Goal: Task Accomplishment & Management: Manage account settings

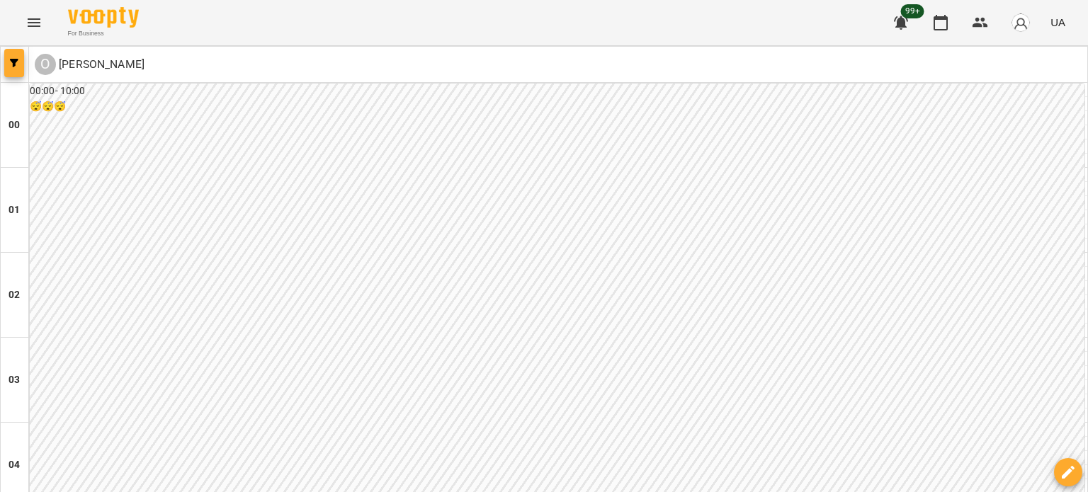
click at [20, 63] on span "button" at bounding box center [14, 63] width 20 height 8
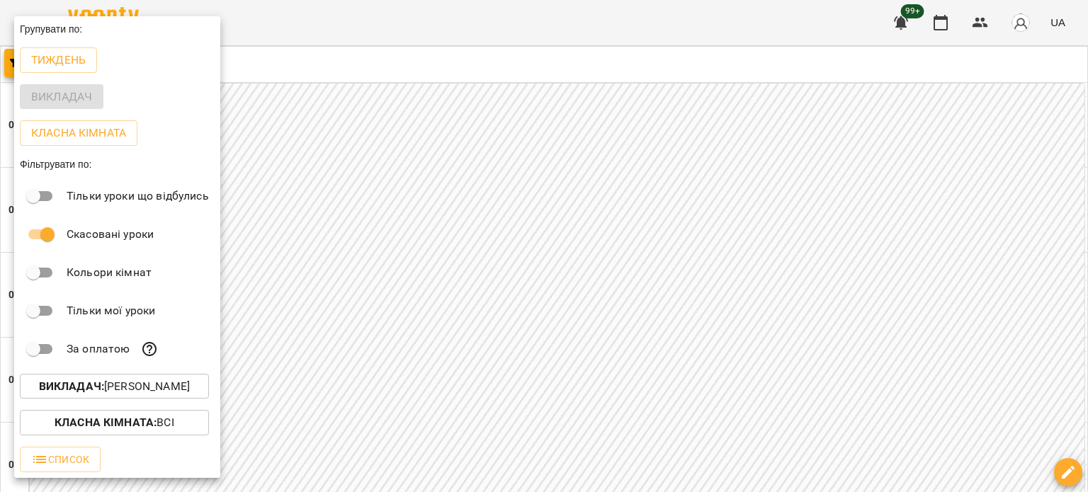
click at [149, 390] on p "Викладач : [PERSON_NAME]" at bounding box center [114, 386] width 151 height 17
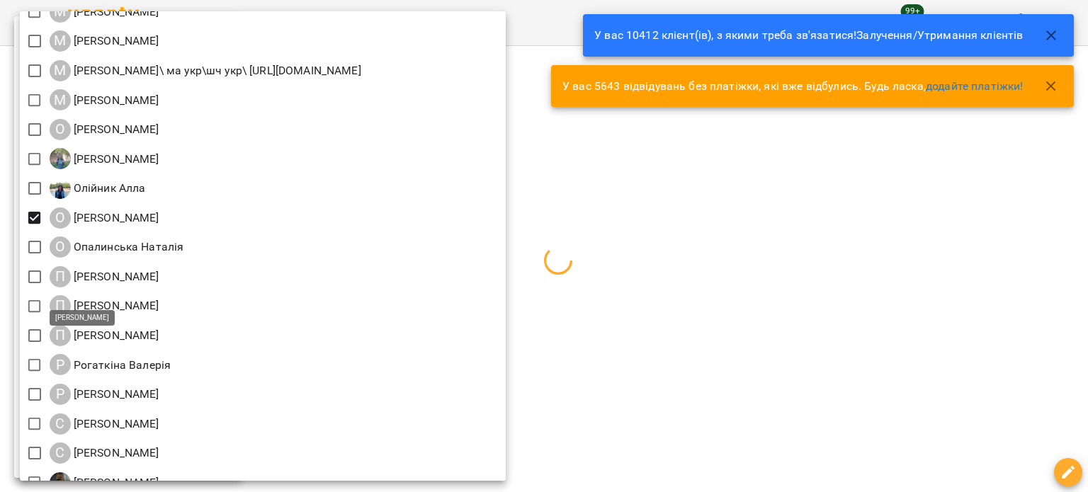
scroll to position [1416, 0]
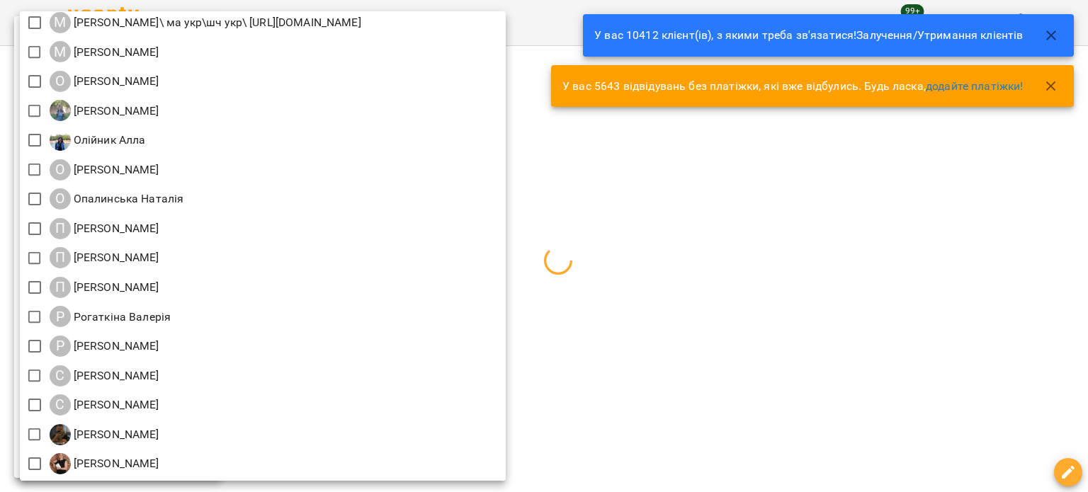
click at [1048, 277] on div at bounding box center [544, 246] width 1088 height 492
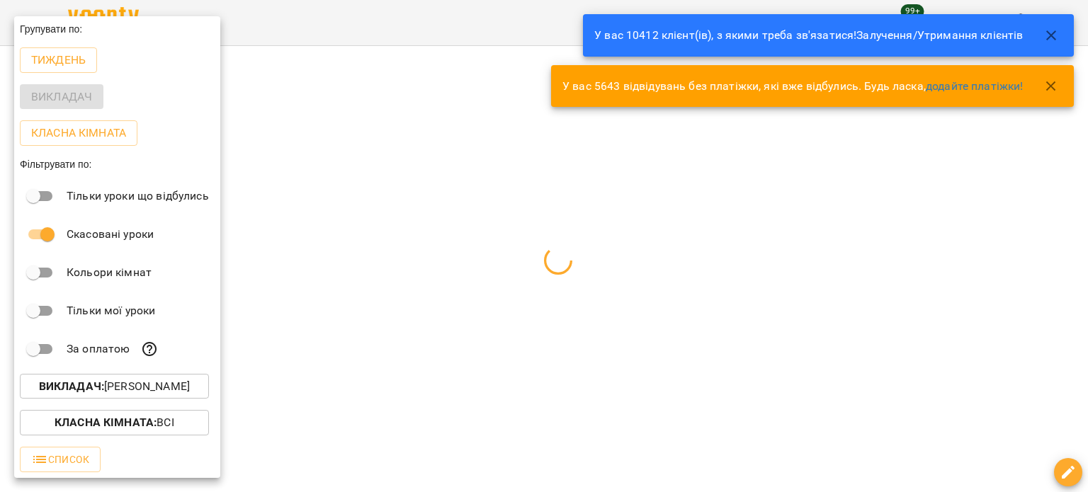
click at [810, 243] on div at bounding box center [544, 246] width 1088 height 492
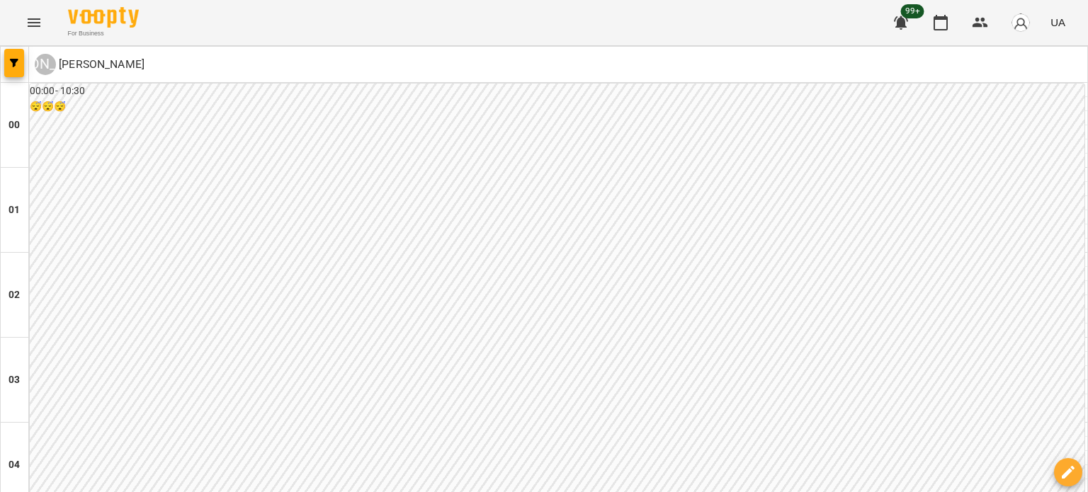
scroll to position [1204, 0]
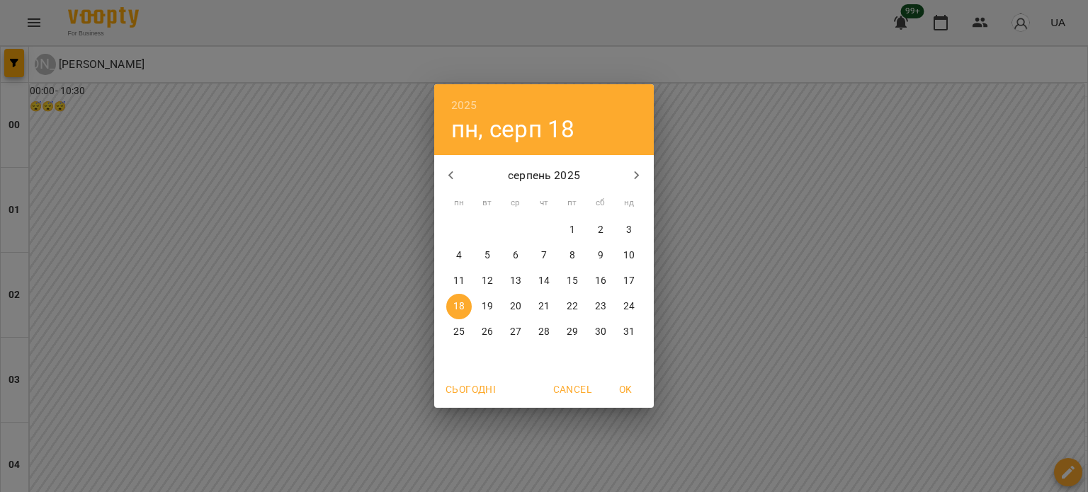
click at [460, 307] on p "18" at bounding box center [458, 307] width 11 height 14
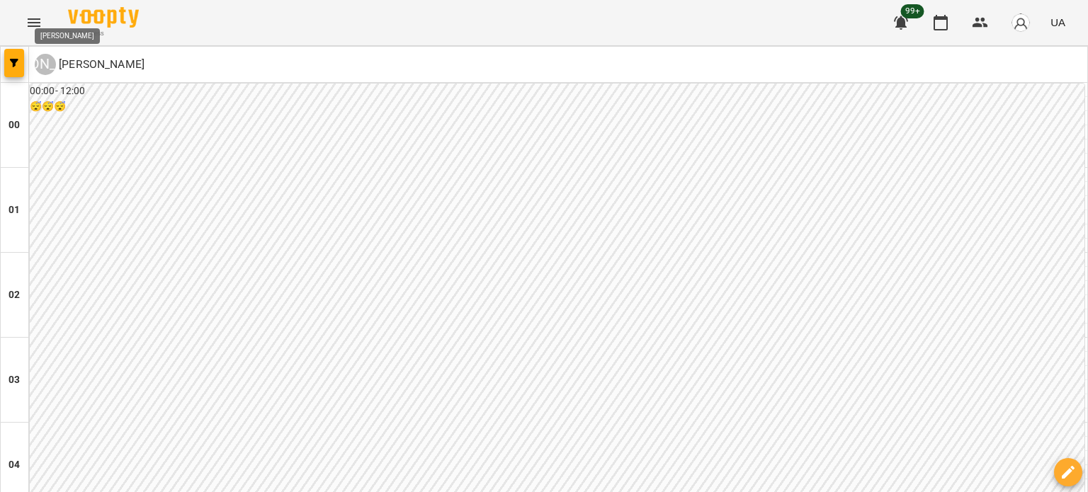
drag, startPoint x: 184, startPoint y: 64, endPoint x: 57, endPoint y: 64, distance: 126.7
click at [57, 64] on div "А [PERSON_NAME]" at bounding box center [558, 64] width 1058 height 33
copy p "[PERSON_NAME]"
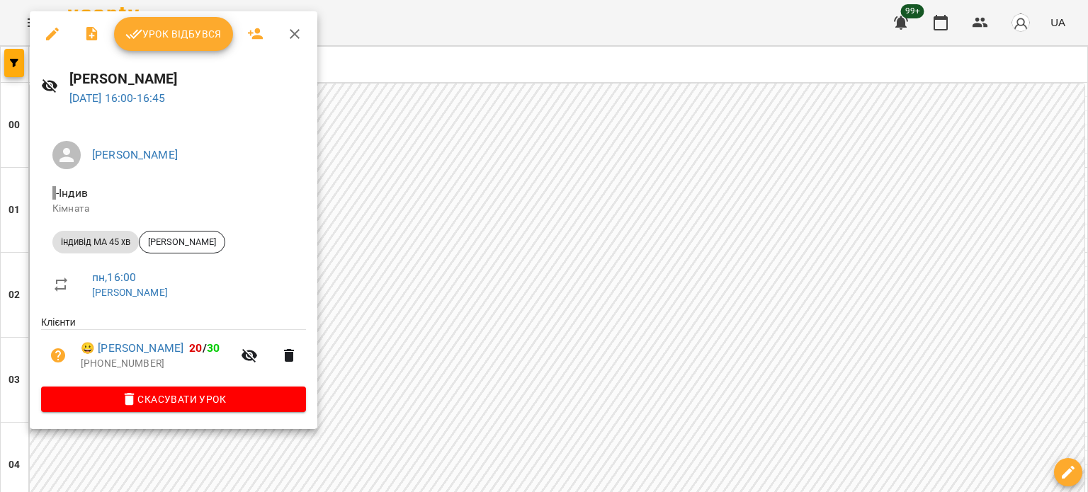
click at [52, 34] on icon "button" at bounding box center [52, 34] width 13 height 13
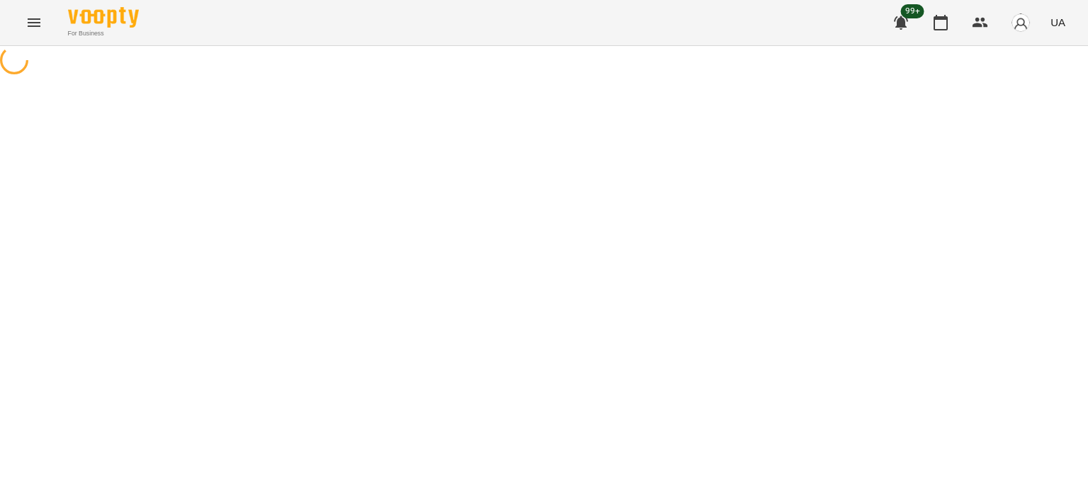
select select "**********"
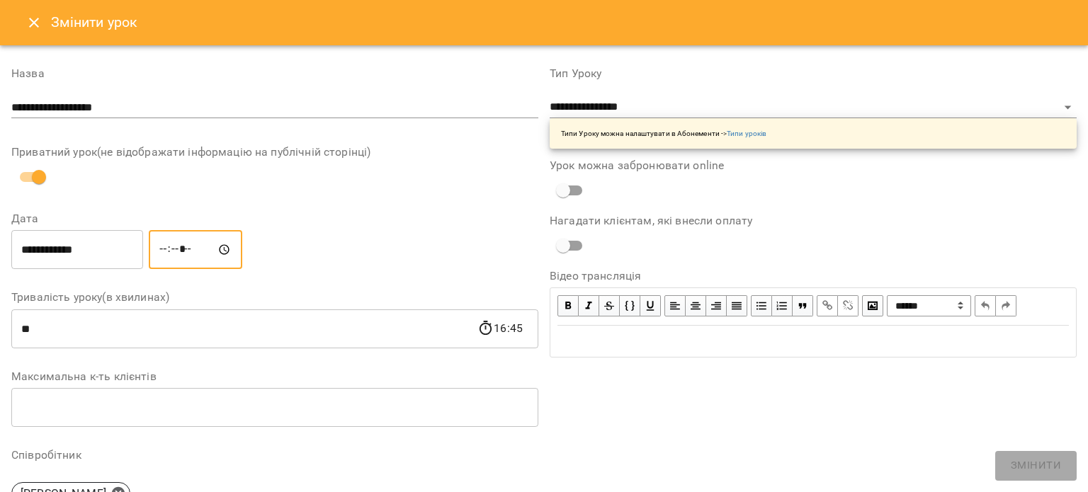
click at [178, 250] on input "*****" at bounding box center [195, 250] width 93 height 40
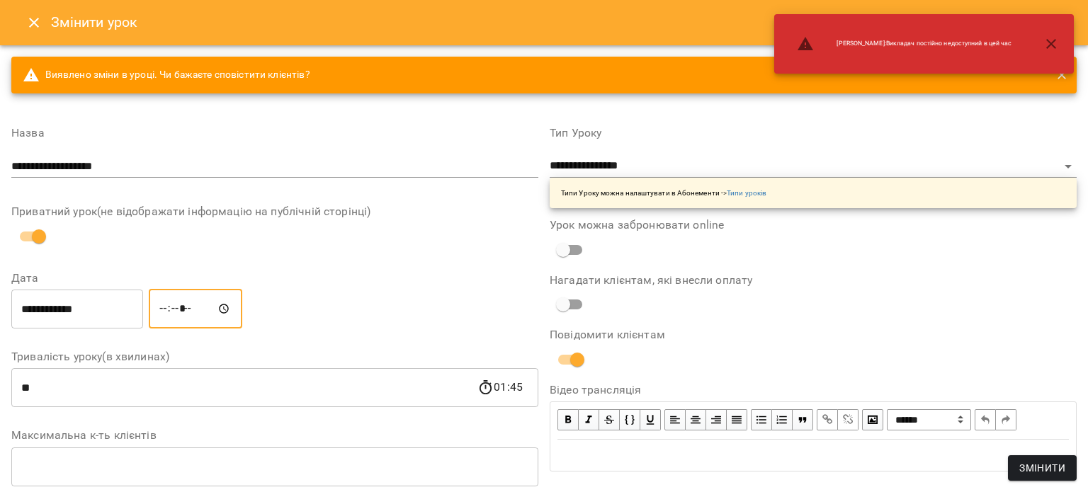
type input "*****"
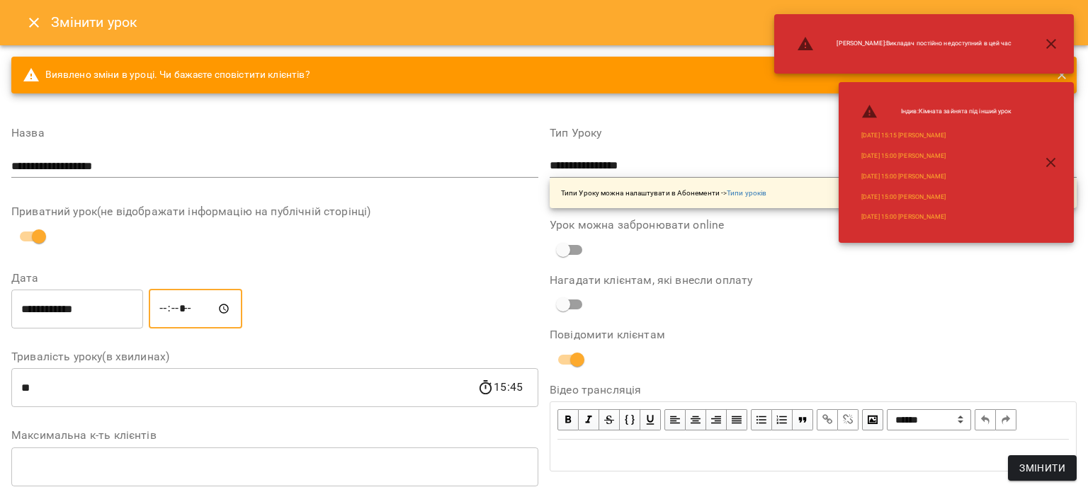
click at [1034, 461] on span "Змінити" at bounding box center [1042, 468] width 46 height 17
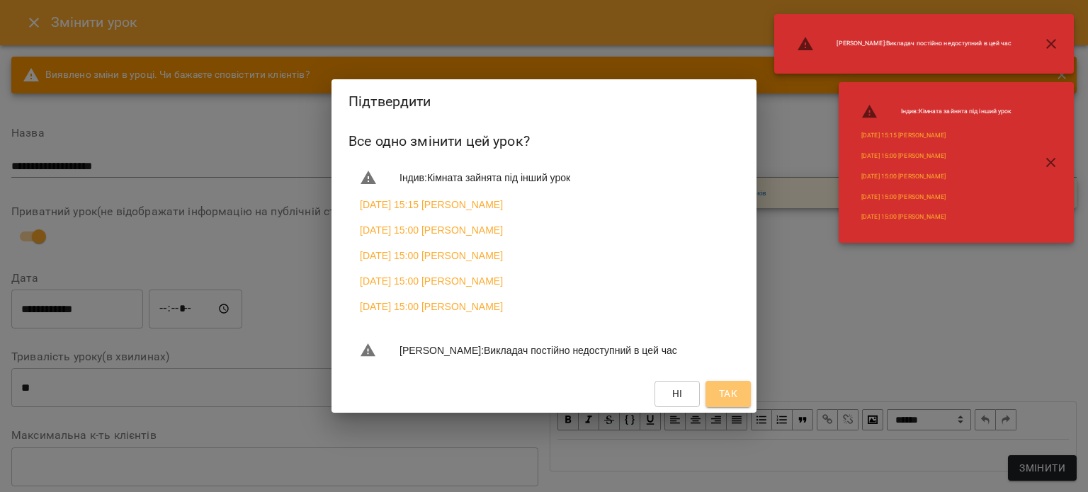
click at [729, 402] on span "Так" at bounding box center [728, 393] width 18 height 17
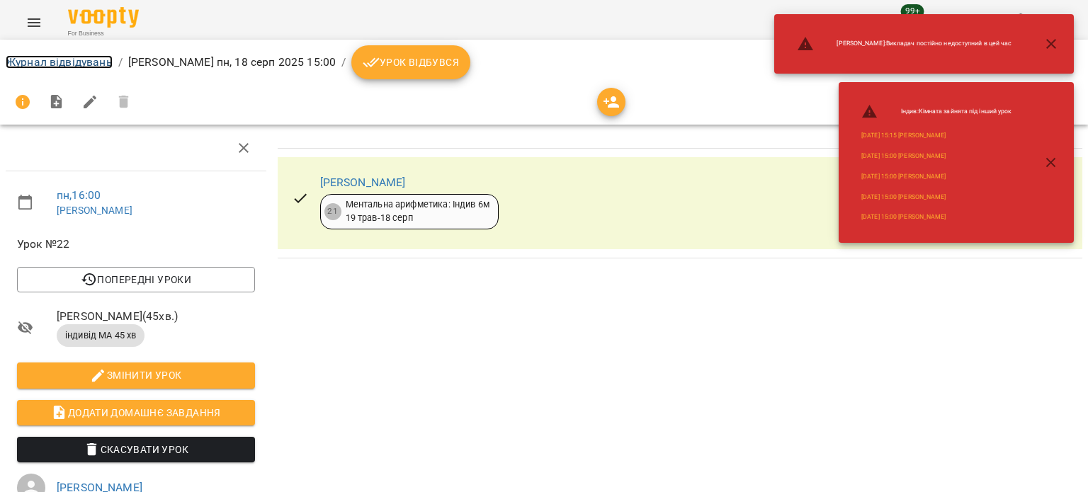
click at [72, 55] on link "Журнал відвідувань" at bounding box center [59, 61] width 107 height 13
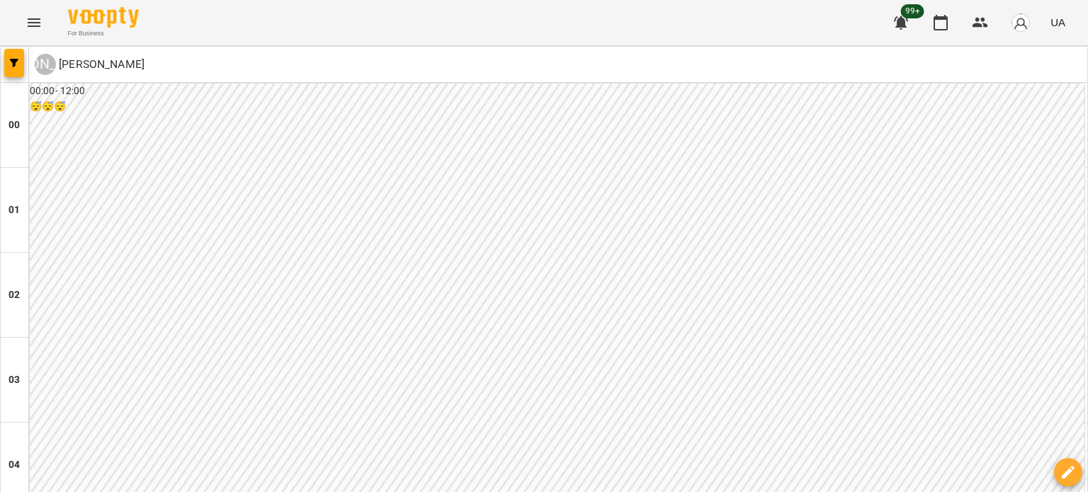
scroll to position [1275, 0]
click at [8, 61] on span "button" at bounding box center [14, 63] width 20 height 8
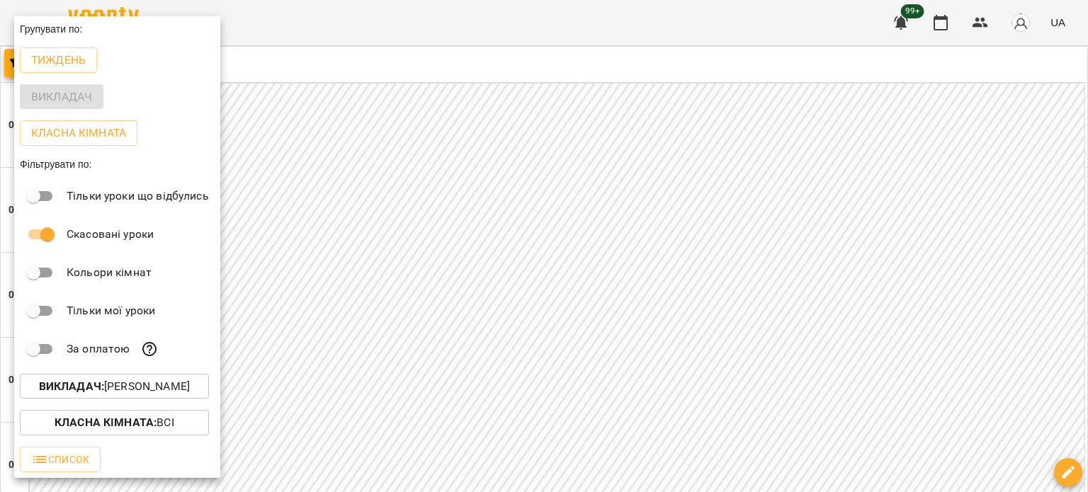
click at [159, 380] on button "Викладач : [PERSON_NAME]" at bounding box center [114, 386] width 189 height 25
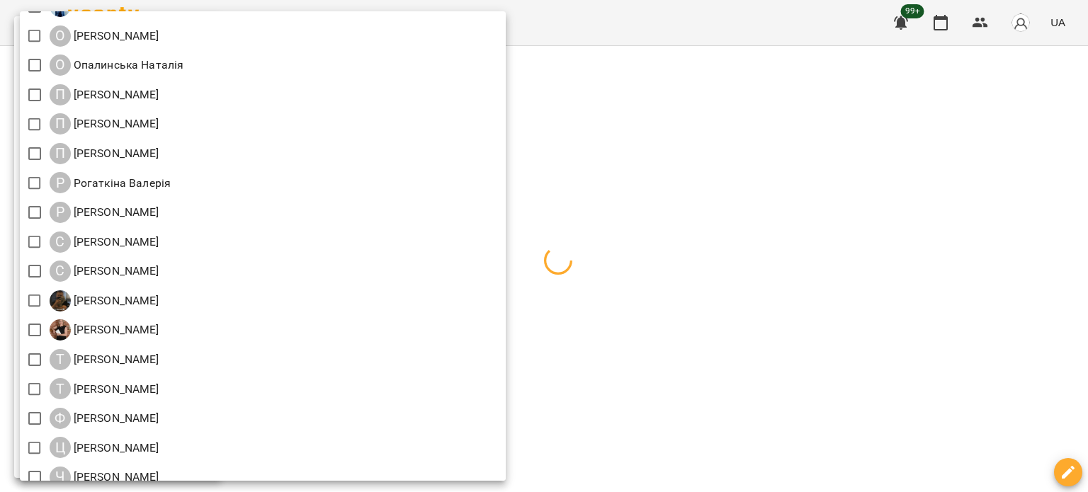
scroll to position [1593, 0]
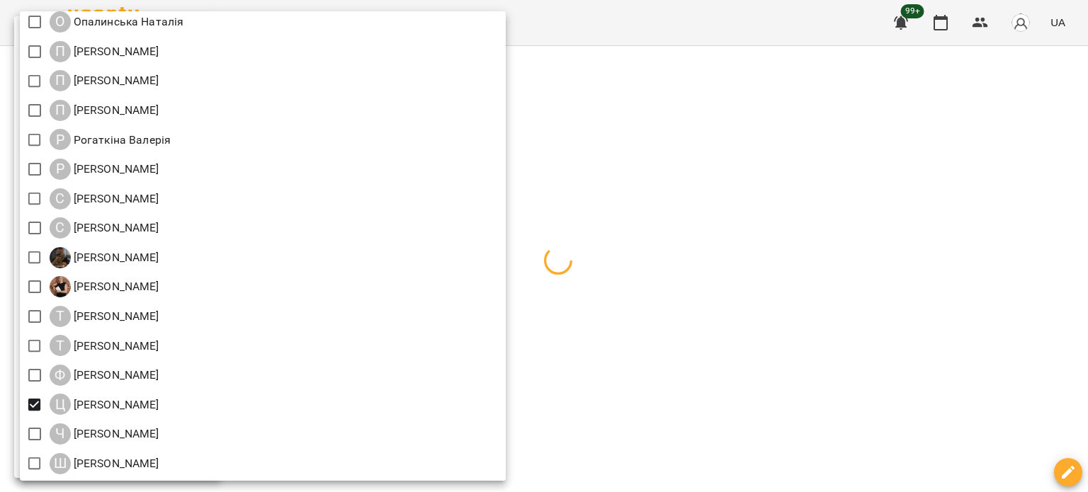
click at [1087, 309] on div at bounding box center [544, 246] width 1088 height 492
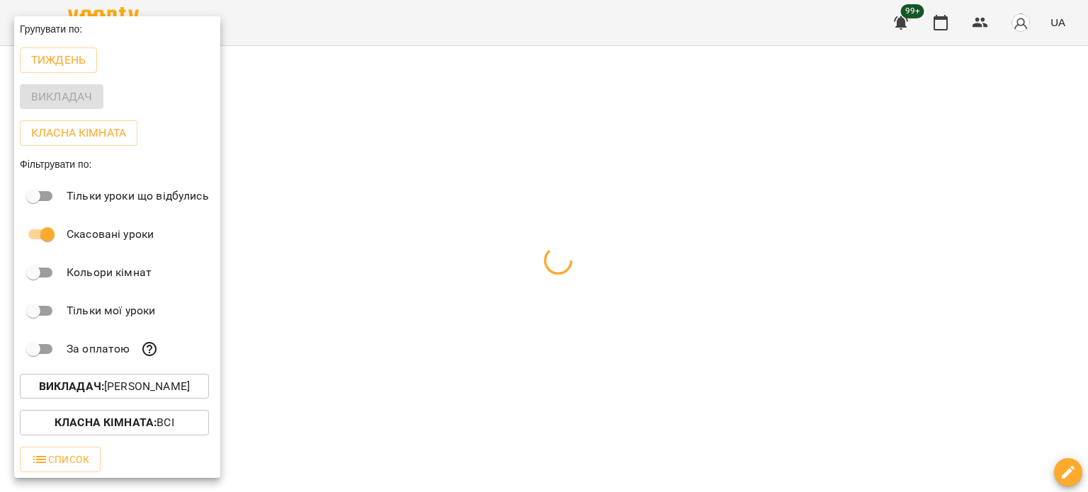
click at [937, 257] on div at bounding box center [544, 246] width 1088 height 492
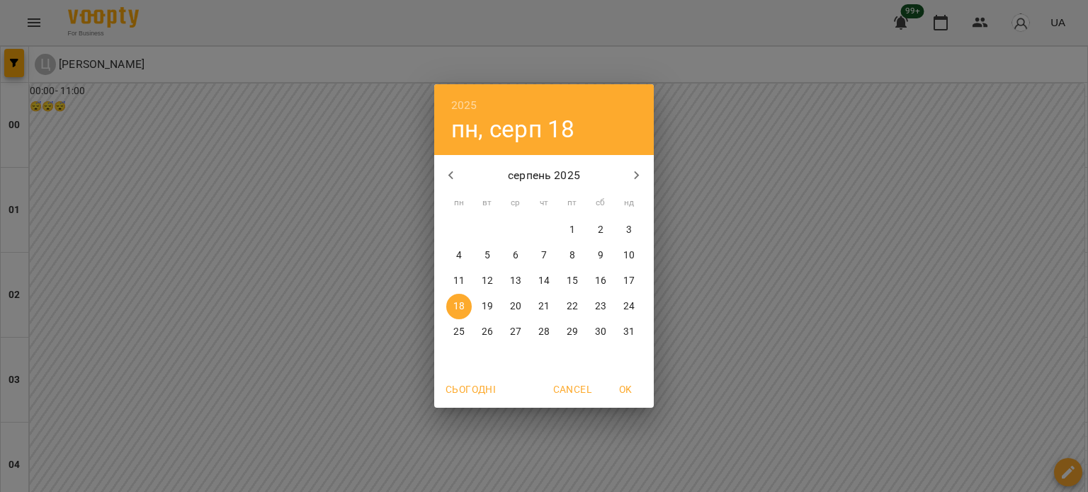
click at [597, 281] on p "16" at bounding box center [600, 281] width 11 height 14
type input "**********"
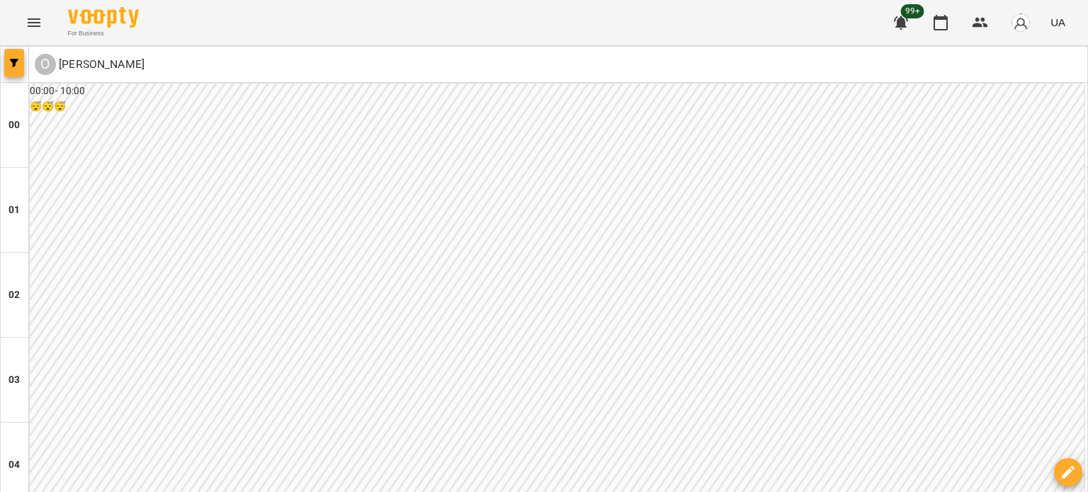
click at [15, 53] on button "button" at bounding box center [14, 63] width 20 height 28
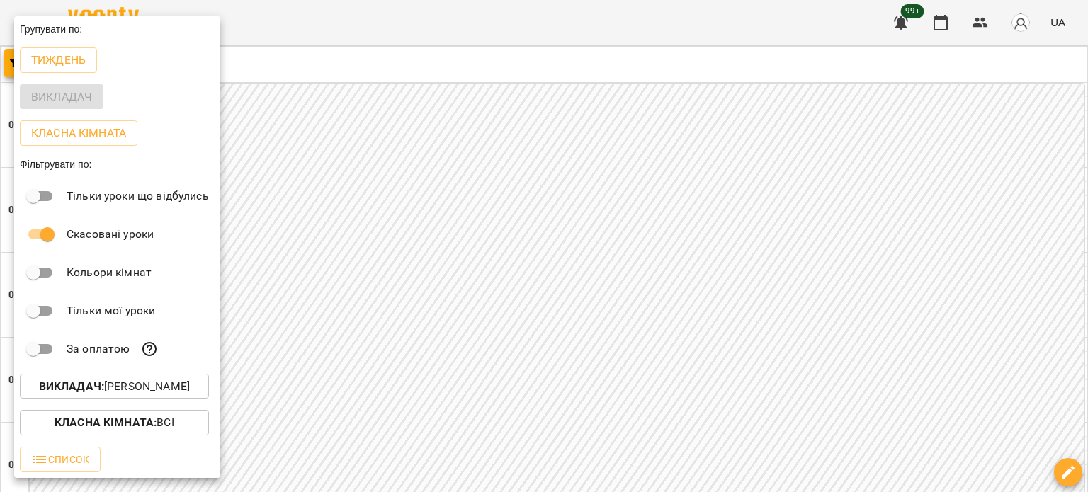
click at [409, 223] on div at bounding box center [544, 246] width 1088 height 492
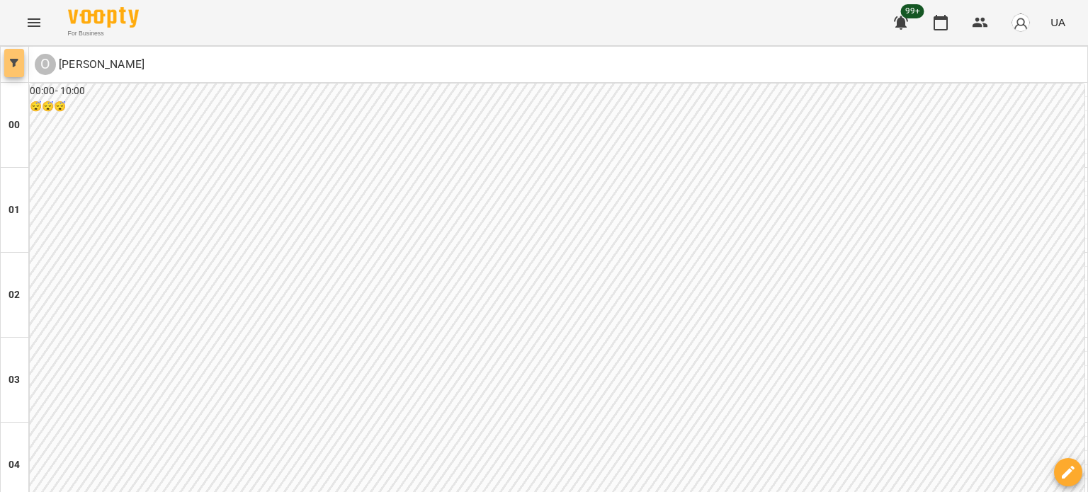
click at [6, 72] on button "button" at bounding box center [14, 63] width 20 height 28
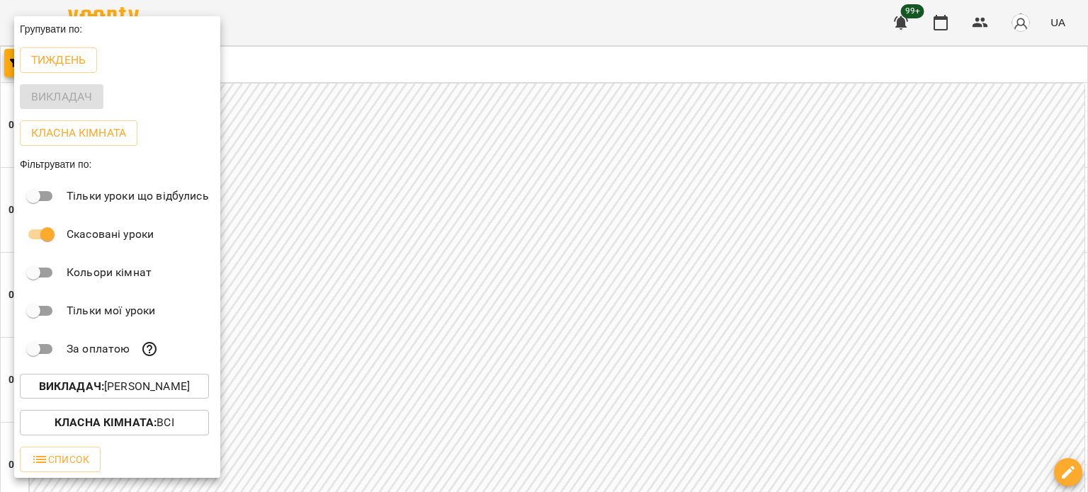
click at [35, 17] on div "Групувати по:" at bounding box center [117, 28] width 206 height 25
click at [436, 108] on div at bounding box center [544, 246] width 1088 height 492
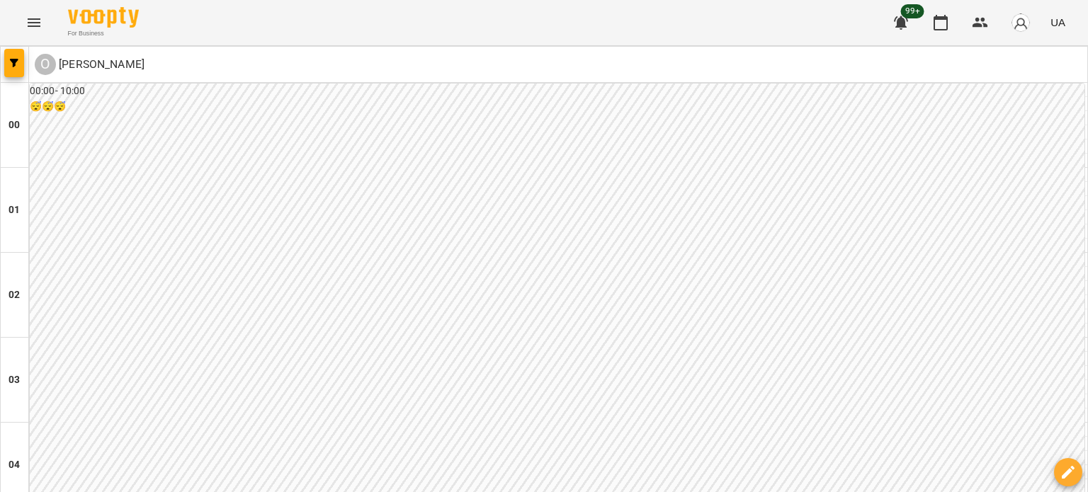
click at [40, 24] on icon "Menu" at bounding box center [33, 22] width 17 height 17
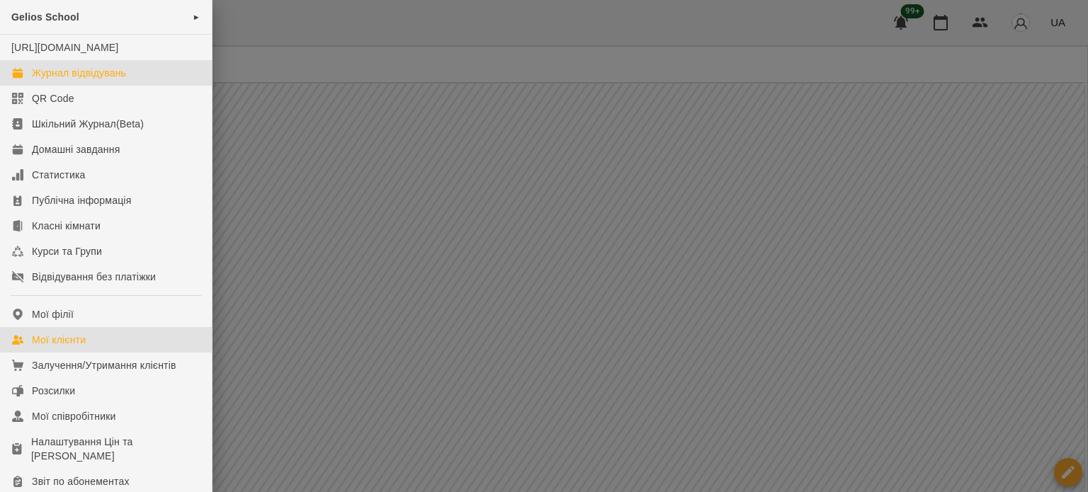
click at [66, 347] on div "Мої клієнти" at bounding box center [59, 340] width 54 height 14
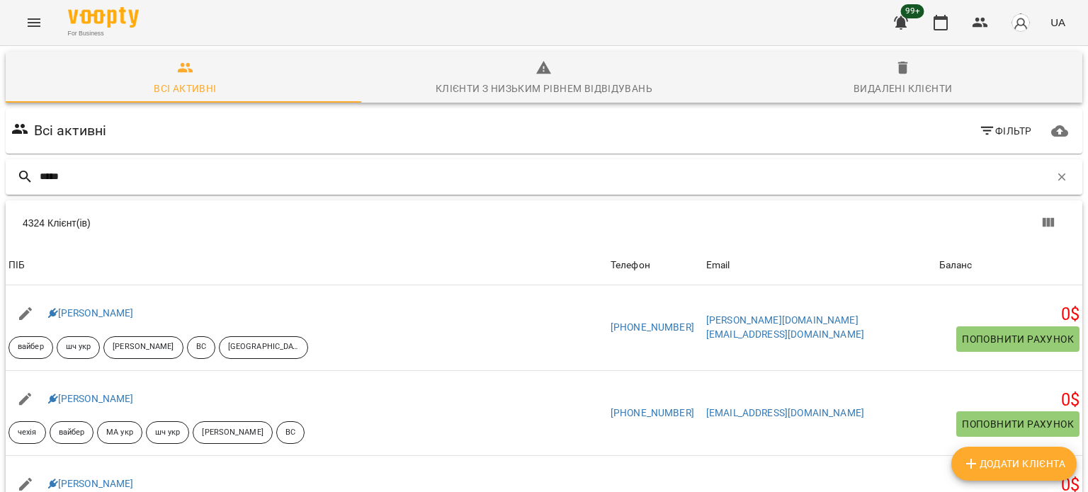
type input "*****"
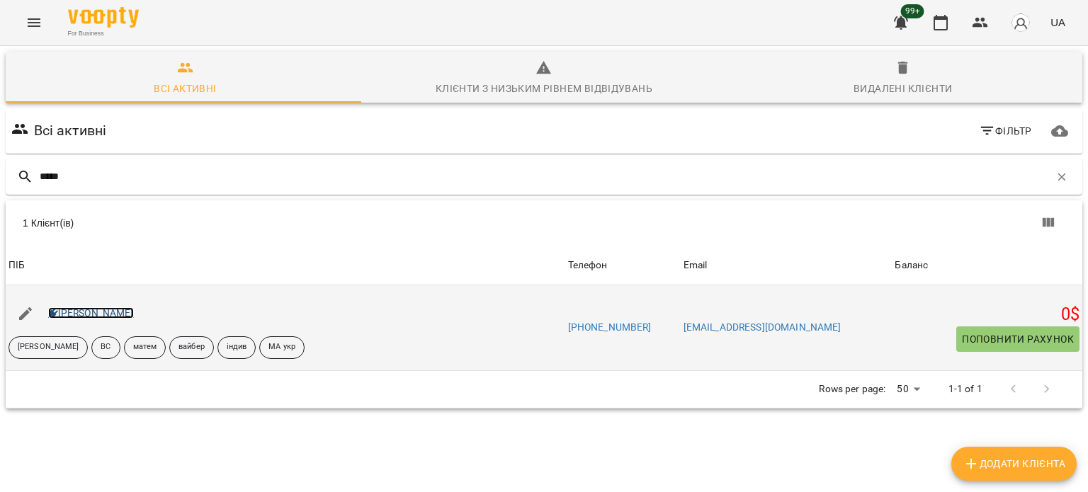
click at [111, 314] on link "Лапко Давид" at bounding box center [91, 312] width 86 height 11
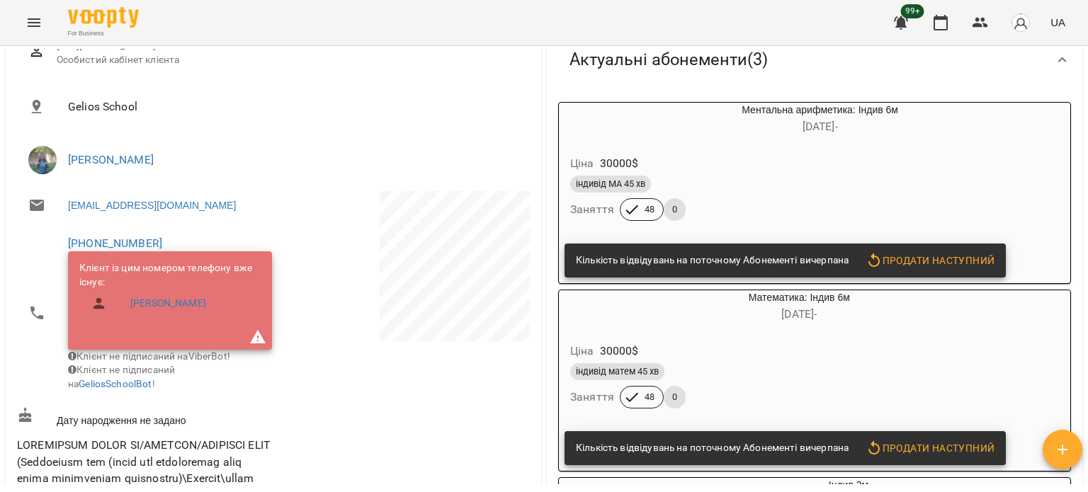
scroll to position [142, 0]
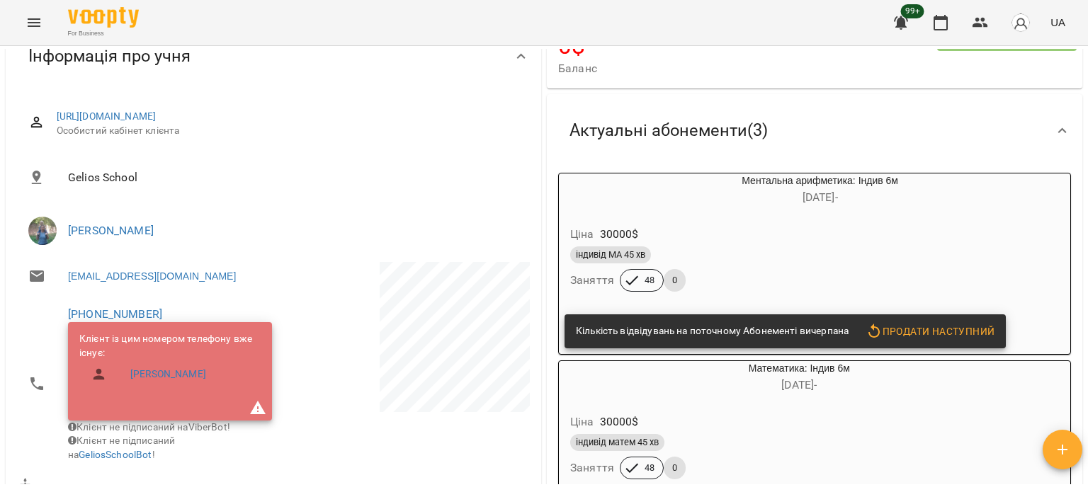
click at [796, 258] on div "індивід МА 45 хв" at bounding box center [785, 254] width 431 height 17
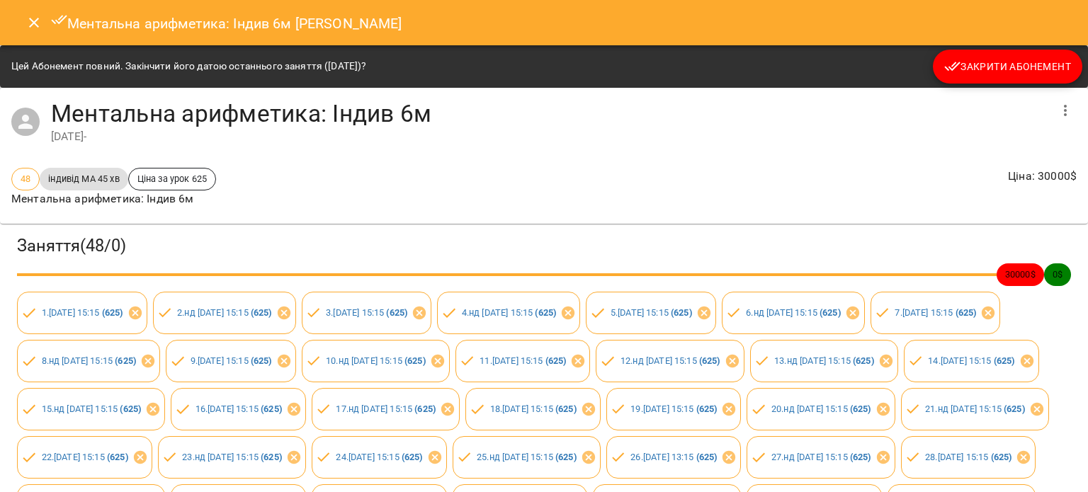
click at [1052, 120] on button "button" at bounding box center [1065, 110] width 34 height 34
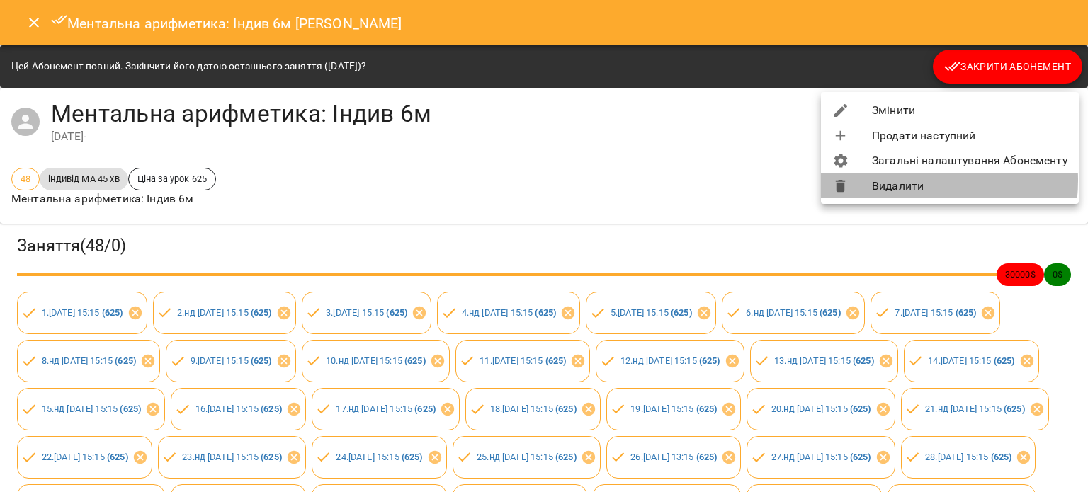
click at [899, 181] on li "Видалити" at bounding box center [950, 185] width 258 height 25
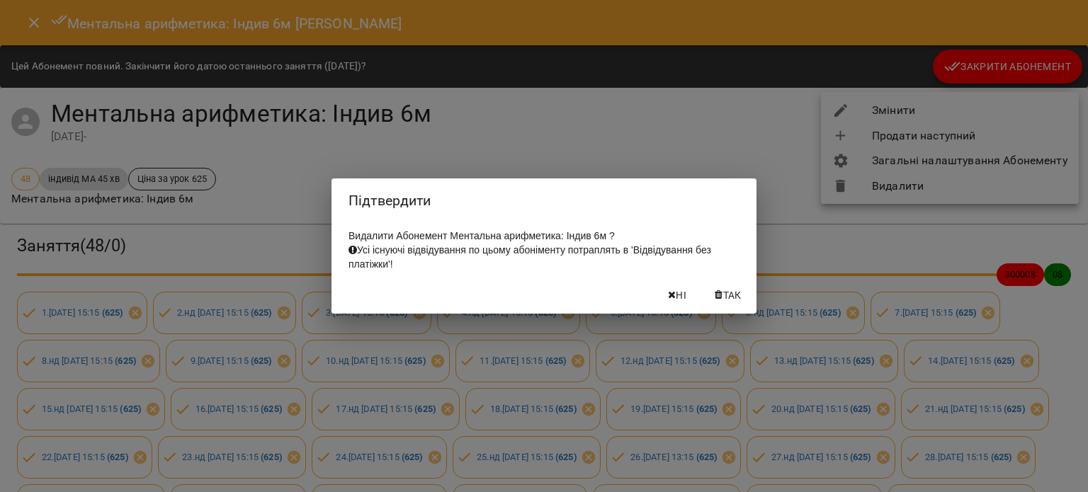
click at [731, 301] on span "Так" at bounding box center [732, 295] width 18 height 17
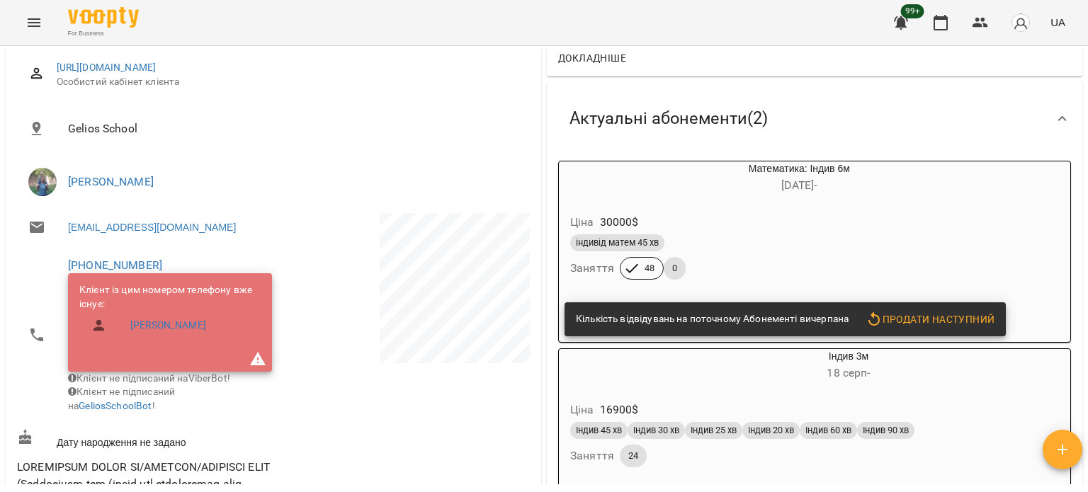
scroll to position [212, 0]
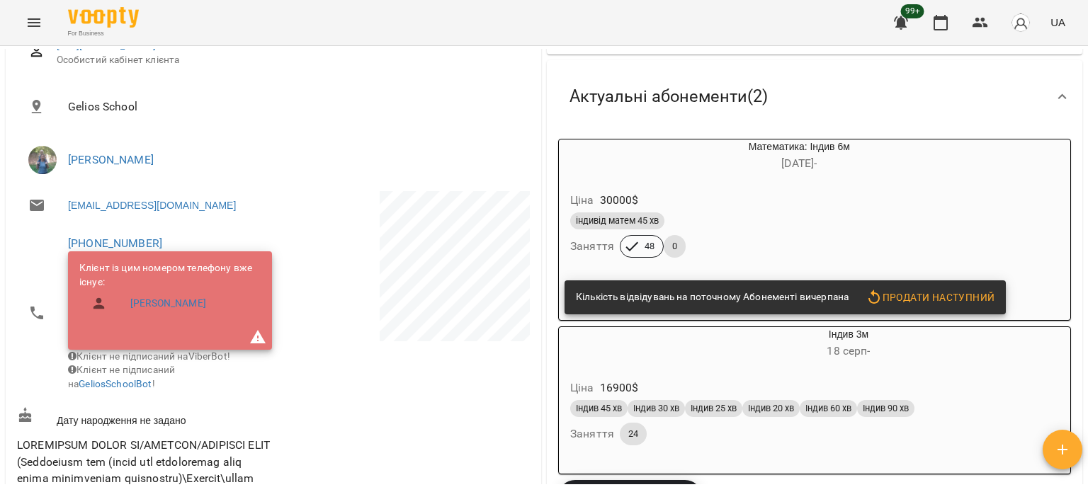
click at [991, 218] on div "Математика: Індив 6м 05 лют - Ціна 30000 $ індивід матем 45 хв Заняття 48 0 Кіл…" at bounding box center [814, 230] width 513 height 182
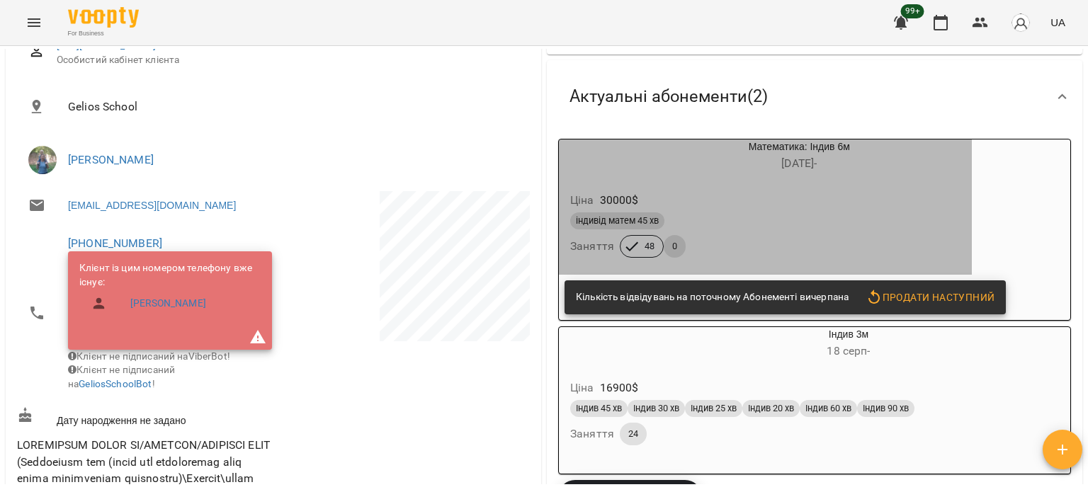
click at [806, 204] on div "Ціна 30000 $" at bounding box center [765, 200] width 396 height 25
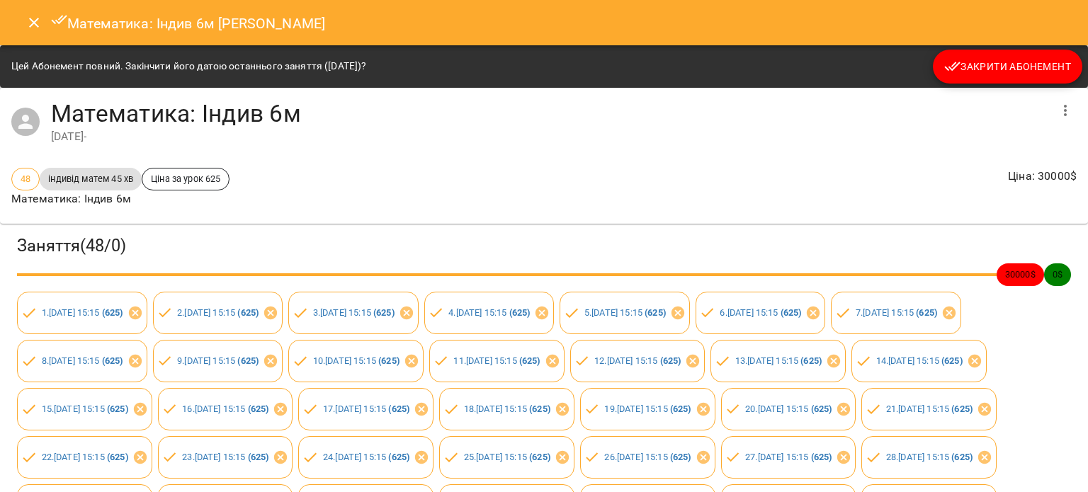
click at [1057, 110] on icon "button" at bounding box center [1064, 110] width 17 height 17
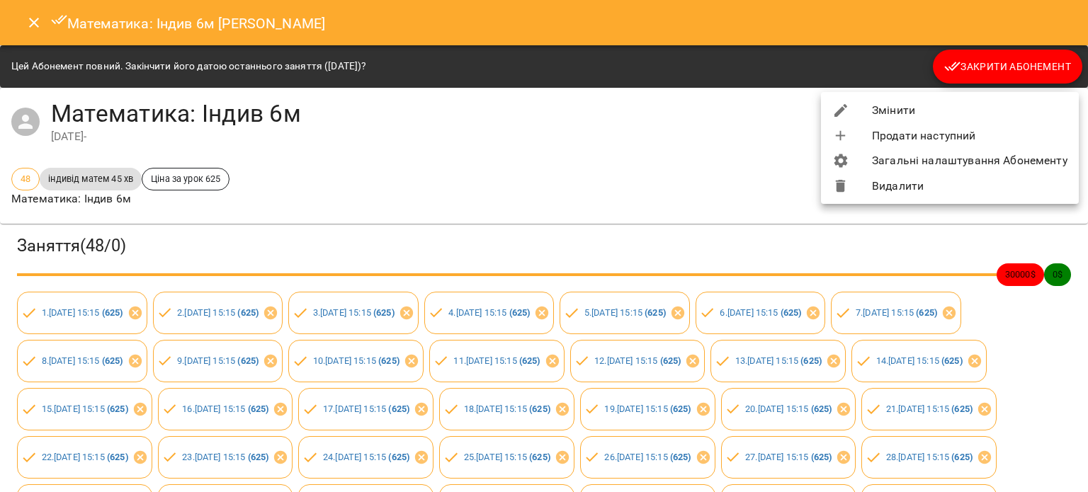
click at [861, 198] on li "Видалити" at bounding box center [950, 185] width 258 height 25
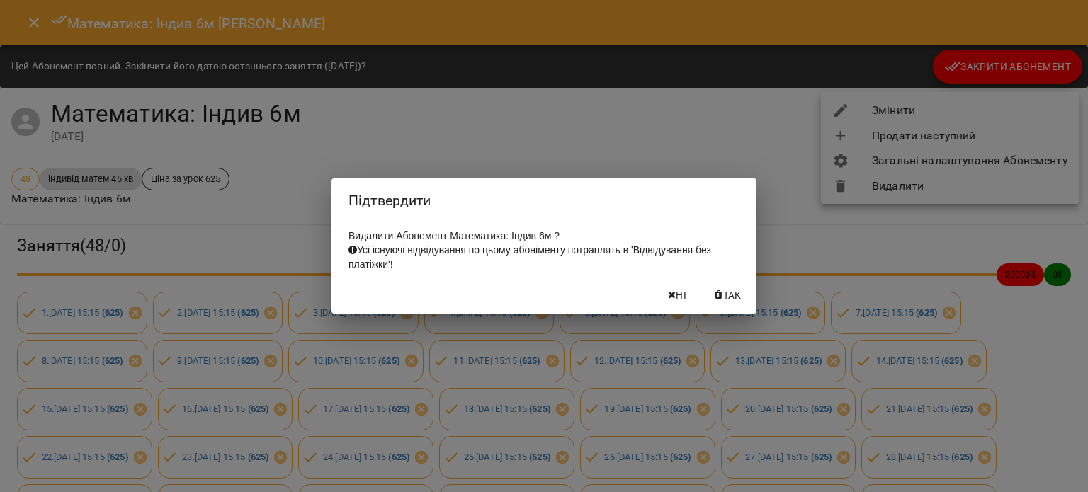
click at [739, 308] on button "Так" at bounding box center [727, 295] width 45 height 25
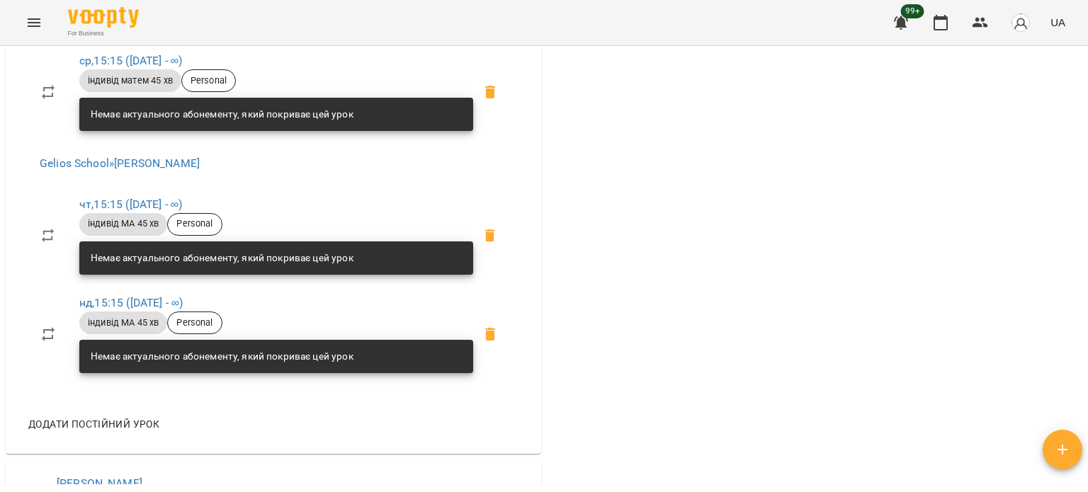
scroll to position [1629, 0]
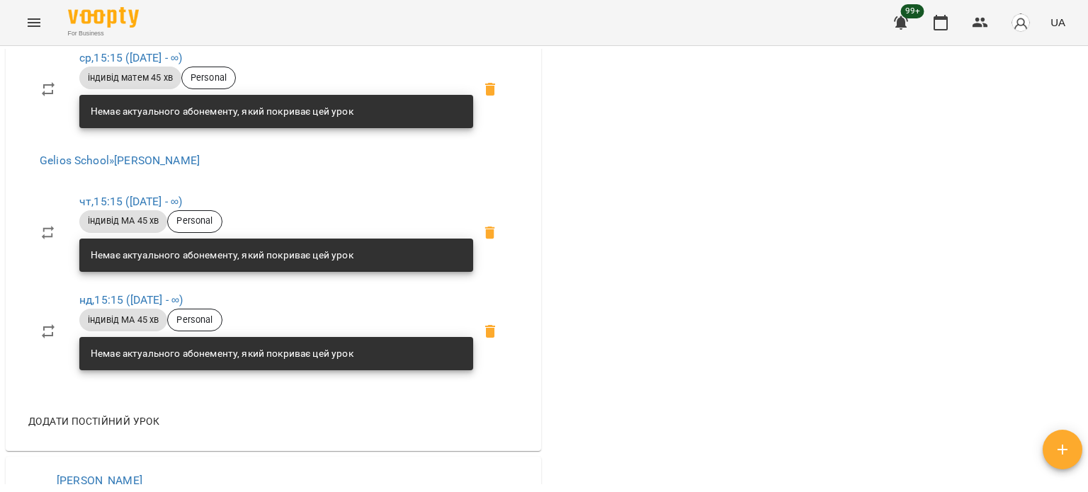
click at [180, 268] on div "Немає актуального абонементу, який покриває цей урок" at bounding box center [222, 255] width 263 height 25
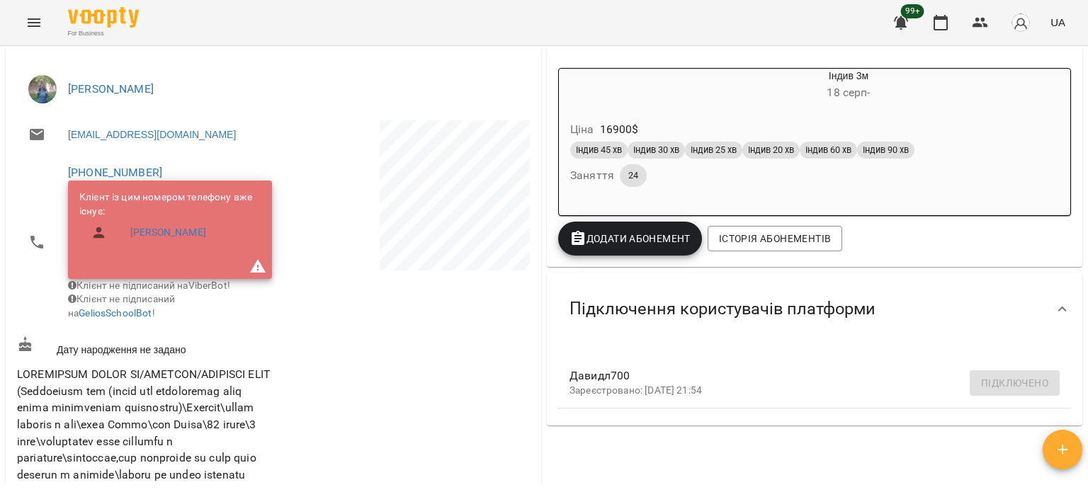
scroll to position [212, 0]
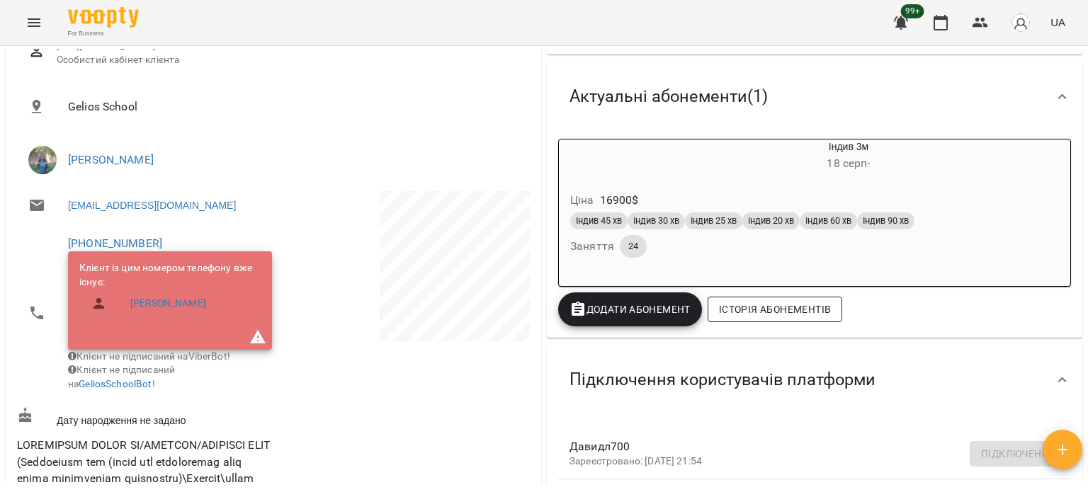
click at [774, 312] on span "Історія абонементів" at bounding box center [775, 309] width 112 height 17
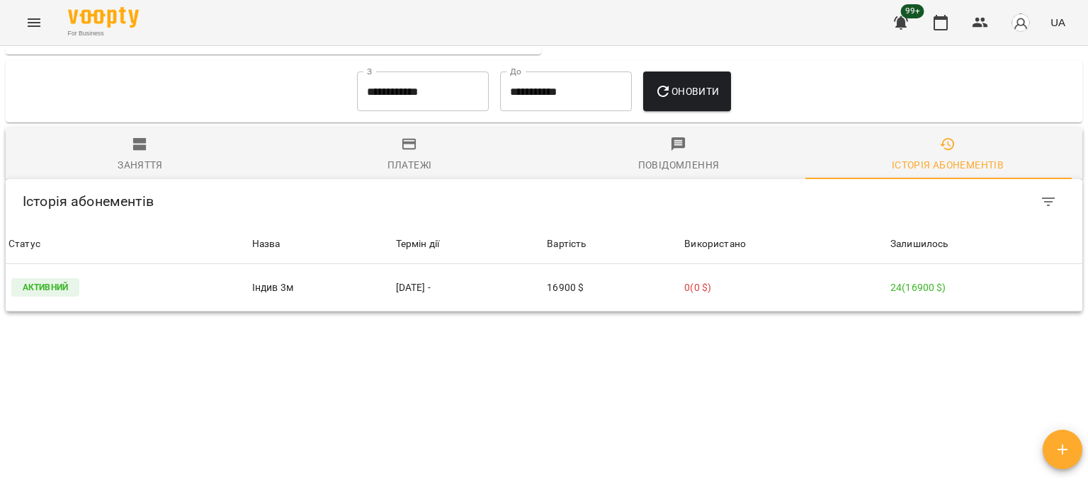
scroll to position [2247, 0]
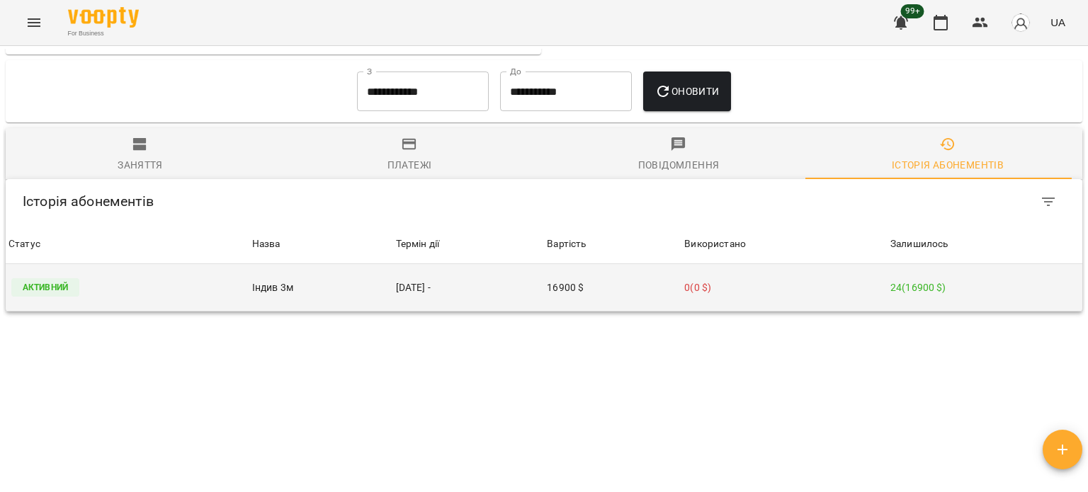
click at [110, 264] on td "Активний" at bounding box center [128, 287] width 244 height 47
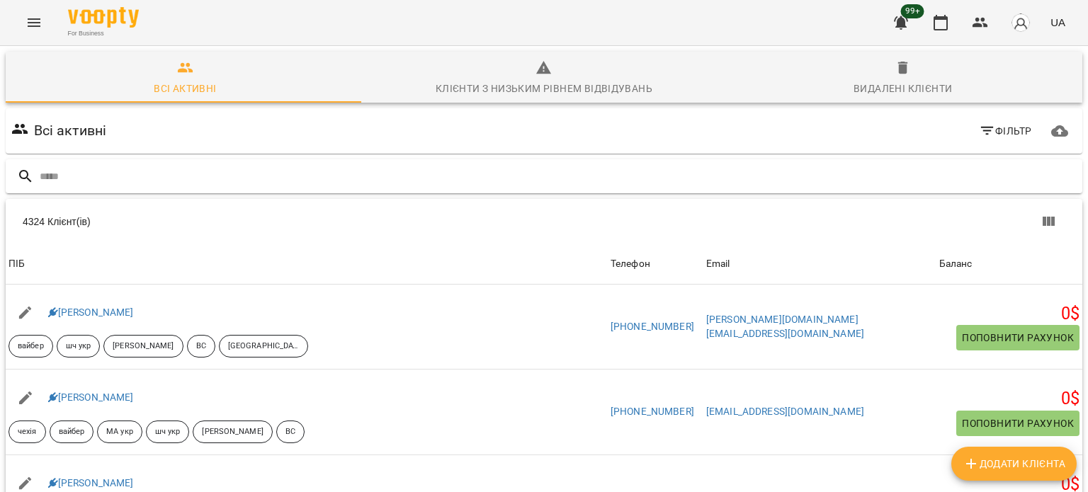
click at [195, 178] on input "text" at bounding box center [558, 176] width 1037 height 23
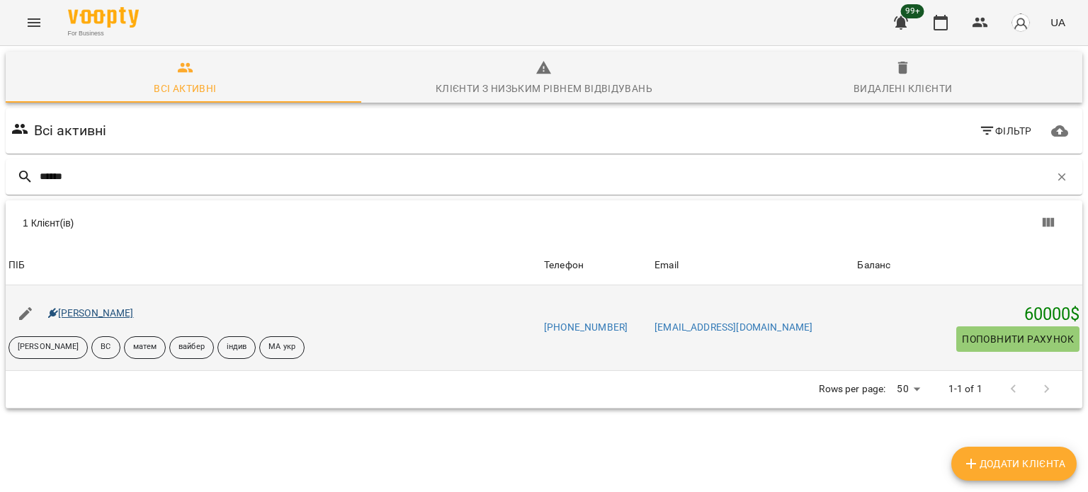
type input "*****"
click at [105, 308] on link "Лапко Давид" at bounding box center [91, 312] width 86 height 11
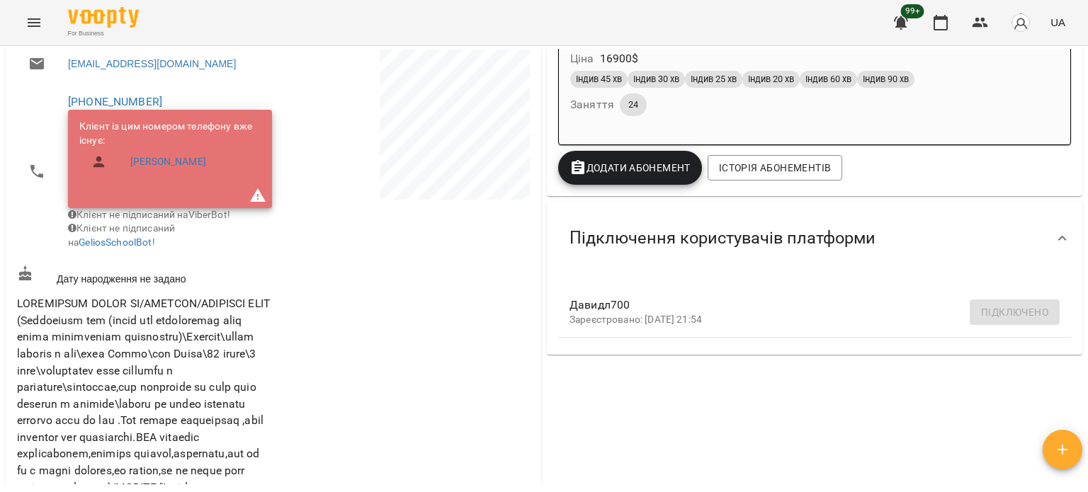
scroll to position [71, 0]
click at [775, 160] on button "Історія абонементів" at bounding box center [774, 167] width 135 height 25
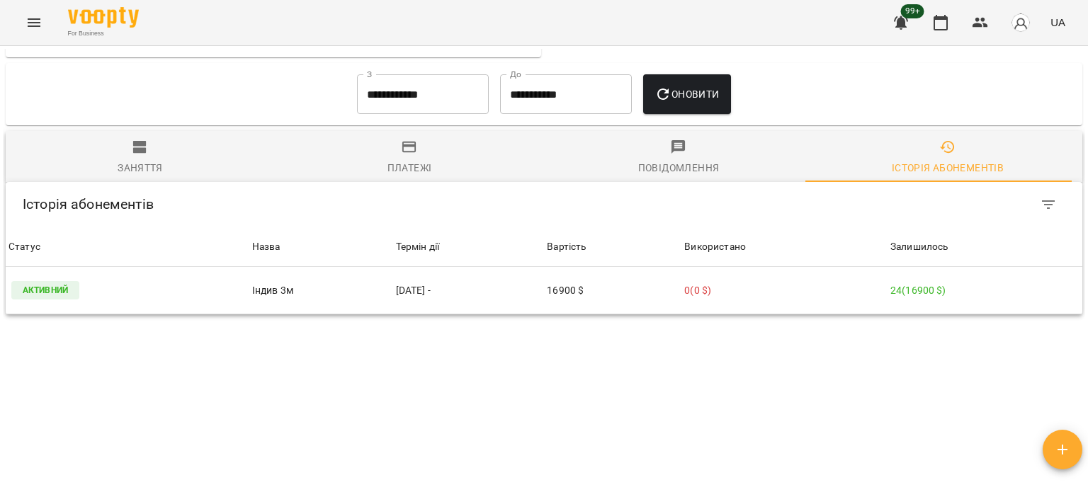
scroll to position [2247, 0]
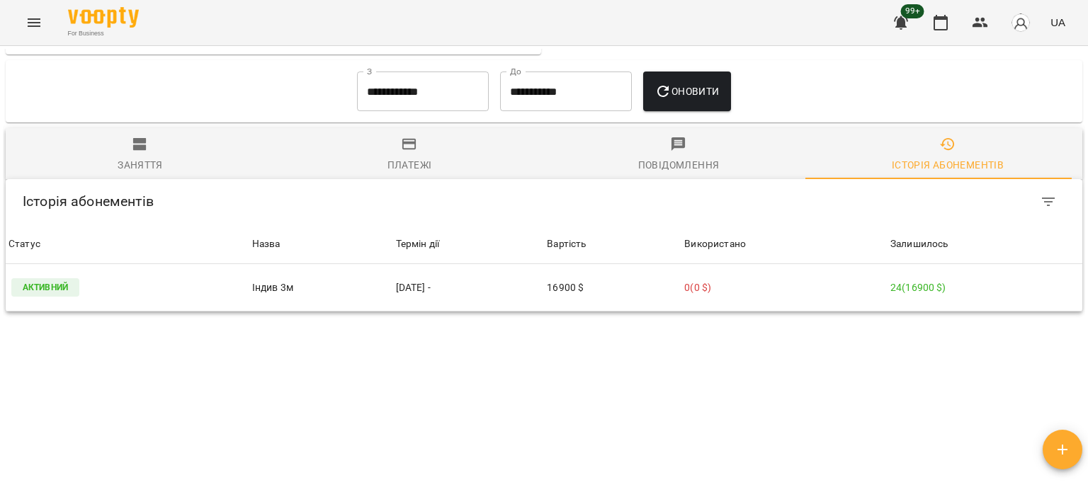
click at [672, 137] on icon "button" at bounding box center [678, 144] width 14 height 14
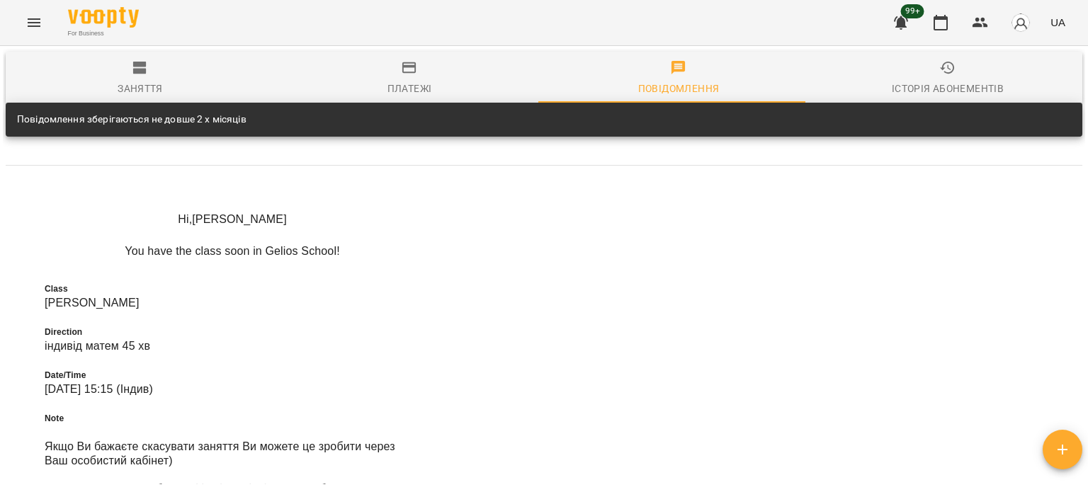
click at [136, 97] on div "Заняття" at bounding box center [140, 88] width 45 height 17
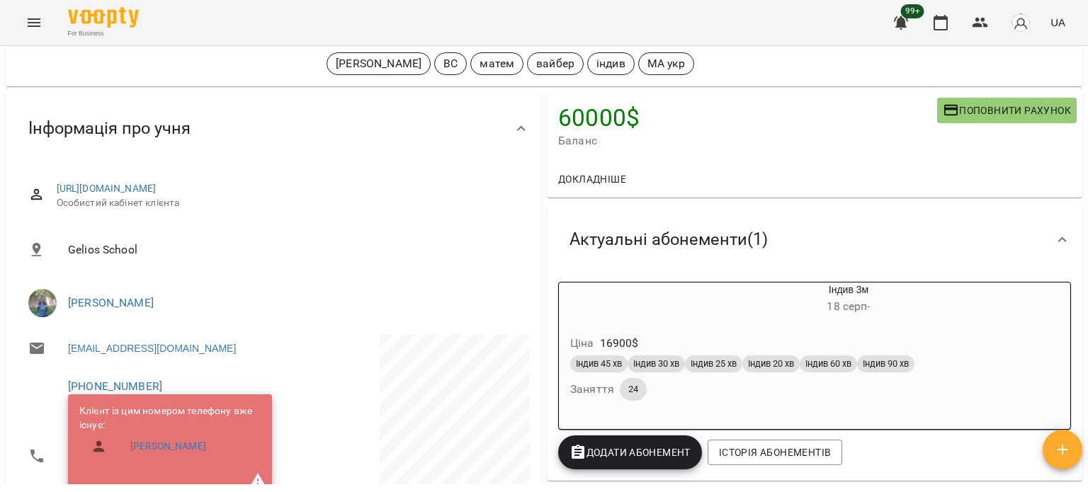
scroll to position [0, 0]
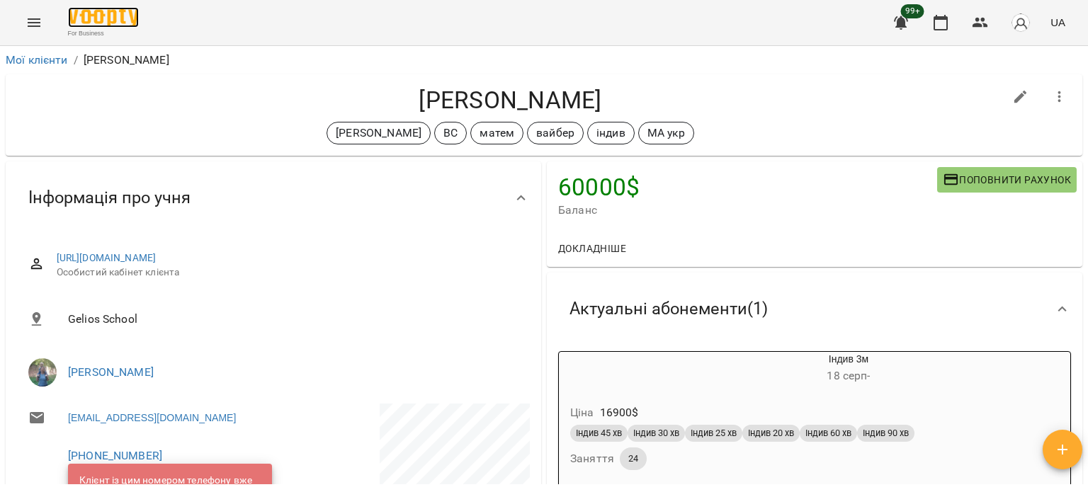
click at [91, 28] on img at bounding box center [103, 17] width 71 height 21
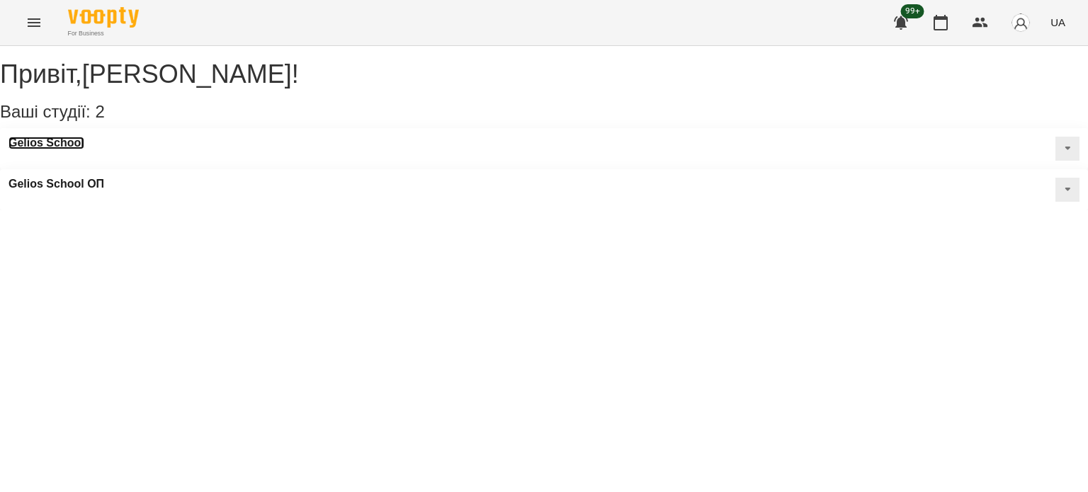
click at [55, 149] on h3 "Gelios School" at bounding box center [46, 143] width 76 height 13
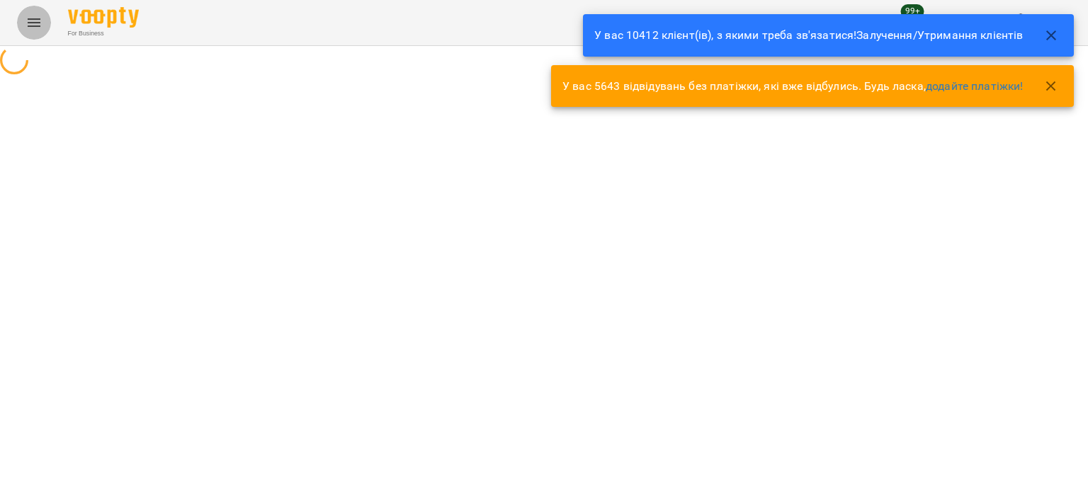
click at [20, 21] on button "Menu" at bounding box center [34, 23] width 34 height 34
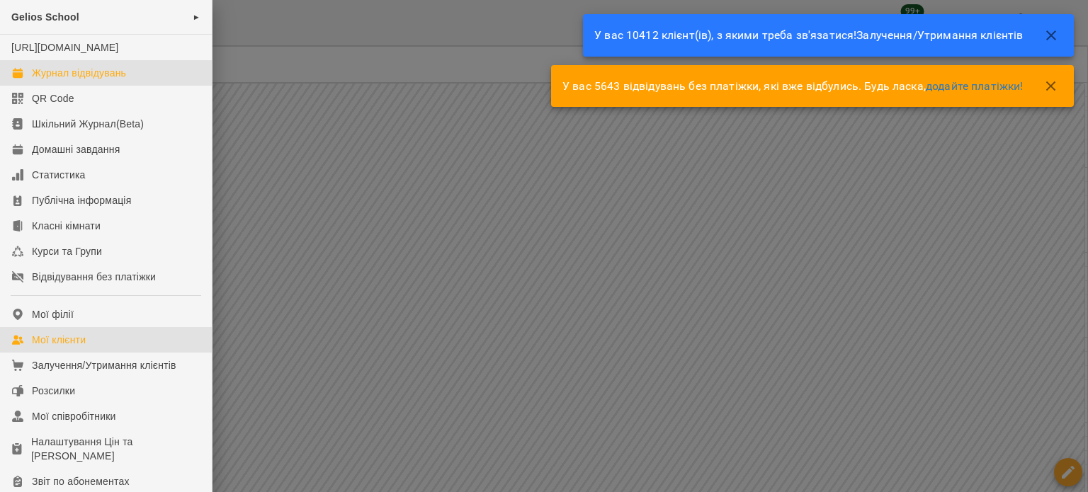
click at [81, 347] on div "Мої клієнти" at bounding box center [59, 340] width 54 height 14
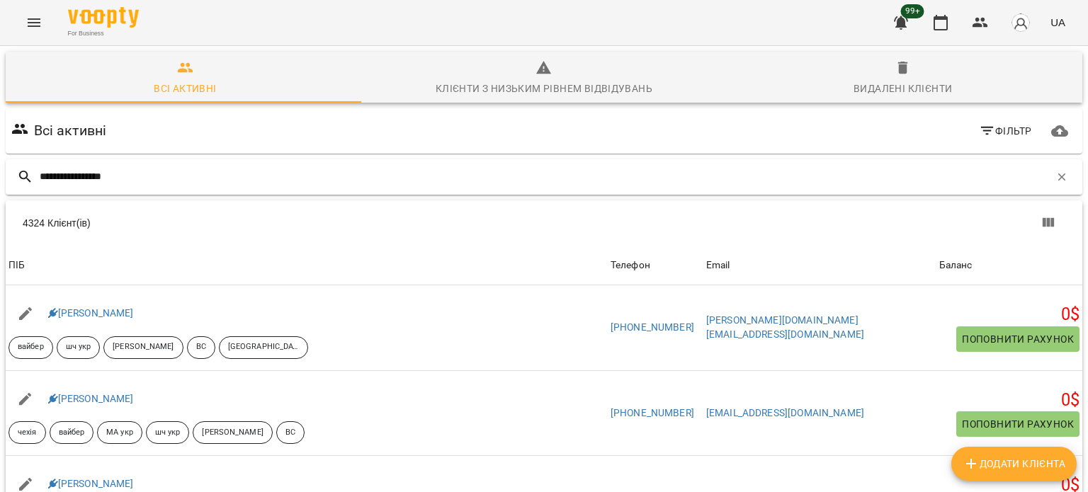
type input "**********"
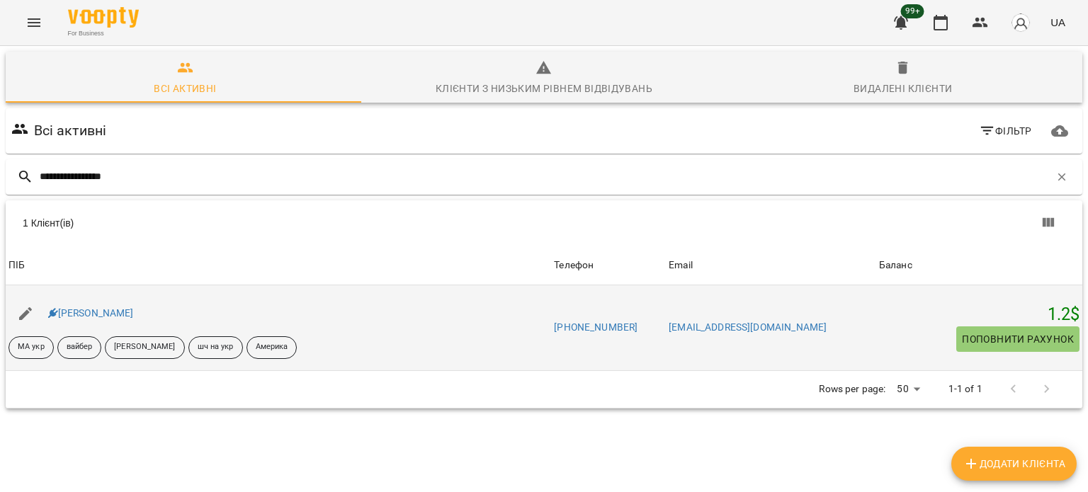
click at [116, 326] on div "[PERSON_NAME]" at bounding box center [278, 314] width 545 height 40
click at [118, 319] on link "[PERSON_NAME]" at bounding box center [91, 312] width 86 height 11
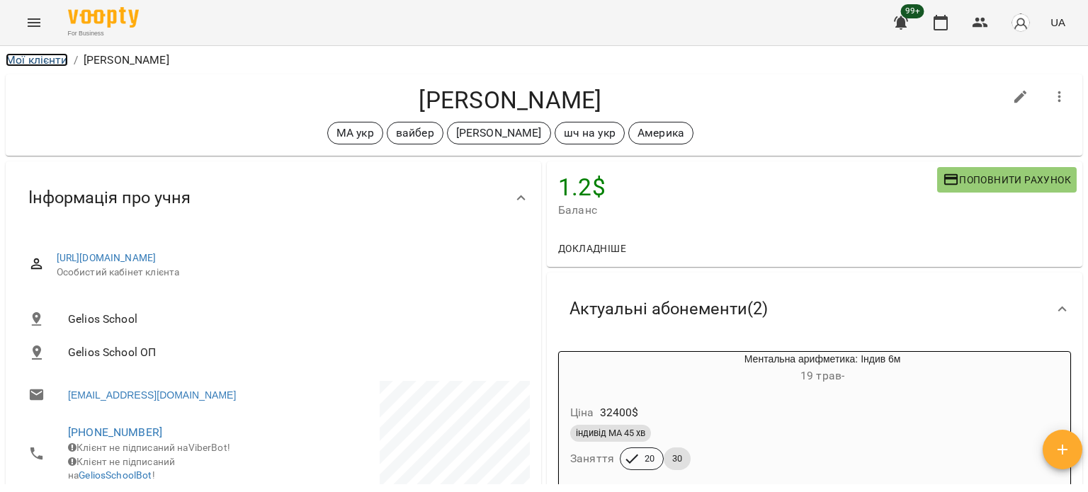
click at [53, 58] on link "Мої клієнти" at bounding box center [37, 59] width 62 height 13
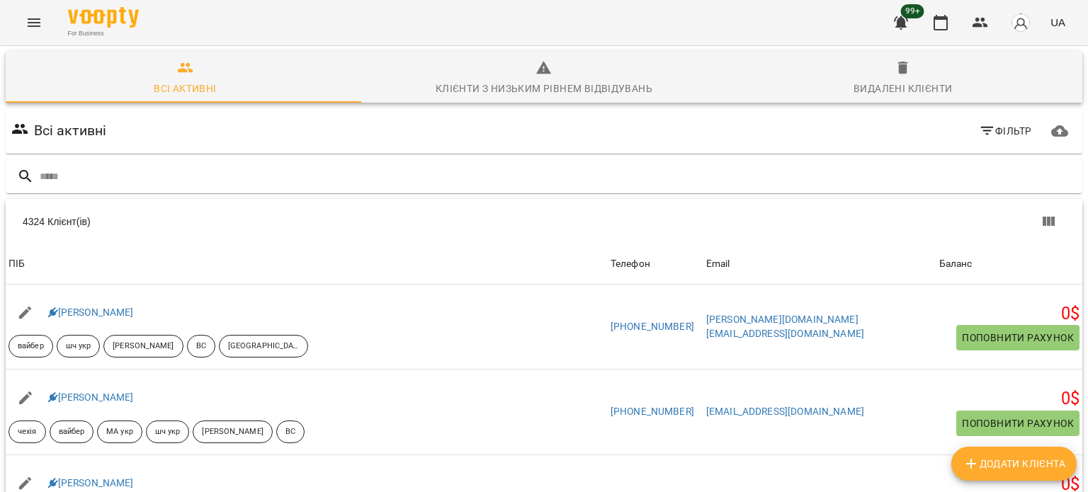
click at [120, 166] on input "text" at bounding box center [558, 176] width 1037 height 23
type input "**********"
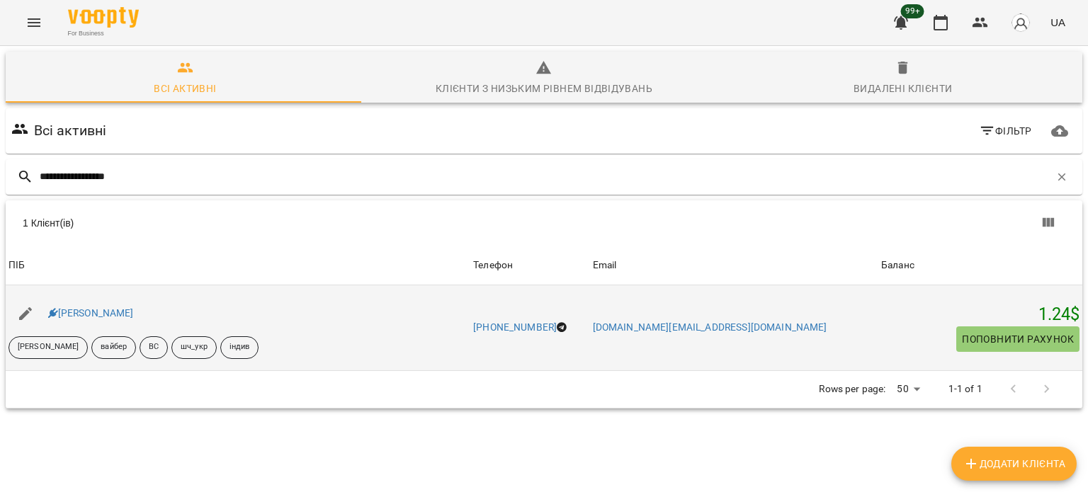
click at [113, 323] on div "[PERSON_NAME]" at bounding box center [238, 314] width 464 height 40
click at [116, 308] on link "[PERSON_NAME]" at bounding box center [91, 312] width 86 height 11
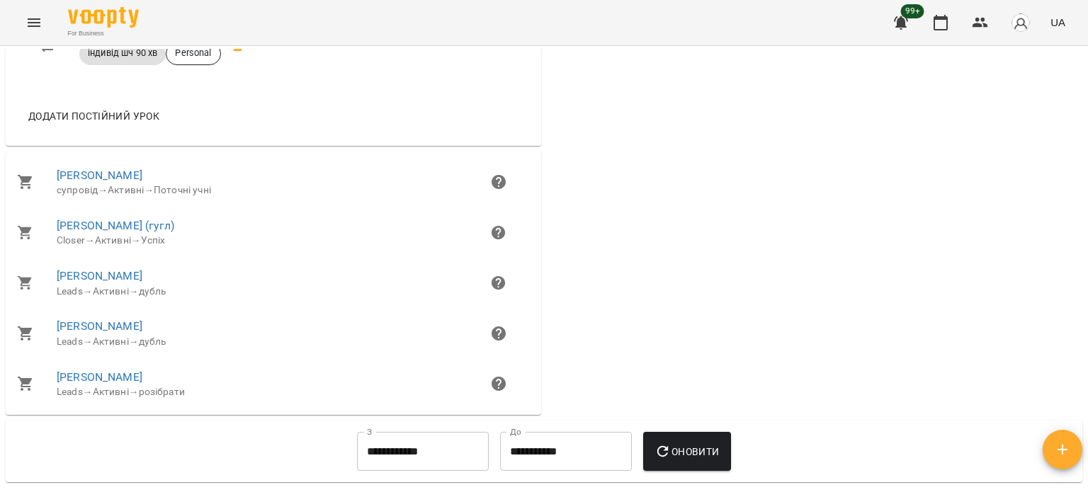
scroll to position [623, 0]
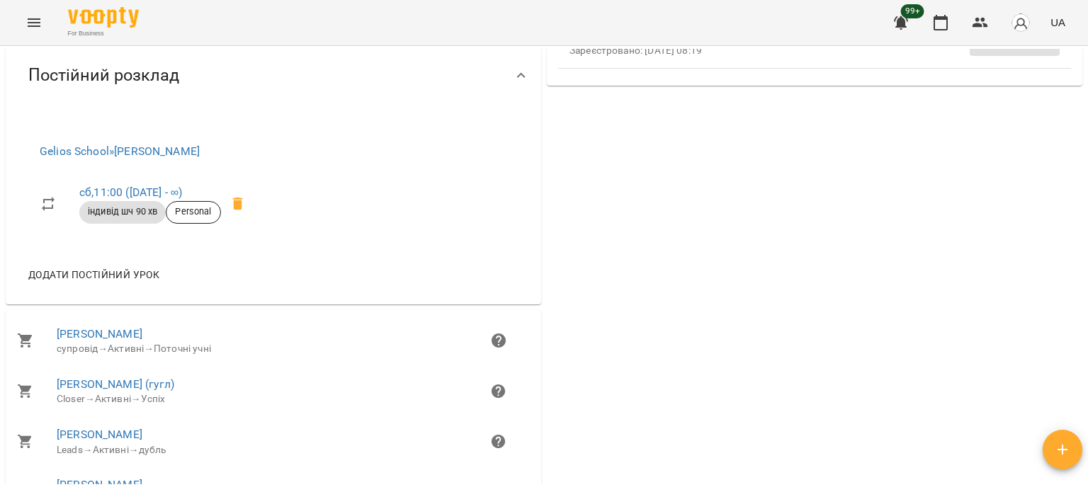
click at [671, 365] on div "1.24 $ Баланс Поповнити рахунок Докладніше 1.2399999999979627 $ Абонементи 0 $ …" at bounding box center [814, 56] width 541 height 1041
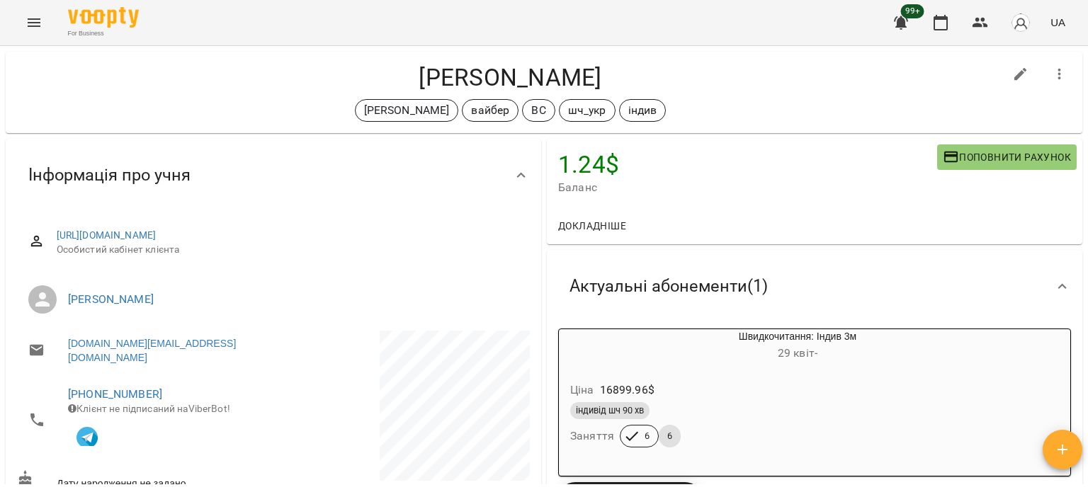
scroll to position [0, 0]
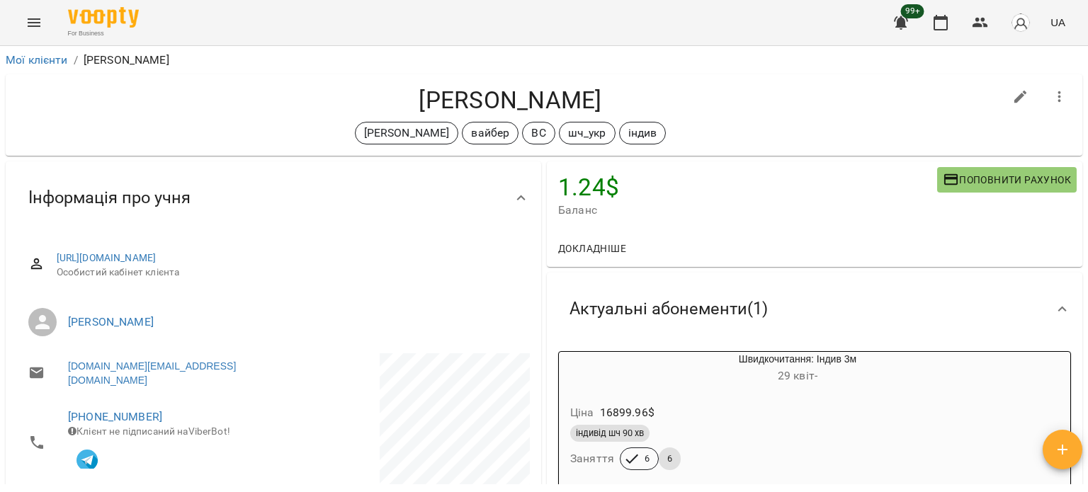
drag, startPoint x: 608, startPoint y: 103, endPoint x: 374, endPoint y: 93, distance: 234.6
click at [374, 93] on h4 "[PERSON_NAME]" at bounding box center [510, 100] width 986 height 29
copy h4 "[PERSON_NAME]"
click at [39, 64] on link "Мої клієнти" at bounding box center [37, 59] width 62 height 13
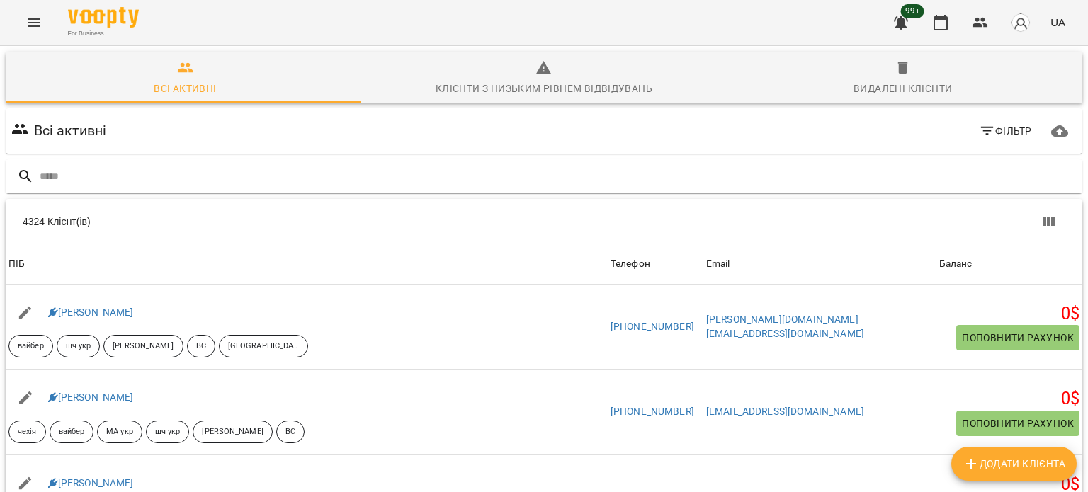
click at [167, 165] on input "text" at bounding box center [558, 176] width 1037 height 23
type input "*****"
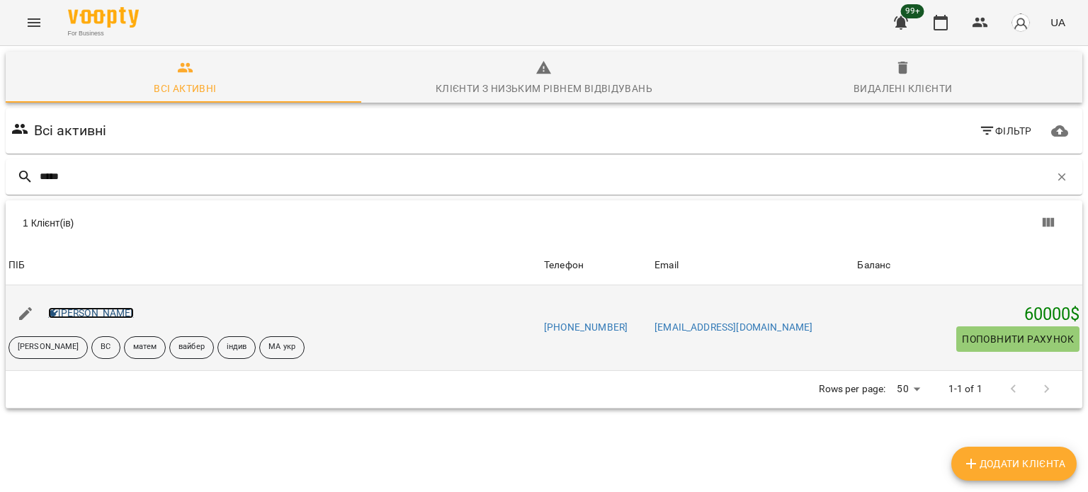
click at [69, 314] on link "Лапко Давид" at bounding box center [91, 312] width 86 height 11
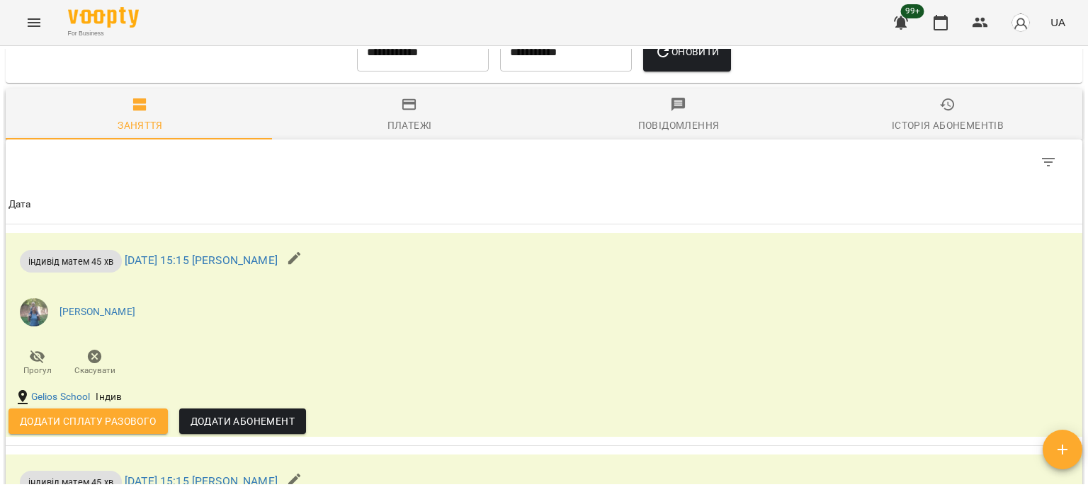
scroll to position [2124, 0]
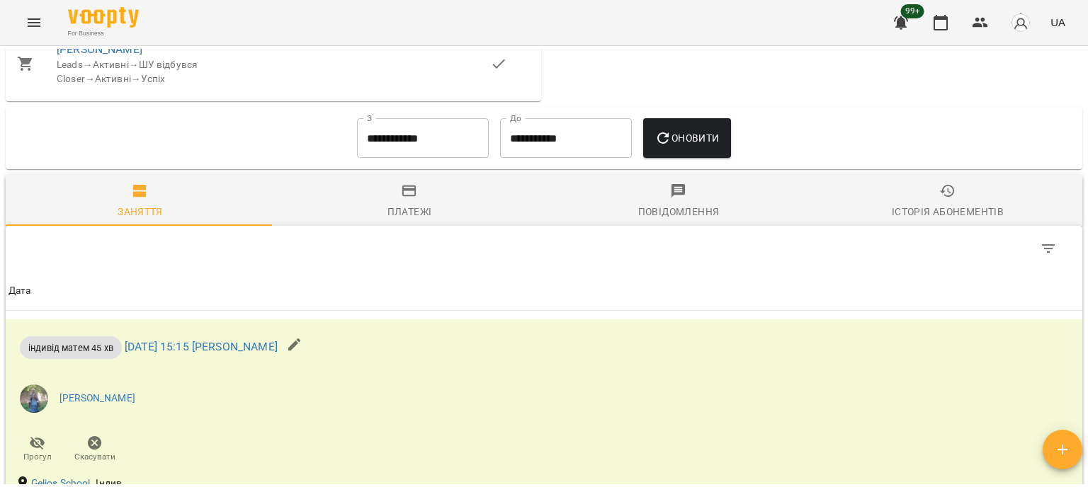
click at [944, 198] on icon "button" at bounding box center [947, 191] width 15 height 13
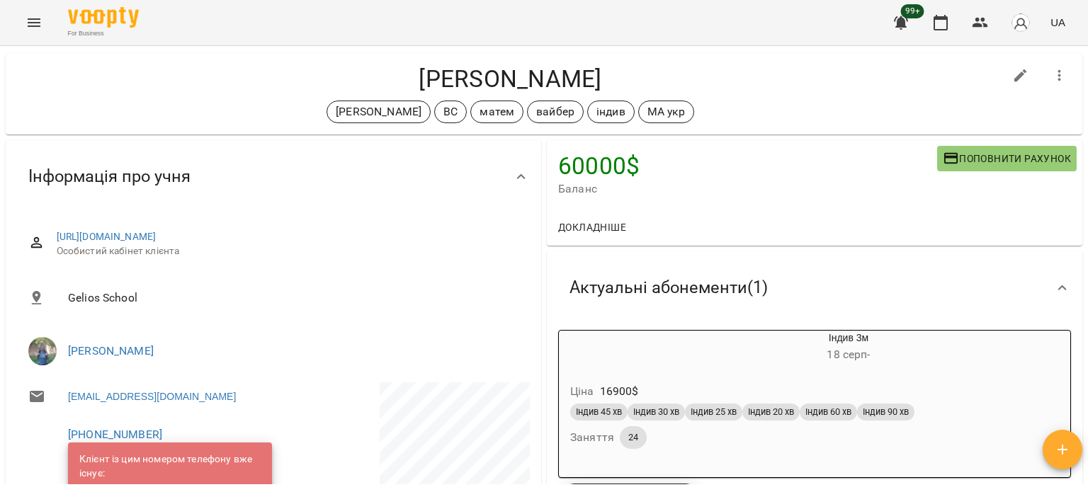
scroll to position [0, 0]
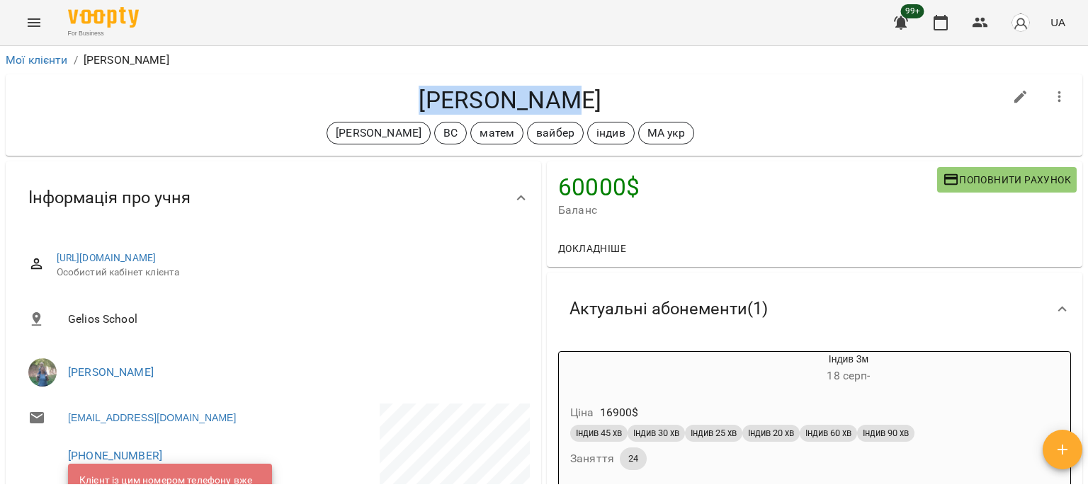
drag, startPoint x: 595, startPoint y: 101, endPoint x: 413, endPoint y: 91, distance: 182.9
click at [413, 91] on h4 "Лапко Давид" at bounding box center [510, 100] width 986 height 29
copy h4 "Лапко Давид"
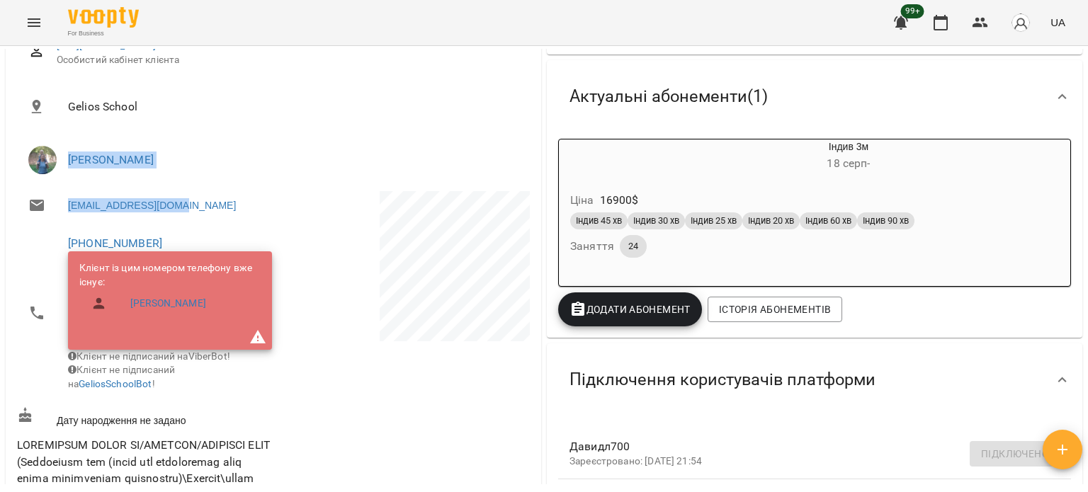
drag, startPoint x: 211, startPoint y: 200, endPoint x: 0, endPoint y: 184, distance: 211.6
click at [0, 184] on div "Мої клієнти / Лапко Давид Лапко Давид Черткова Ірина ВС матем вайбер індив МА у…" at bounding box center [544, 292] width 1088 height 492
click at [291, 214] on p at bounding box center [402, 268] width 253 height 155
drag, startPoint x: 186, startPoint y: 205, endPoint x: 15, endPoint y: 200, distance: 170.7
click at [15, 200] on div "alka.lapko@gmail.com" at bounding box center [143, 205] width 259 height 34
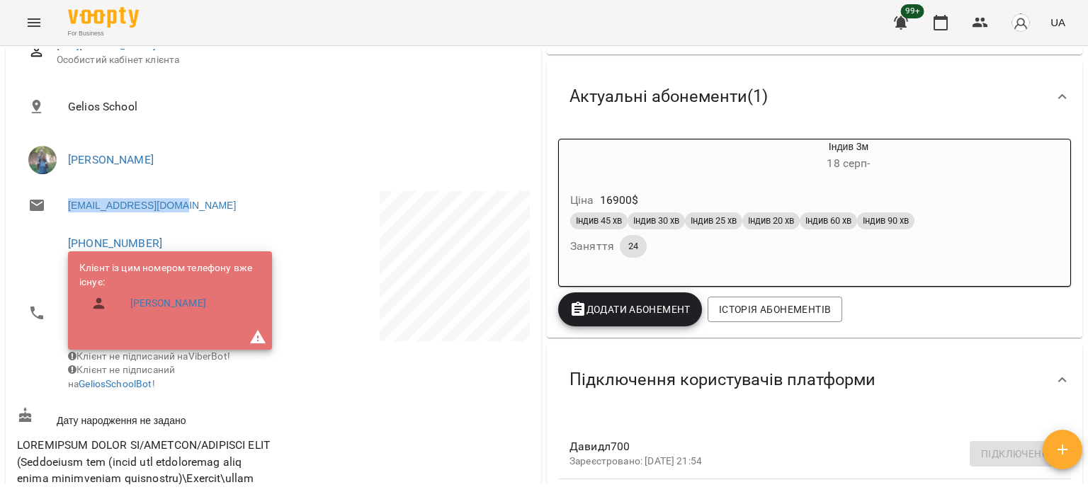
copy link "alka.lapko@gmail.com"
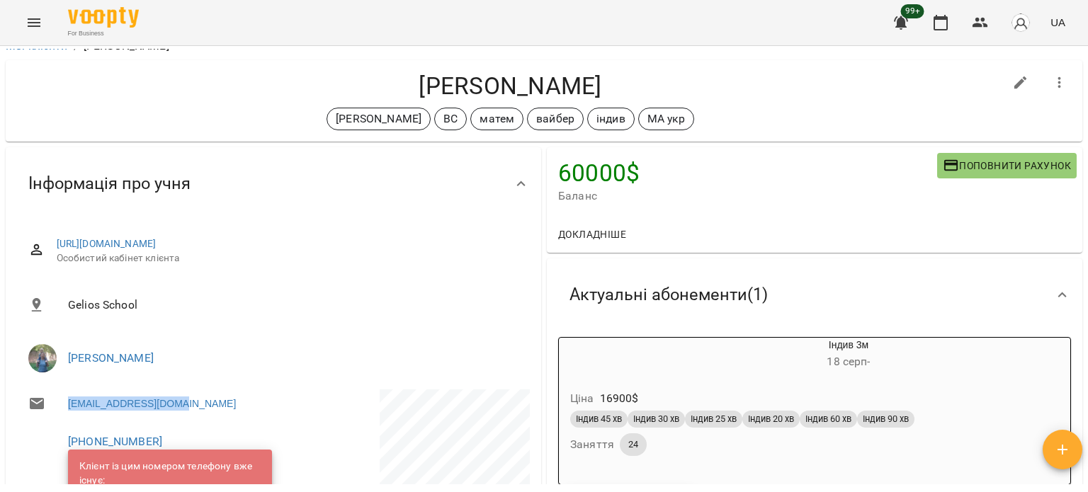
scroll to position [0, 0]
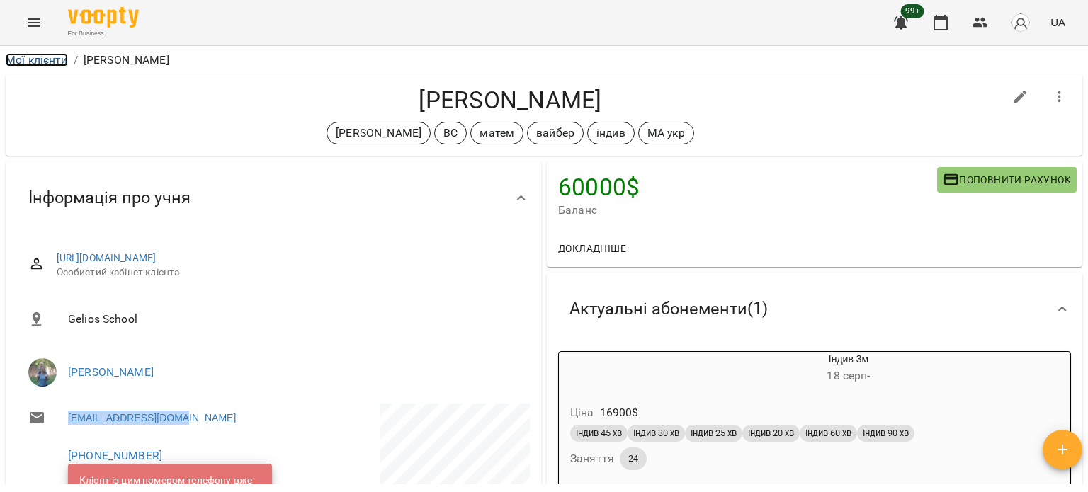
click at [57, 56] on link "Мої клієнти" at bounding box center [37, 59] width 62 height 13
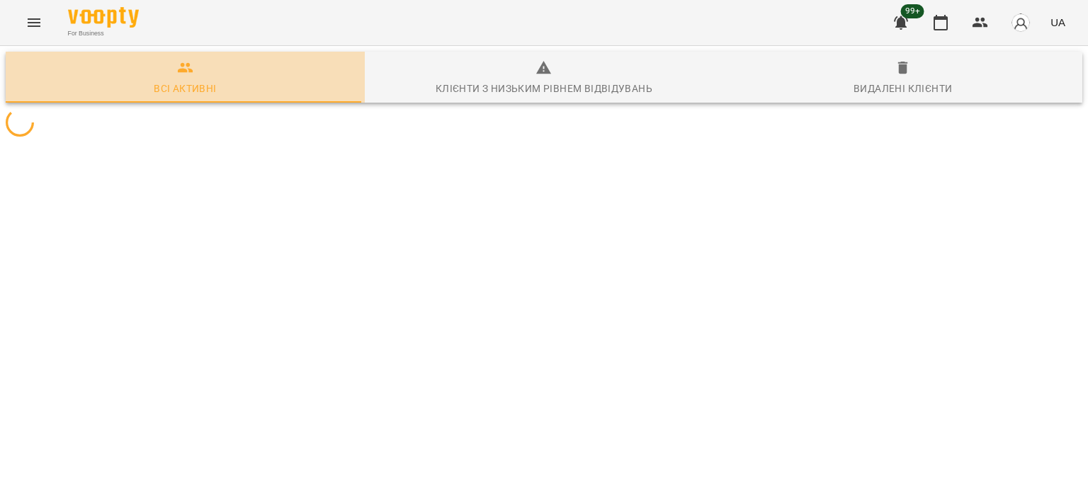
click at [258, 87] on span "Всі активні" at bounding box center [185, 78] width 342 height 38
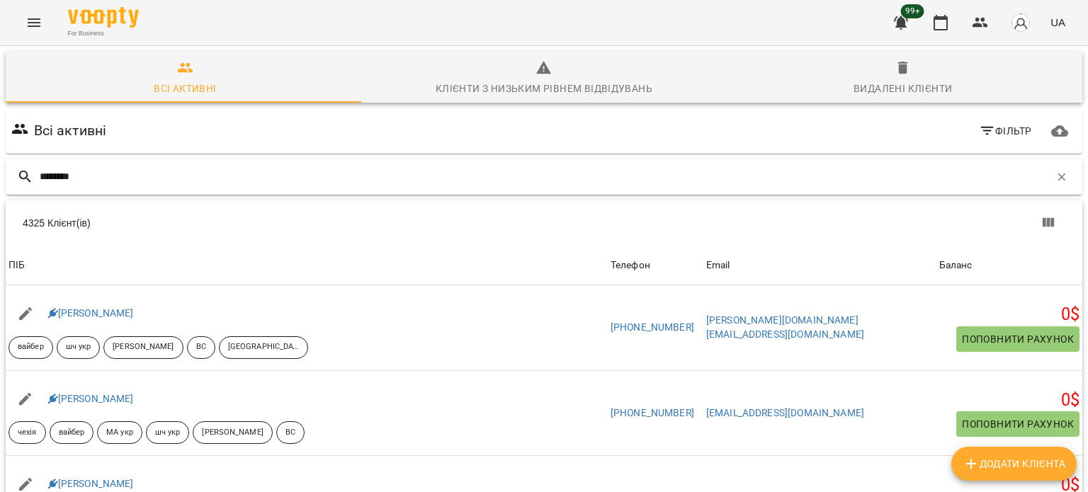
type input "********"
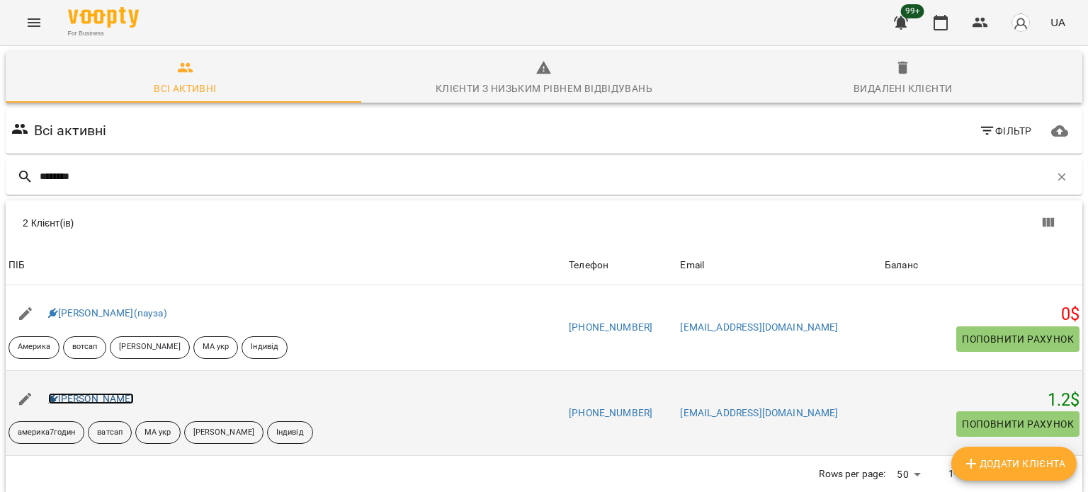
click at [119, 401] on link "Панчишин Діана" at bounding box center [91, 398] width 86 height 11
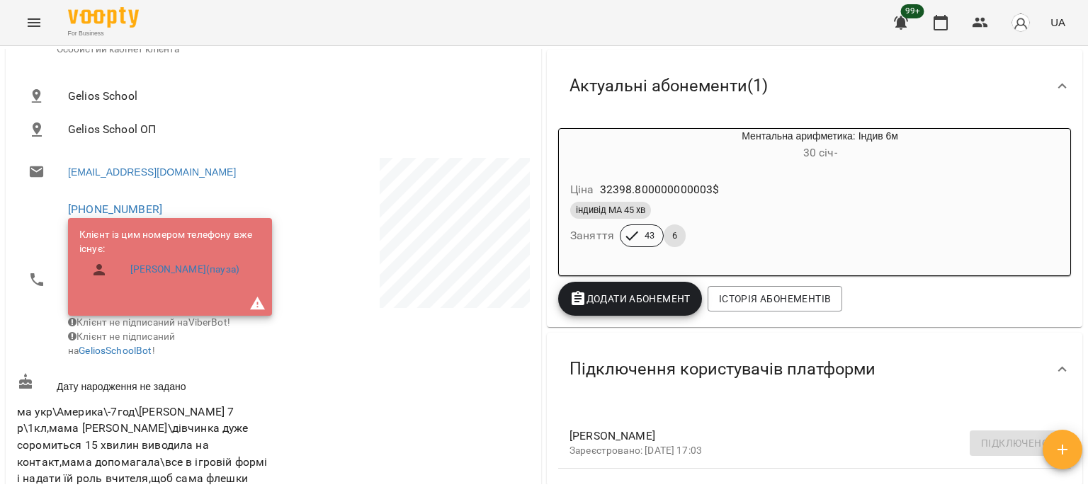
scroll to position [212, 0]
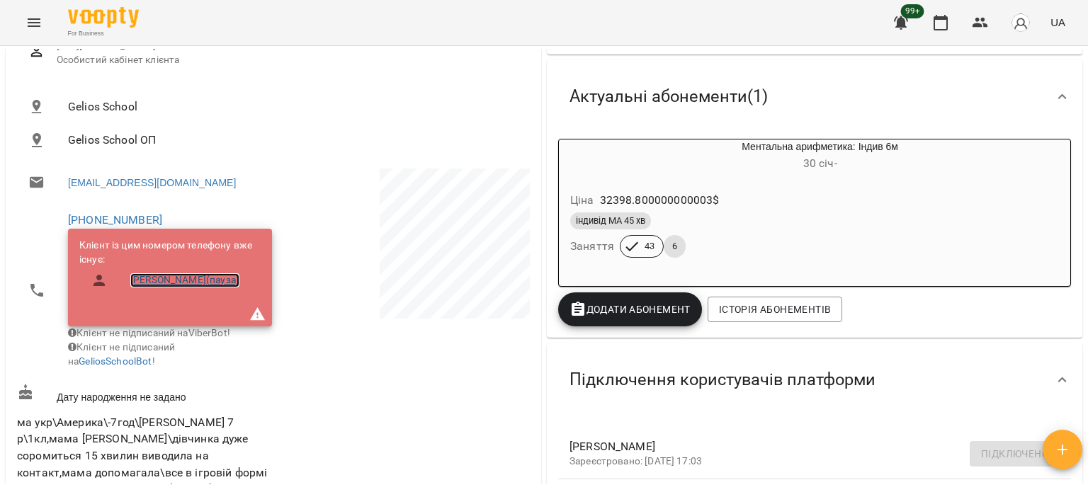
click at [193, 280] on link "Панчишин Денис(пауза)" at bounding box center [184, 280] width 109 height 14
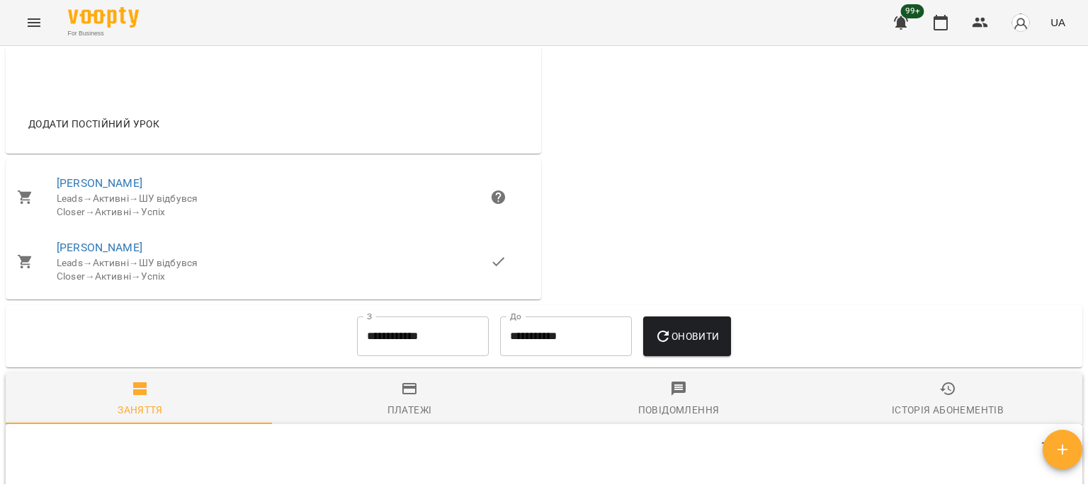
scroll to position [1133, 0]
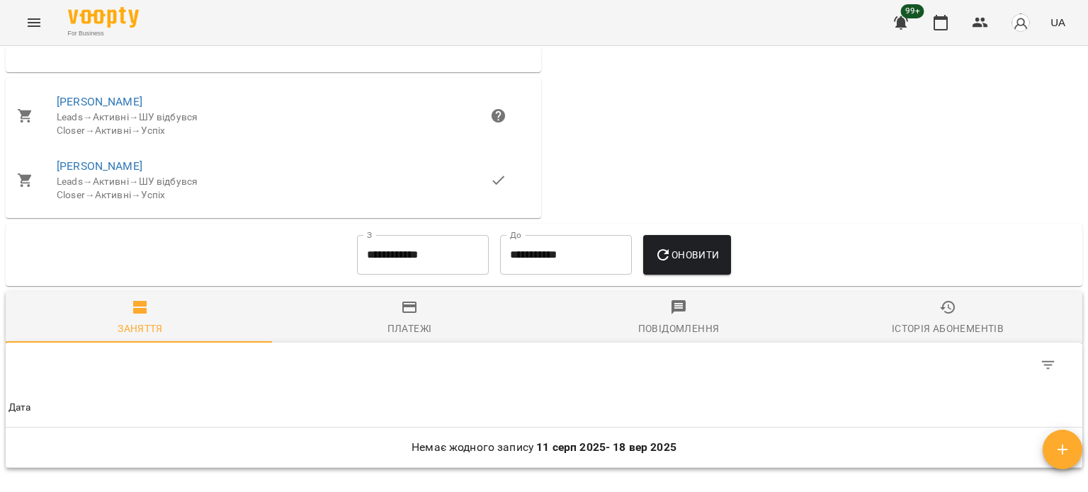
click at [921, 320] on div "Історія абонементів" at bounding box center [947, 328] width 112 height 17
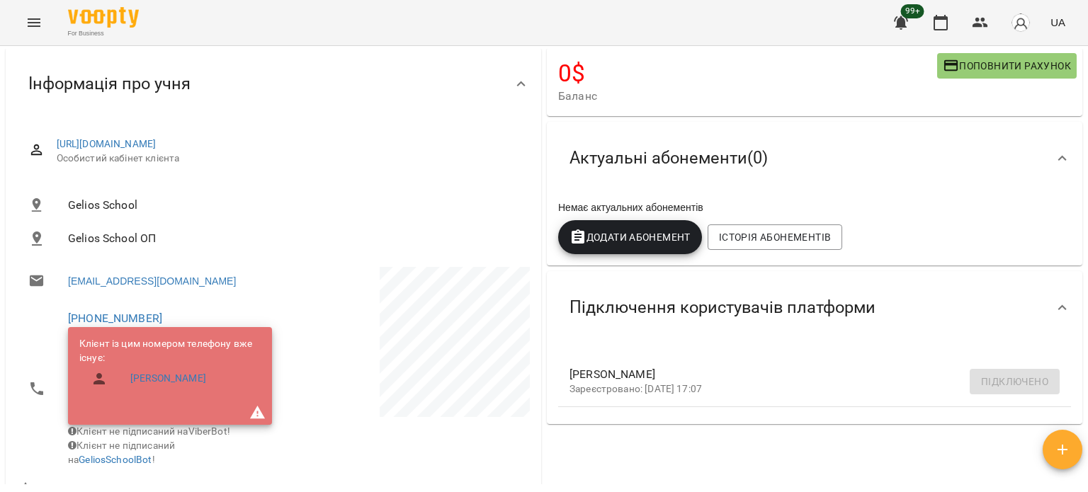
scroll to position [0, 0]
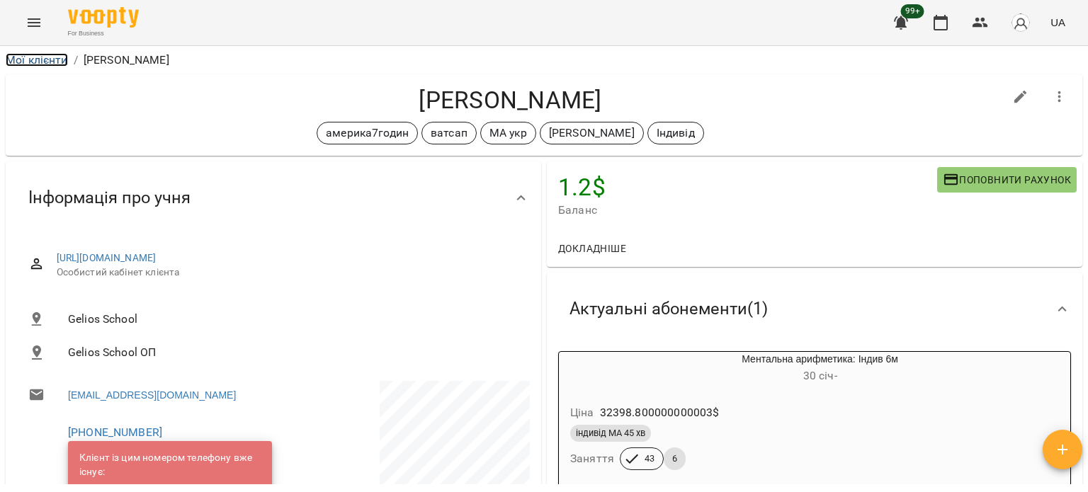
click at [49, 55] on link "Мої клієнти" at bounding box center [37, 59] width 62 height 13
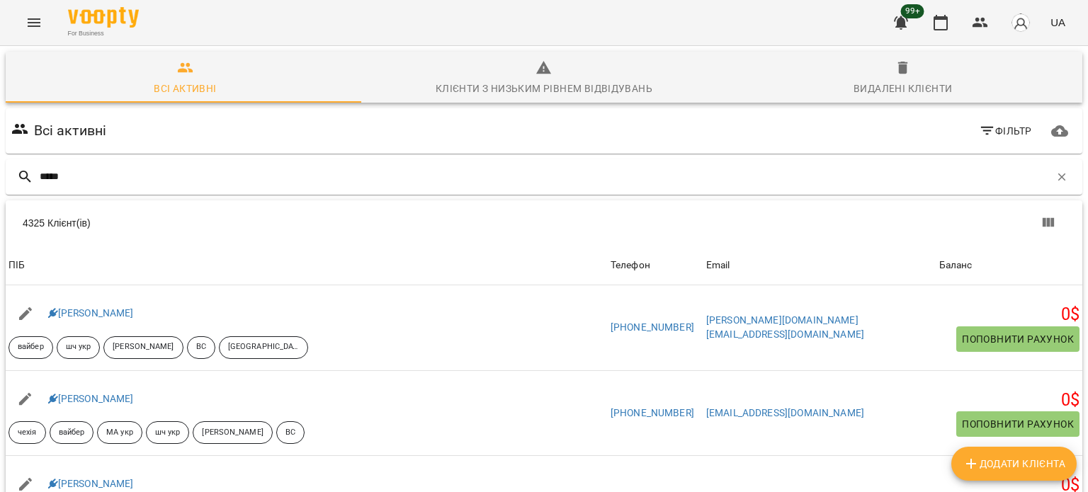
type input "*****"
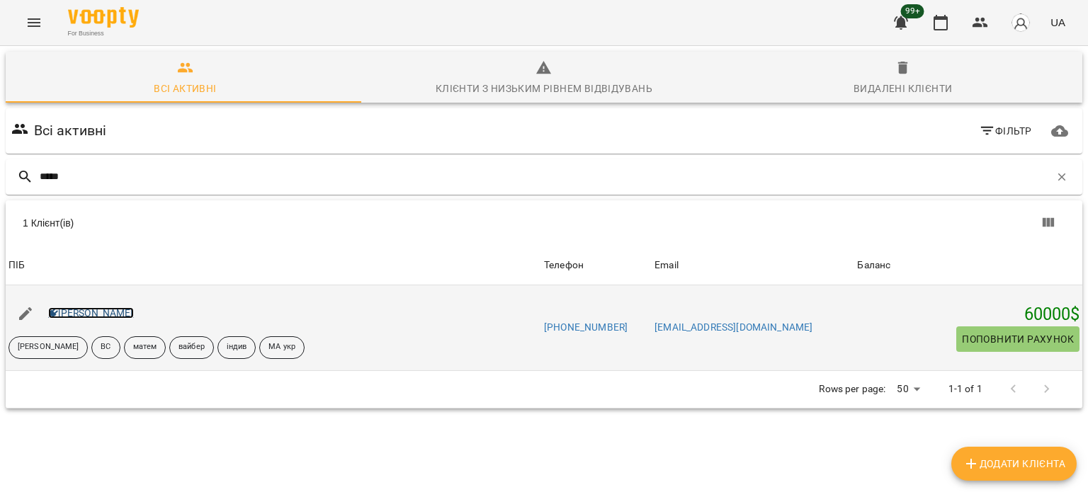
click at [108, 312] on link "Лапко Давид" at bounding box center [91, 312] width 86 height 11
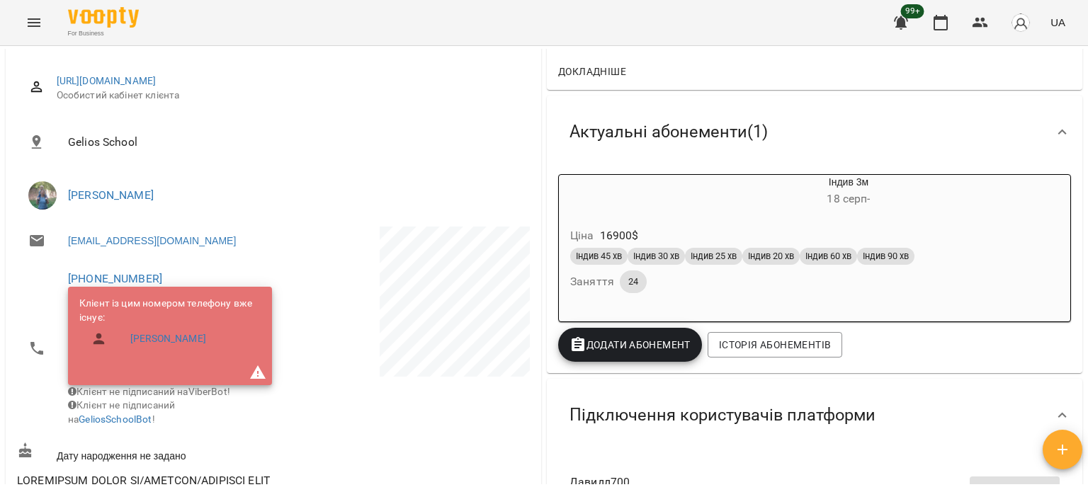
scroll to position [109, 0]
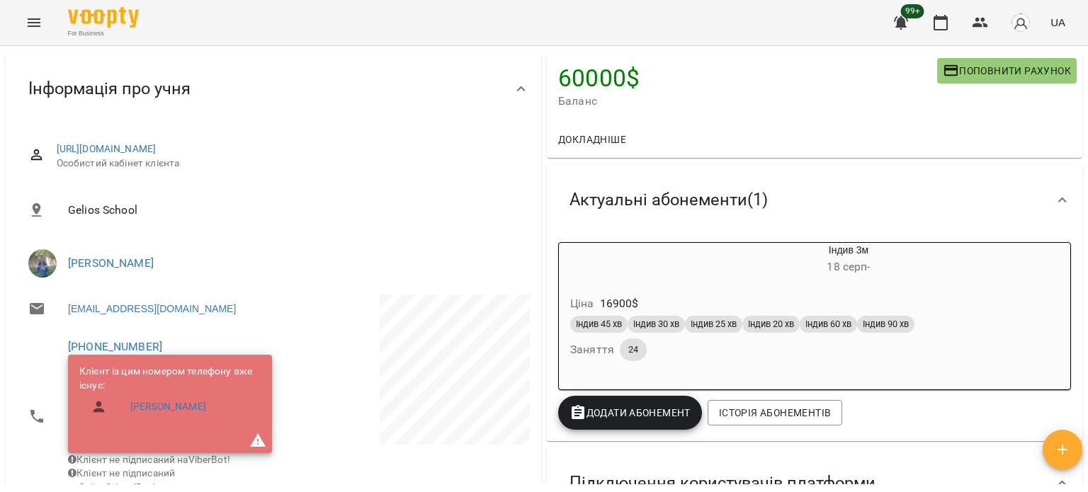
click at [669, 271] on h6 "18 серп -" at bounding box center [848, 267] width 443 height 20
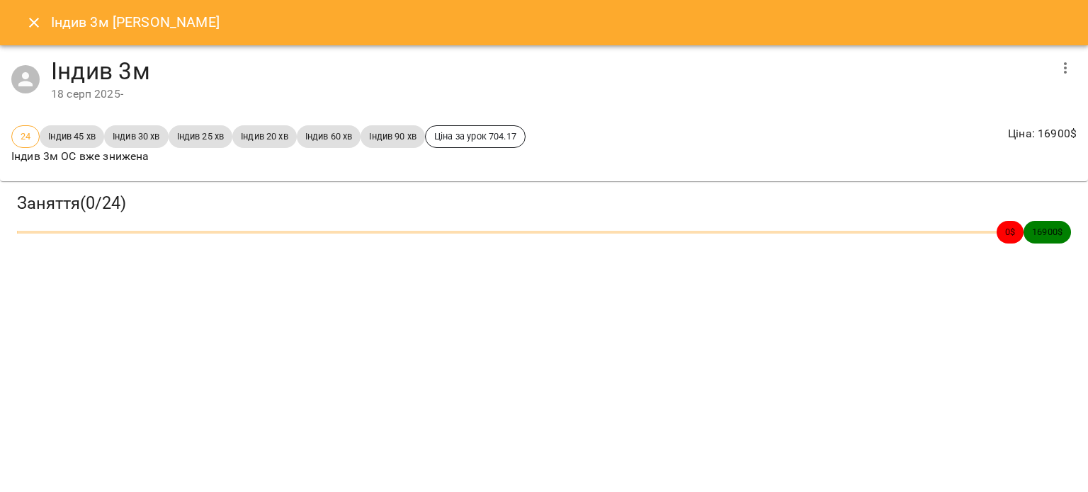
click at [1059, 73] on icon "button" at bounding box center [1064, 67] width 17 height 17
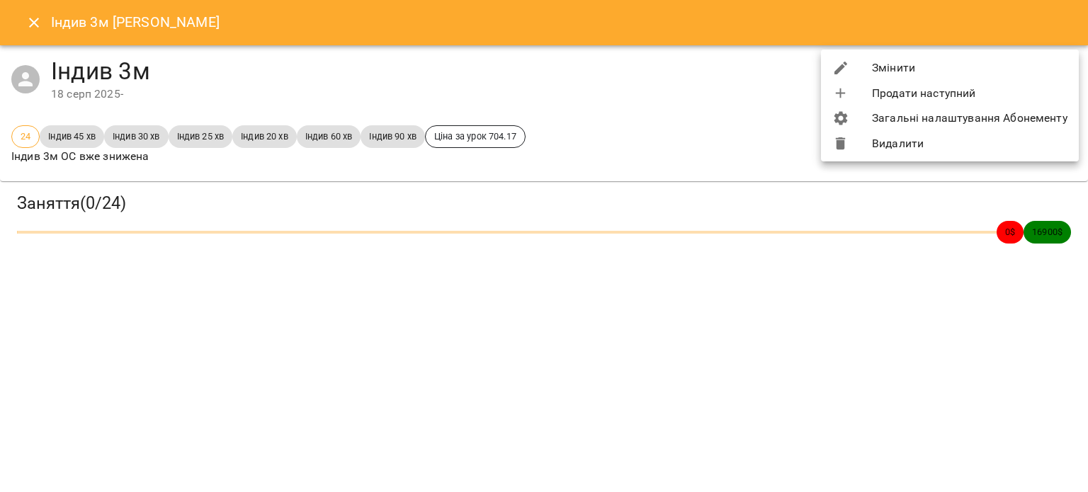
click at [878, 69] on li "Змінити" at bounding box center [950, 67] width 258 height 25
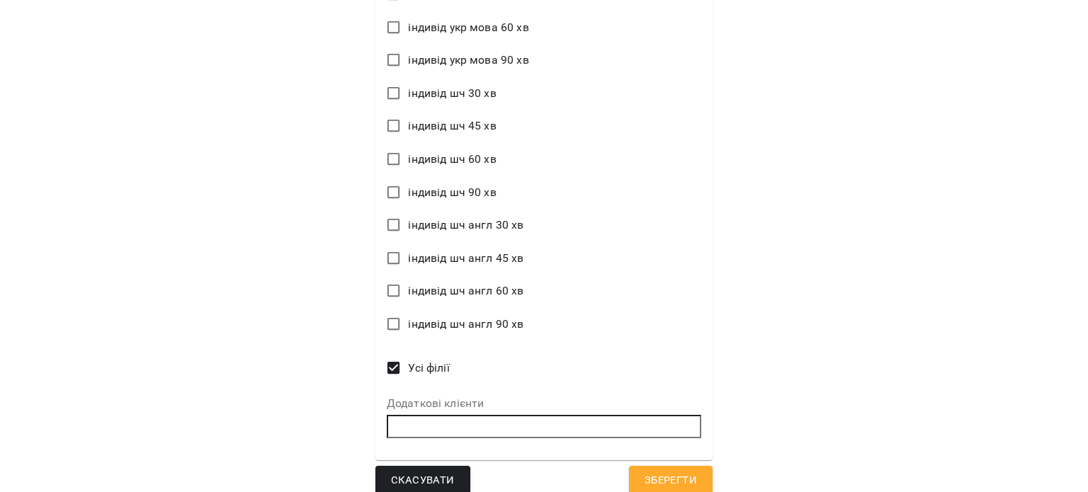
scroll to position [1956, 0]
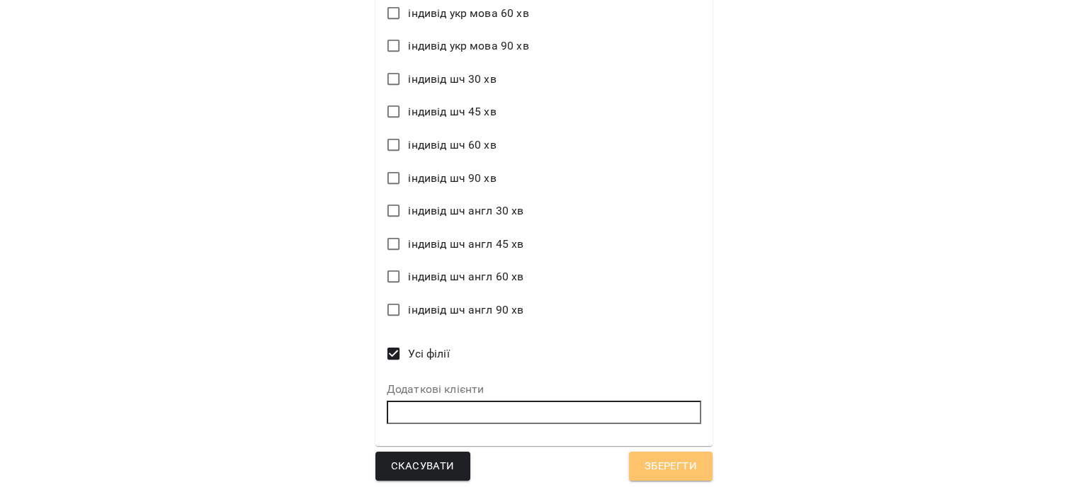
click at [654, 464] on span "Зберегти" at bounding box center [670, 466] width 52 height 18
click at [663, 477] on button "Зберегти" at bounding box center [671, 467] width 84 height 30
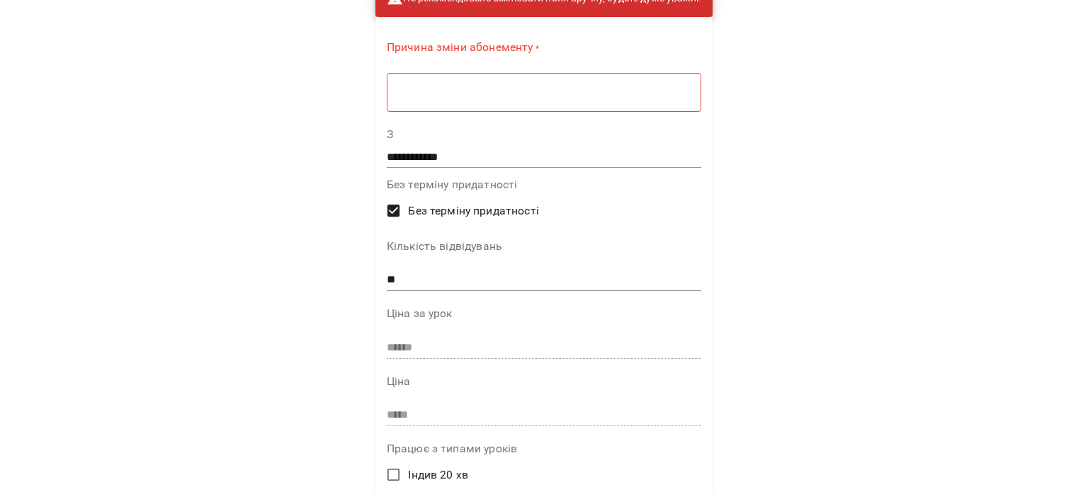
scroll to position [0, 0]
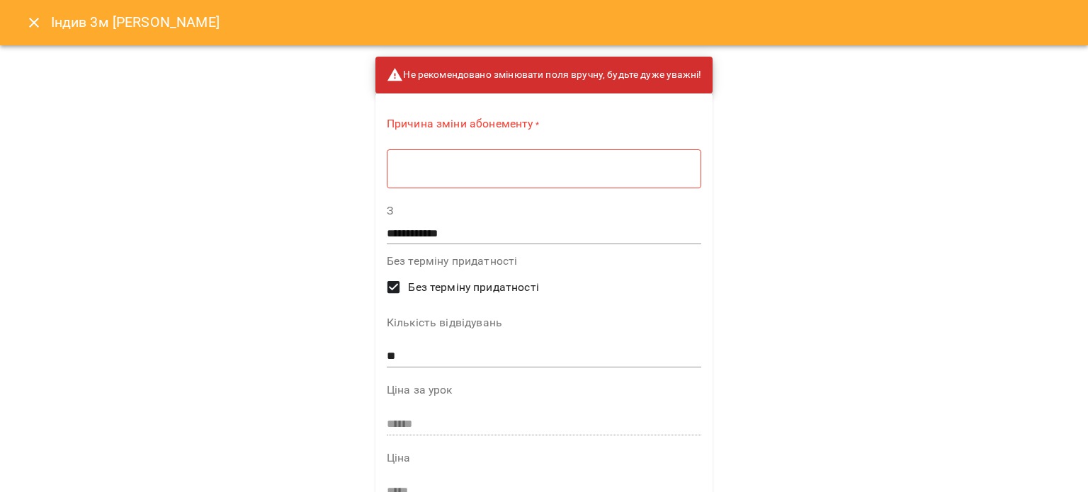
click at [402, 178] on div "* ​" at bounding box center [544, 169] width 314 height 40
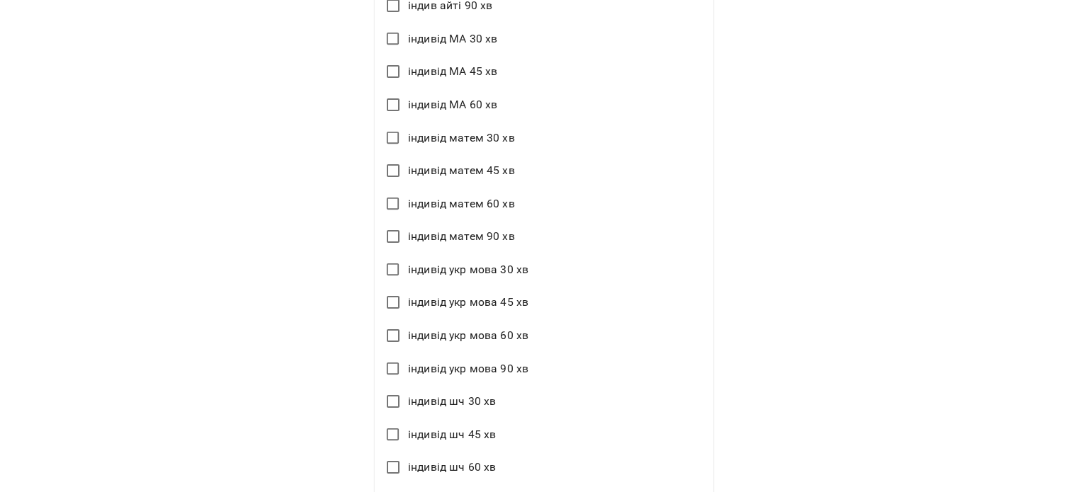
scroll to position [1951, 0]
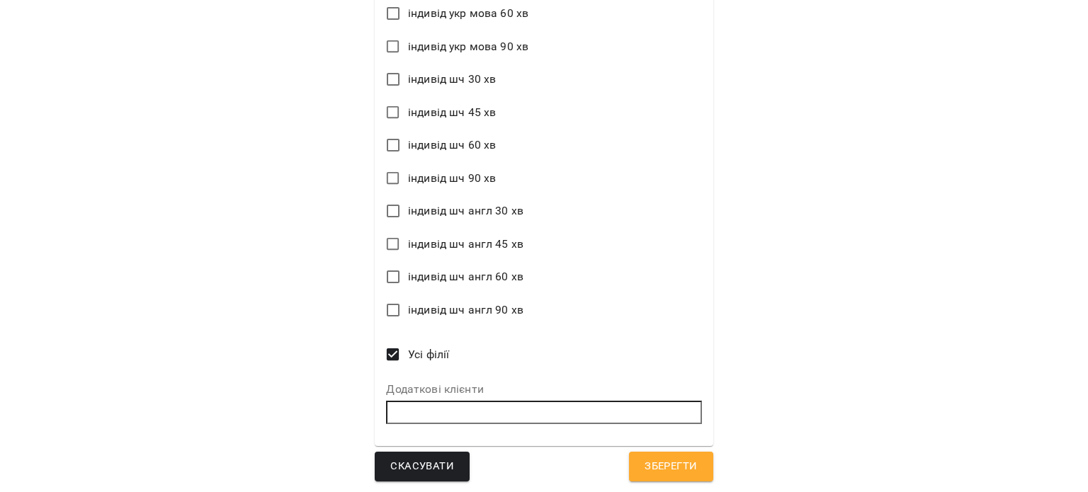
type textarea "**********"
click at [662, 461] on span "Зберегти" at bounding box center [670, 466] width 52 height 18
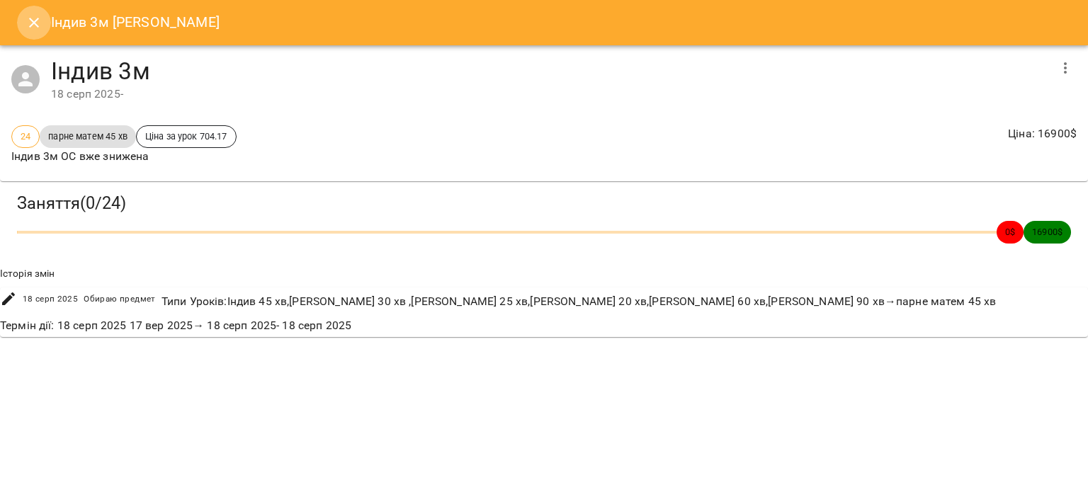
click at [32, 9] on button "Close" at bounding box center [34, 23] width 34 height 34
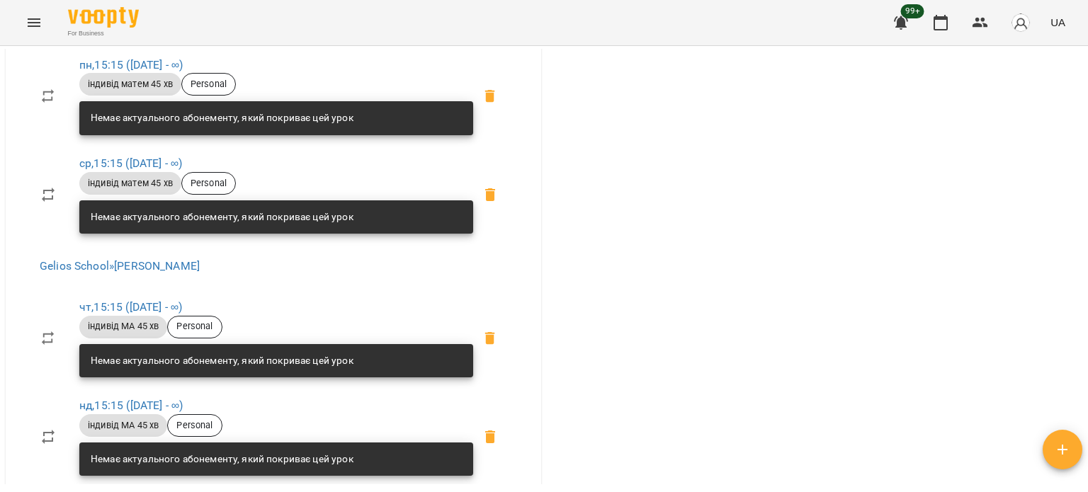
scroll to position [1525, 0]
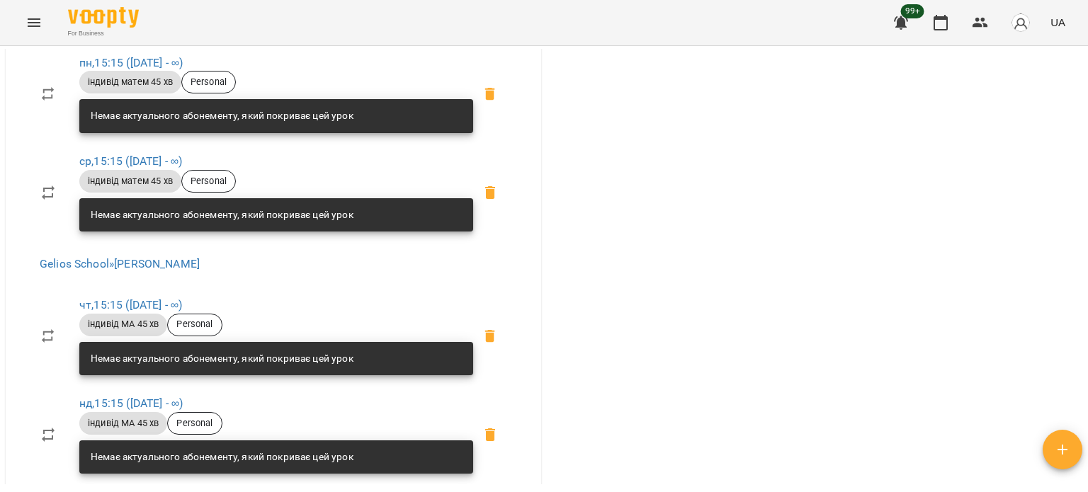
click at [263, 129] on div "Немає актуального абонементу, який покриває цей урок" at bounding box center [222, 115] width 263 height 25
click at [132, 69] on link "пн , 15:15 (03 лют - ∞)" at bounding box center [130, 62] width 103 height 13
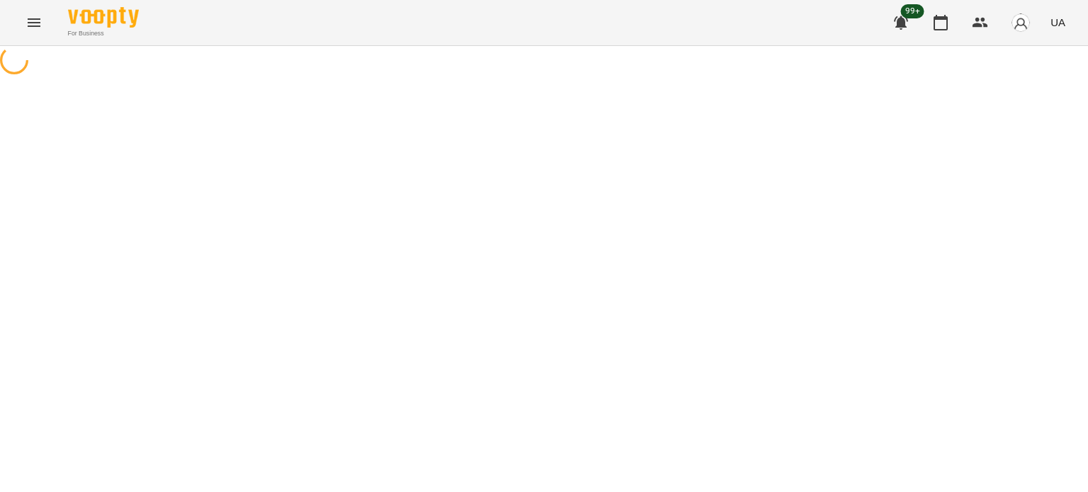
select select "*"
select select "**********"
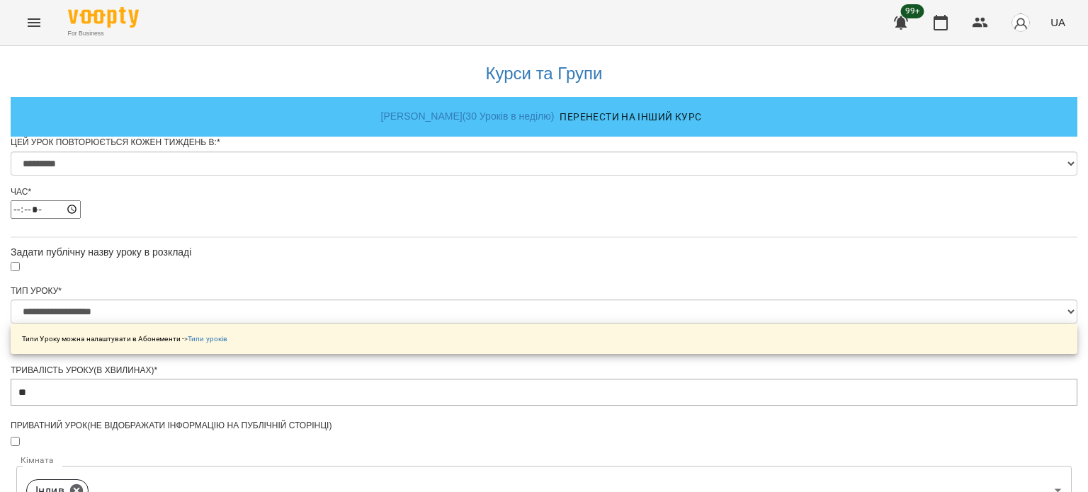
scroll to position [656, 0]
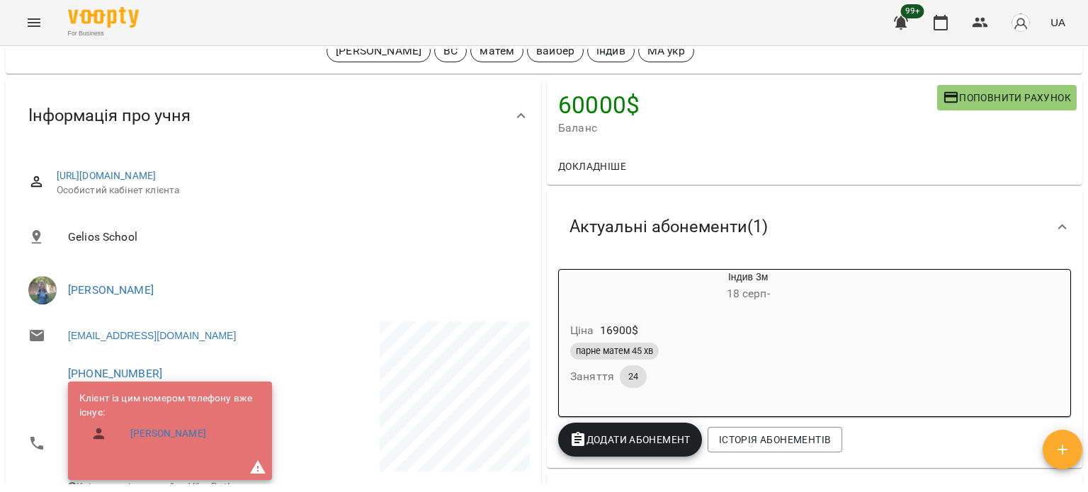
scroll to position [142, 0]
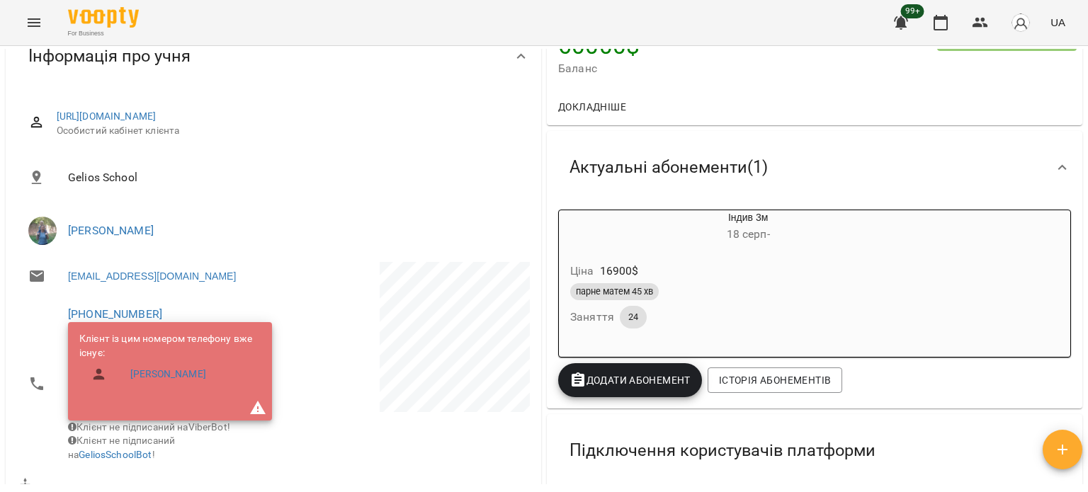
click at [937, 258] on div "Індив 3м 18 серп - Ціна 16900 $ парне матем 45 хв Заняття 24" at bounding box center [814, 284] width 513 height 148
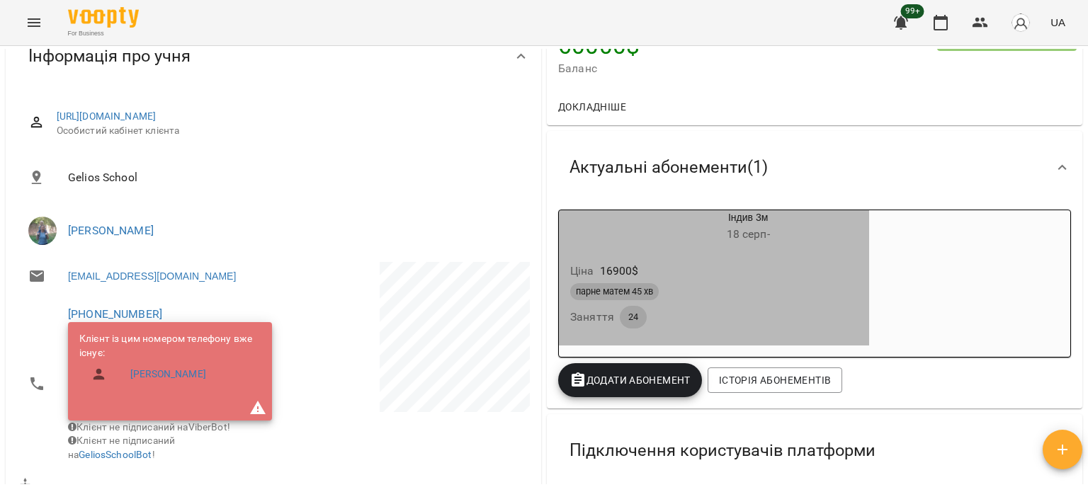
click at [834, 270] on div "Ціна 16900 $" at bounding box center [713, 270] width 293 height 25
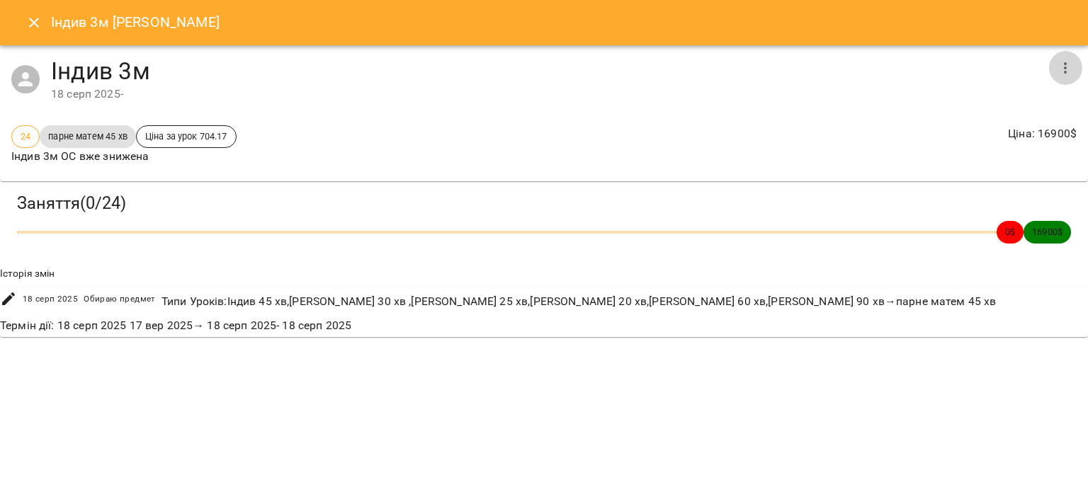
click at [1061, 75] on icon "button" at bounding box center [1064, 67] width 17 height 17
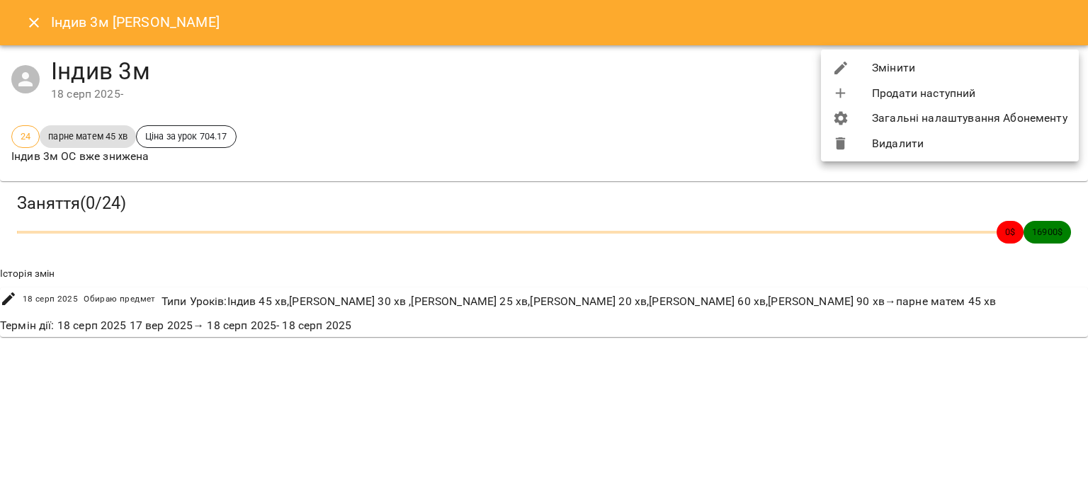
click at [894, 62] on li "Змінити" at bounding box center [950, 67] width 258 height 25
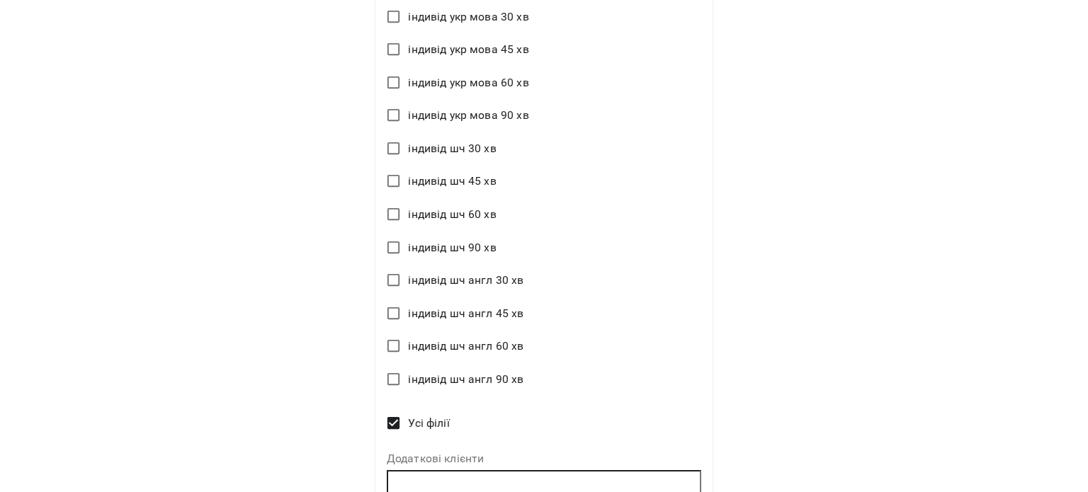
scroll to position [1956, 0]
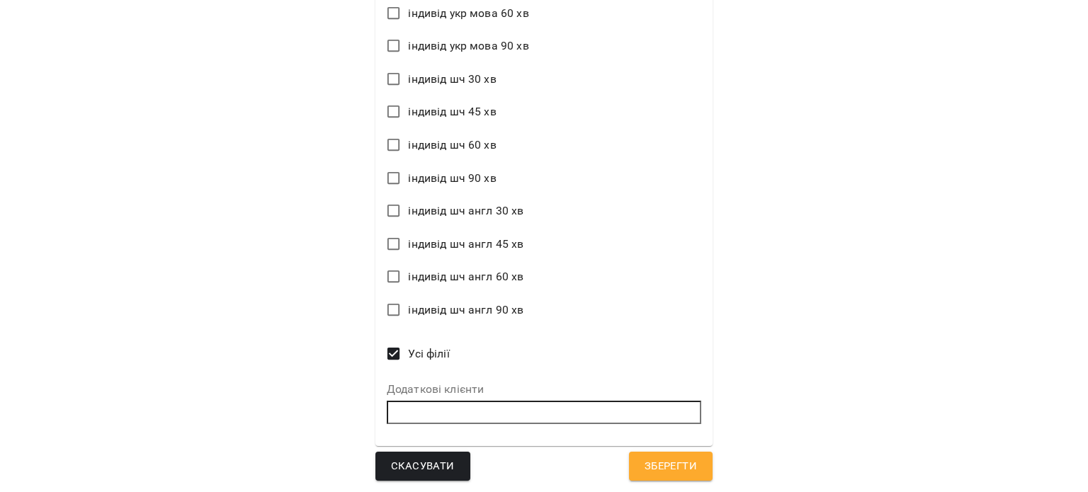
click at [673, 474] on span "Зберегти" at bounding box center [670, 466] width 52 height 18
click at [671, 467] on span "Зберегти" at bounding box center [670, 466] width 52 height 18
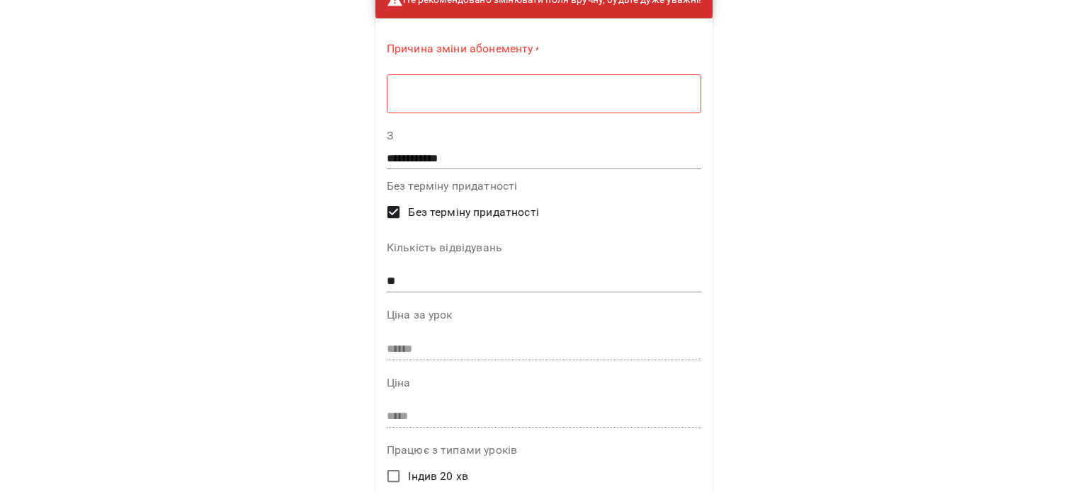
scroll to position [0, 0]
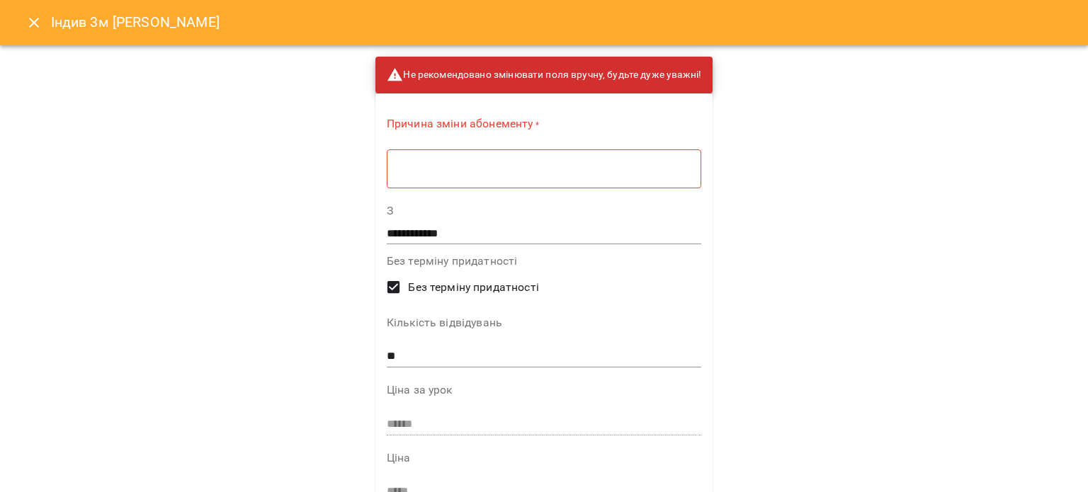
click at [411, 185] on div "* ​" at bounding box center [544, 169] width 314 height 40
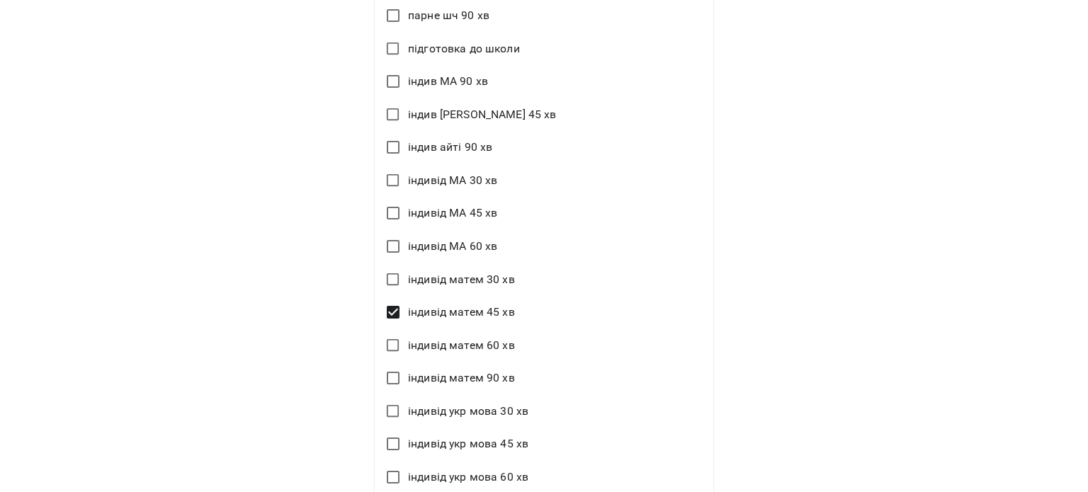
scroll to position [1951, 0]
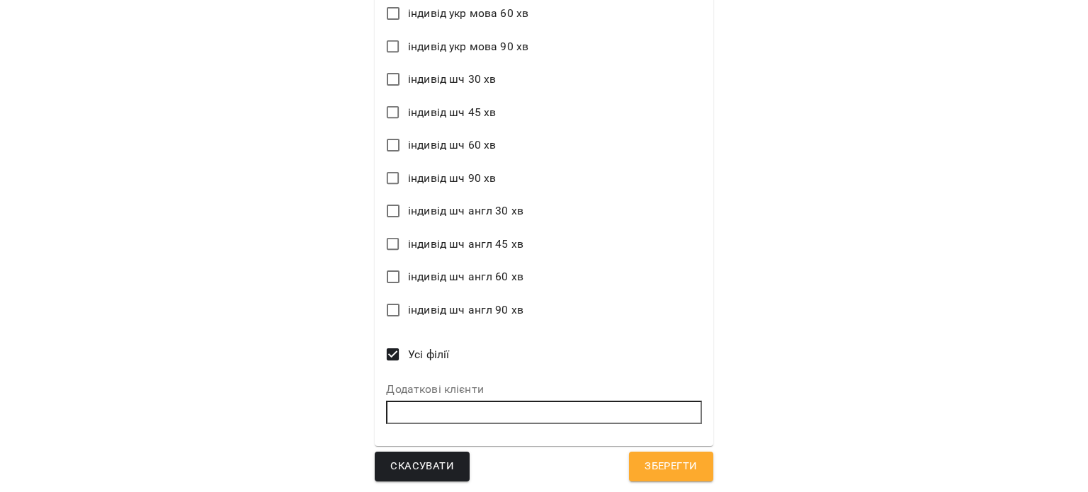
type textarea "*"
click at [631, 455] on button "Зберегти" at bounding box center [671, 467] width 84 height 30
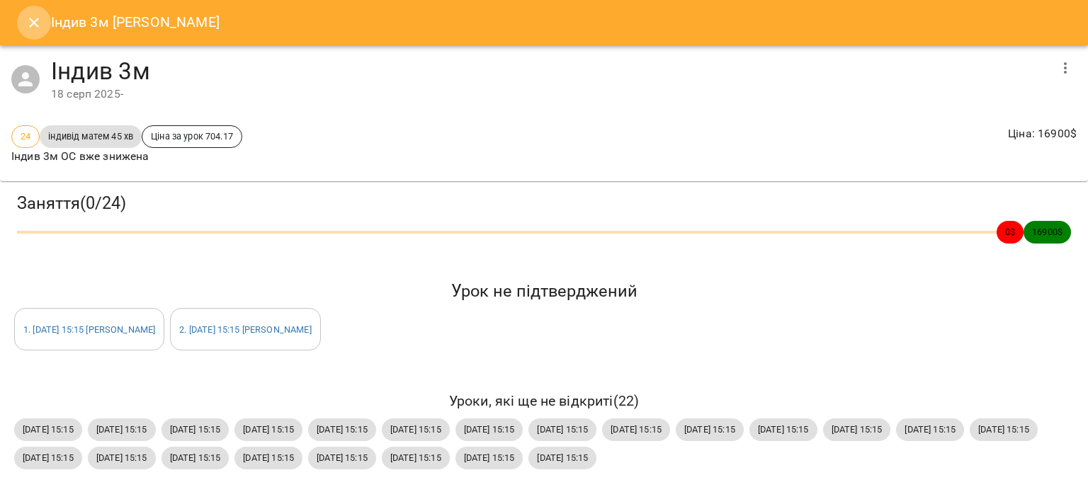
click at [35, 33] on button "Close" at bounding box center [34, 23] width 34 height 34
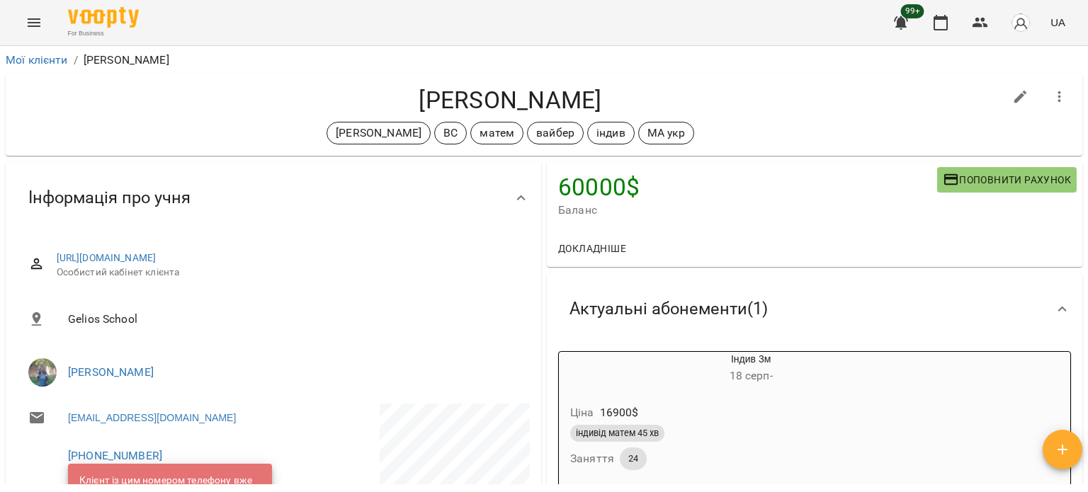
scroll to position [0, 0]
click at [632, 234] on div "Докладніше" at bounding box center [814, 248] width 535 height 37
click at [610, 183] on h4 "60000 $" at bounding box center [747, 187] width 379 height 29
click at [591, 246] on span "Докладніше" at bounding box center [592, 248] width 68 height 17
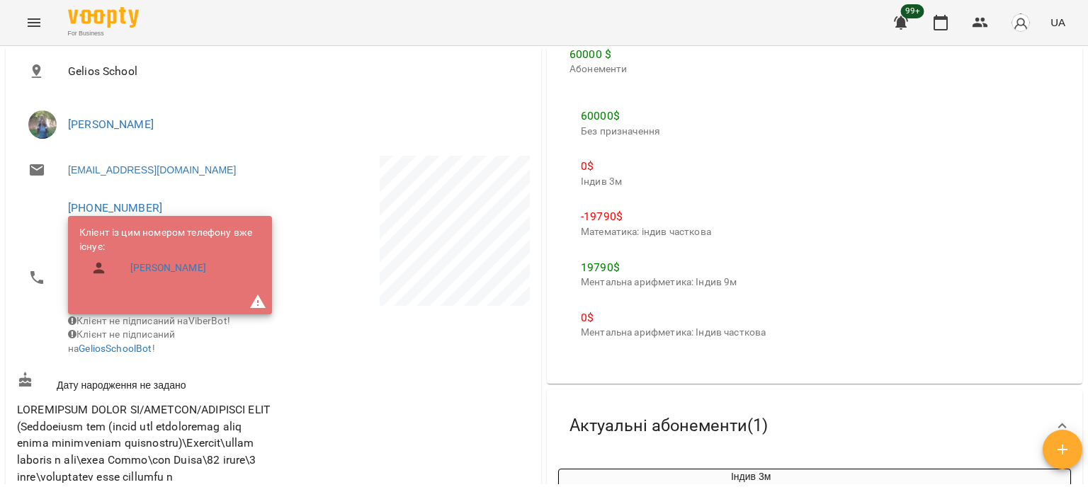
scroll to position [283, 0]
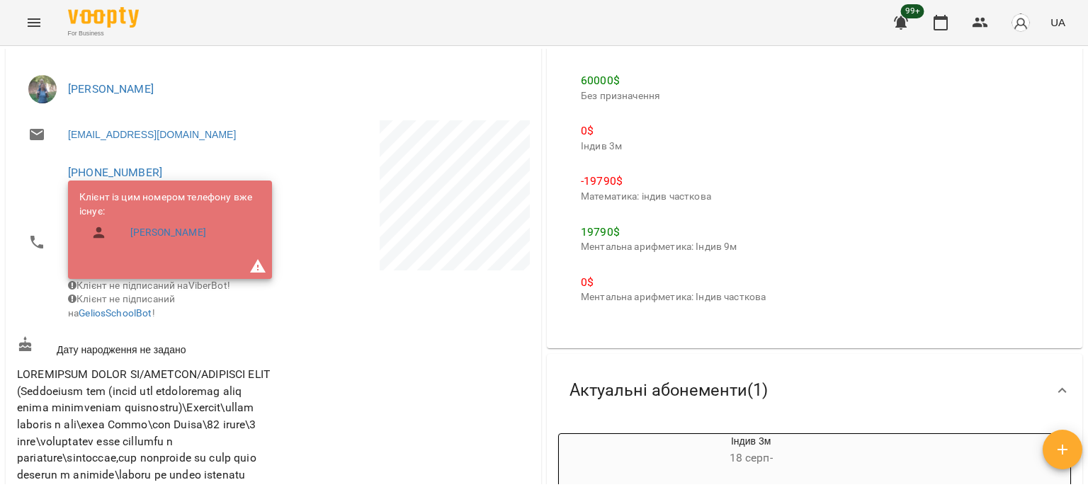
click at [754, 300] on p "Ментальна арифметика: Індив часткова" at bounding box center [673, 297] width 185 height 14
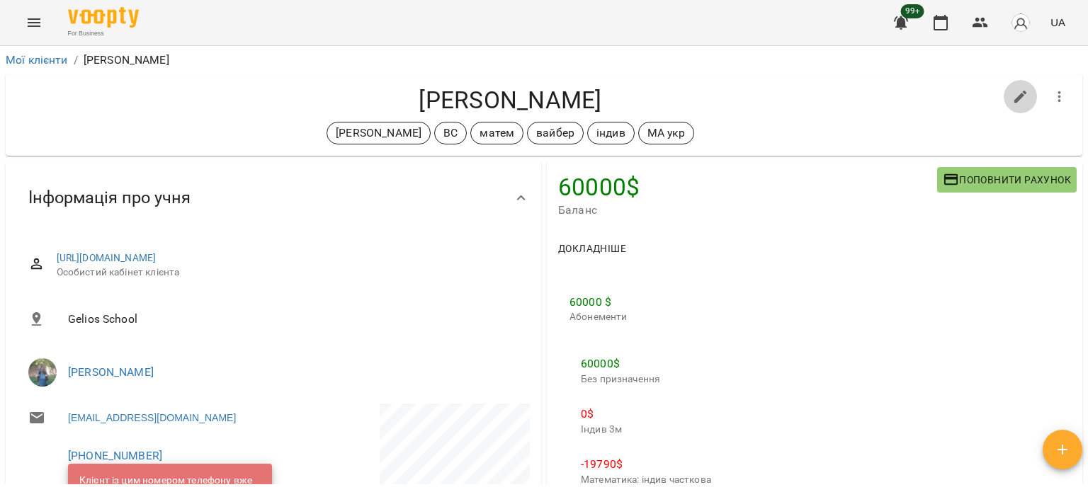
click at [1017, 103] on icon "button" at bounding box center [1020, 97] width 17 height 17
select select "**"
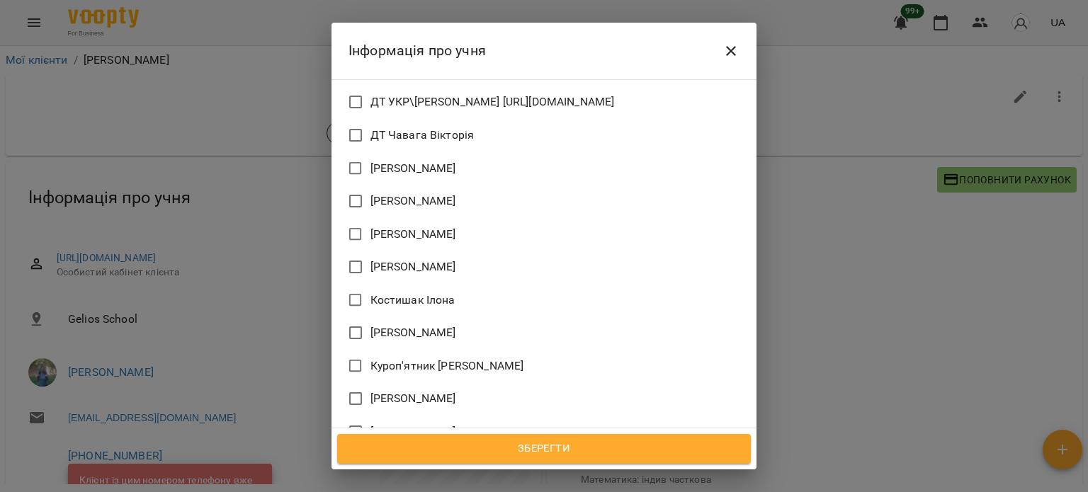
scroll to position [2266, 0]
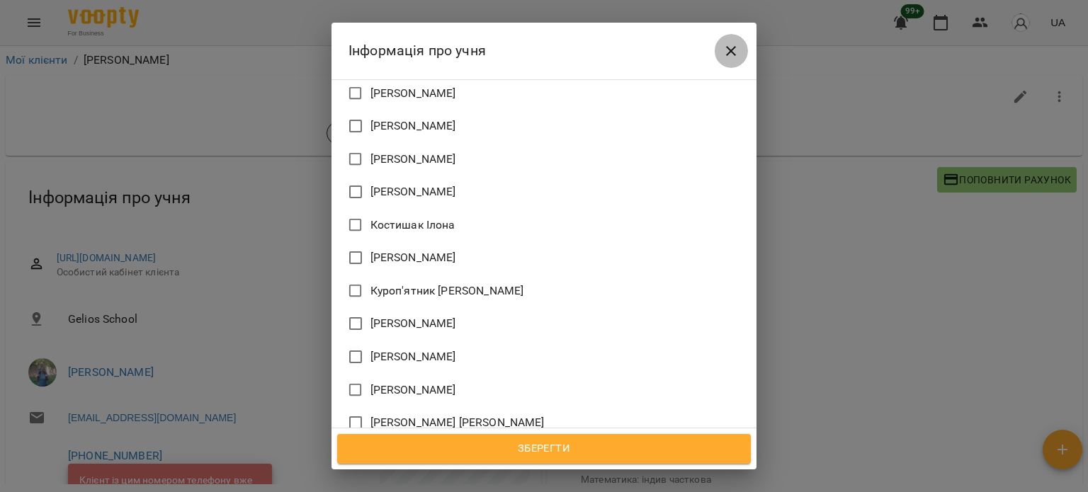
click at [735, 53] on icon "Close" at bounding box center [730, 50] width 17 height 17
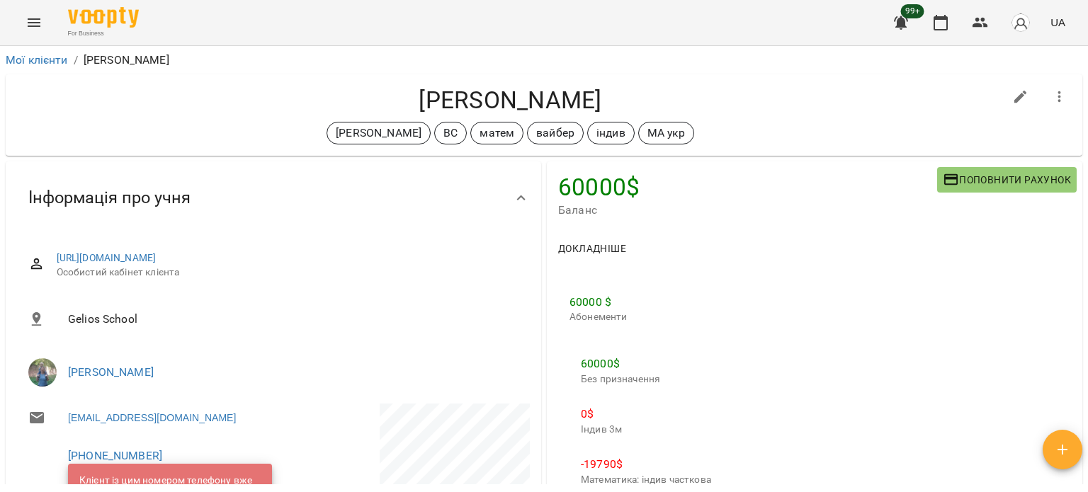
click at [596, 253] on span "Докладніше" at bounding box center [592, 248] width 68 height 17
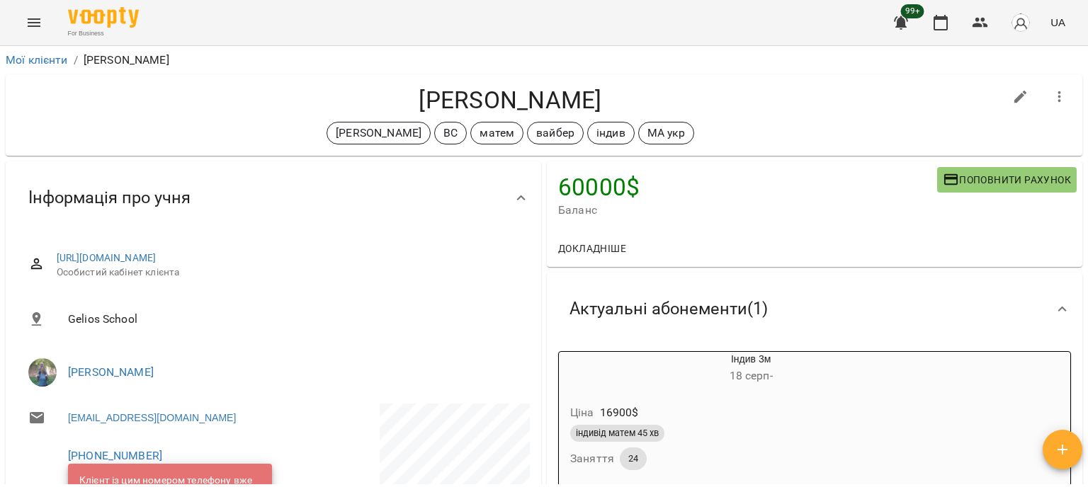
click at [598, 247] on span "Докладніше" at bounding box center [592, 248] width 68 height 17
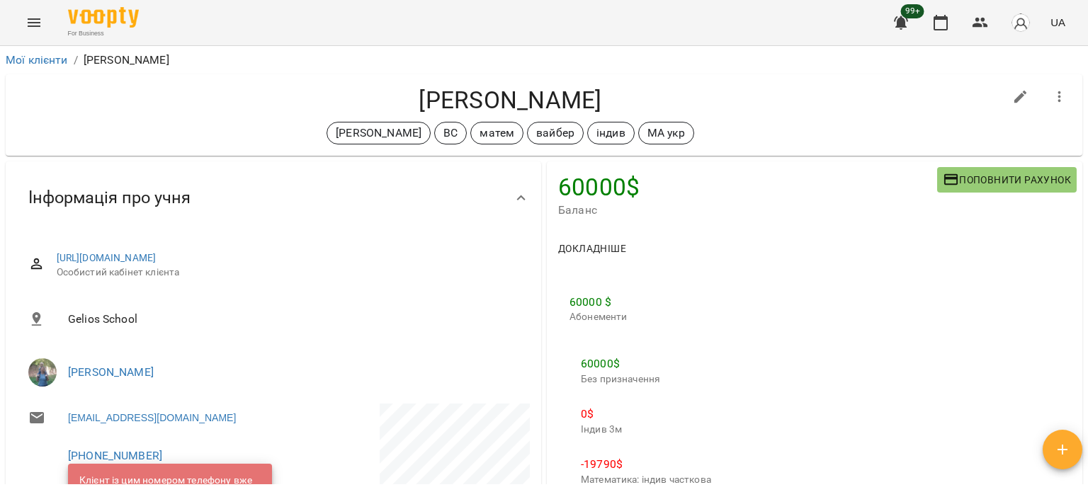
click at [603, 203] on span "Баланс" at bounding box center [747, 210] width 379 height 17
click at [998, 173] on span "Поповнити рахунок" at bounding box center [1006, 179] width 128 height 17
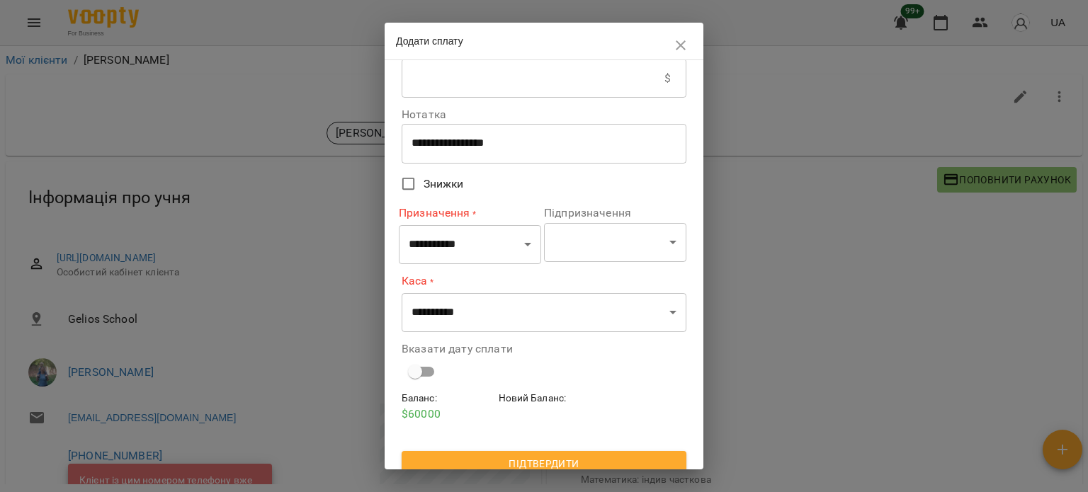
scroll to position [47, 0]
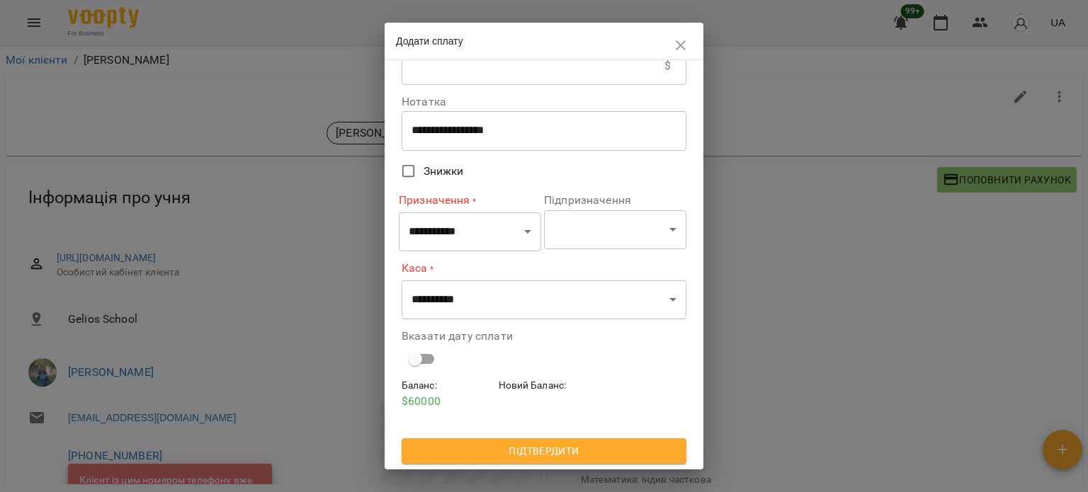
click at [405, 406] on p "$ 60000" at bounding box center [446, 401] width 91 height 17
click at [436, 396] on p "$ 60000" at bounding box center [446, 401] width 91 height 17
click at [683, 53] on icon "button" at bounding box center [680, 45] width 17 height 17
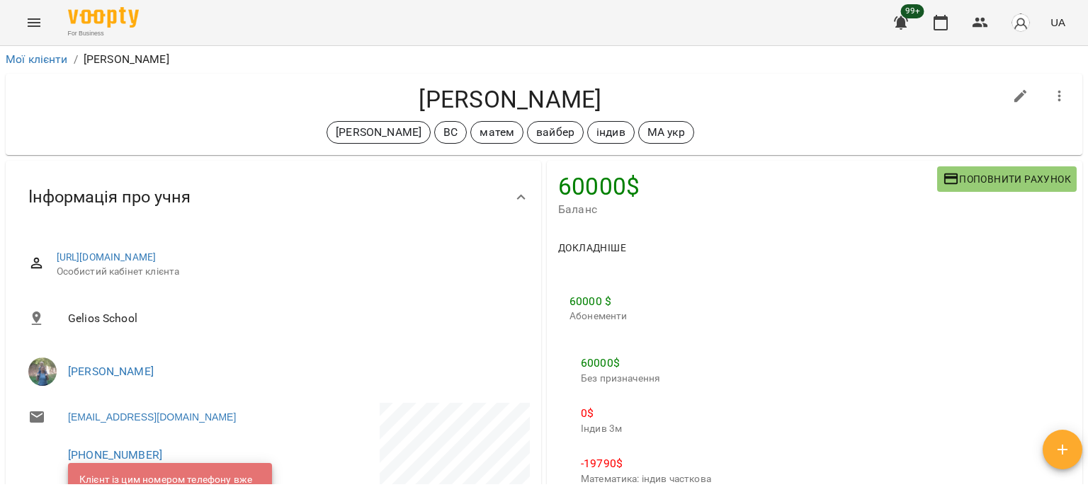
scroll to position [0, 0]
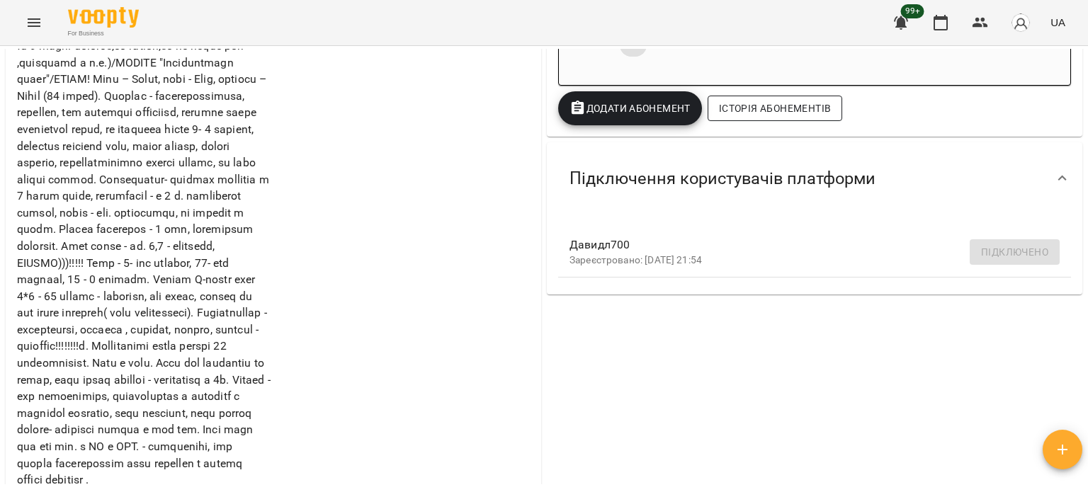
click at [790, 115] on span "Історія абонементів" at bounding box center [775, 108] width 112 height 17
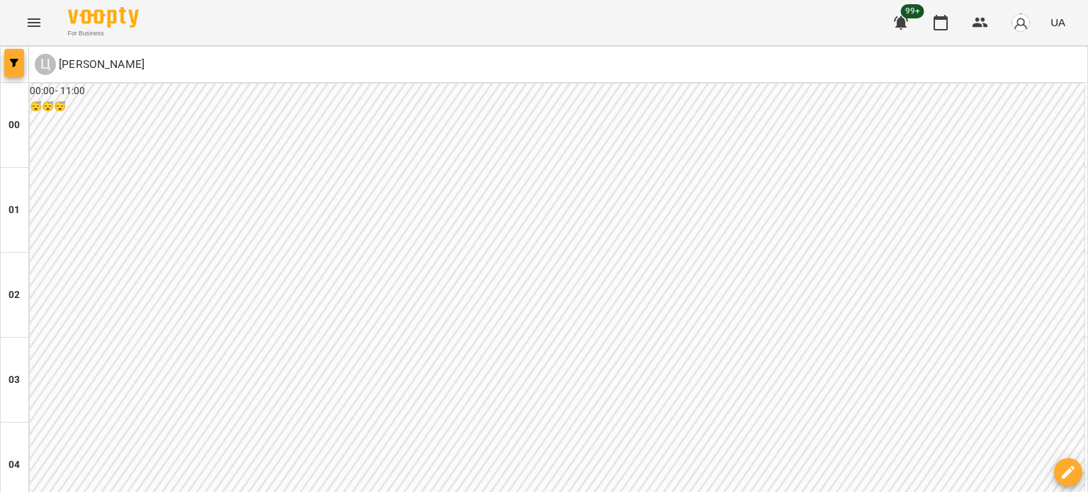
click at [11, 67] on button "button" at bounding box center [14, 63] width 20 height 28
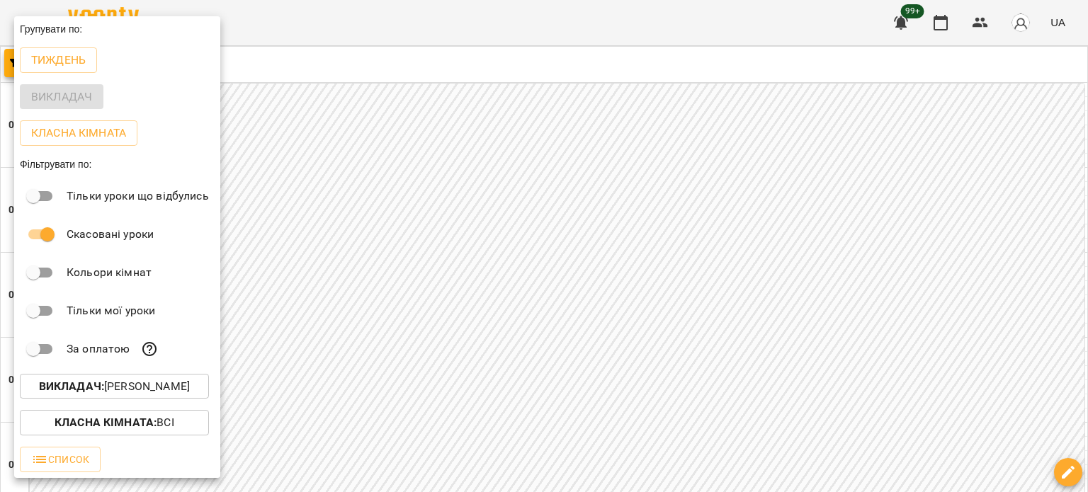
click at [173, 387] on p "Викладач : [PERSON_NAME]" at bounding box center [114, 386] width 151 height 17
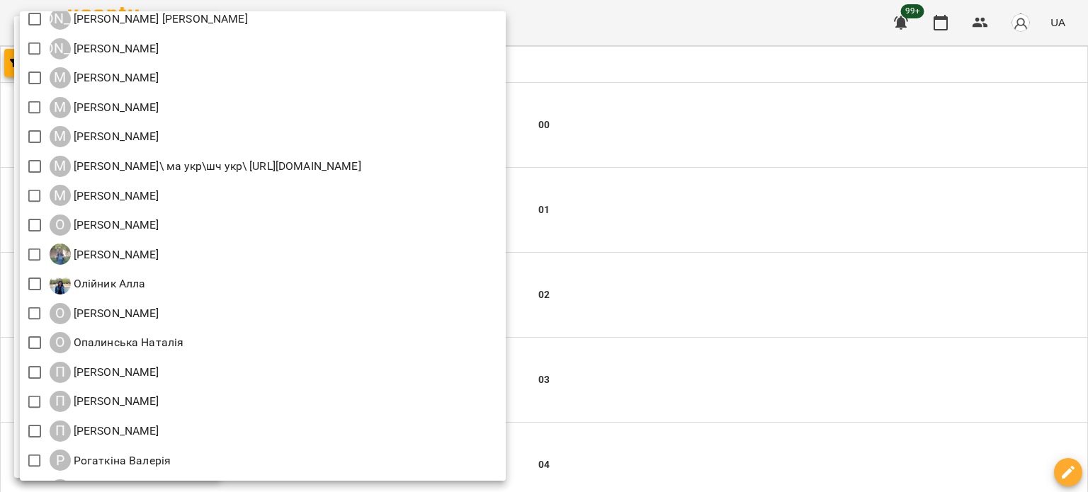
scroll to position [1239, 0]
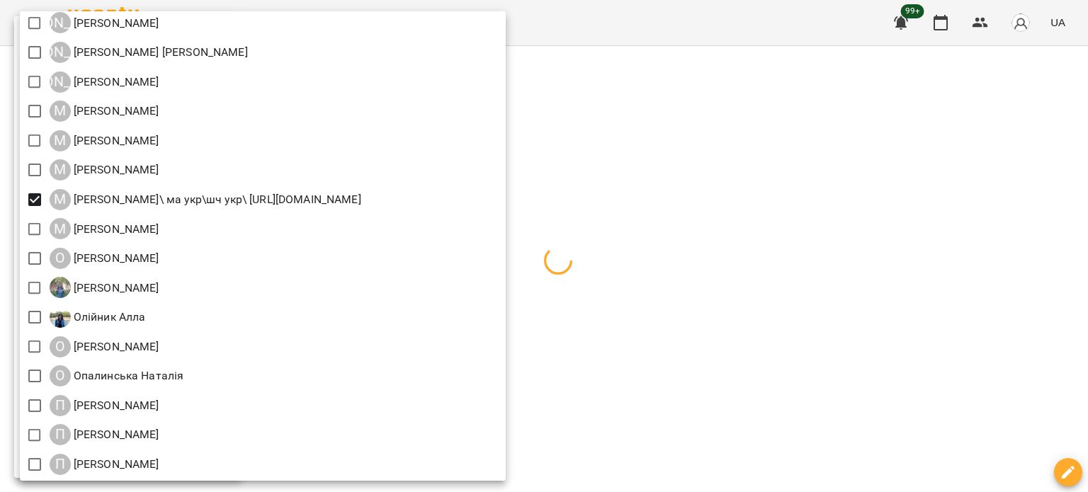
click at [894, 119] on div at bounding box center [544, 246] width 1088 height 492
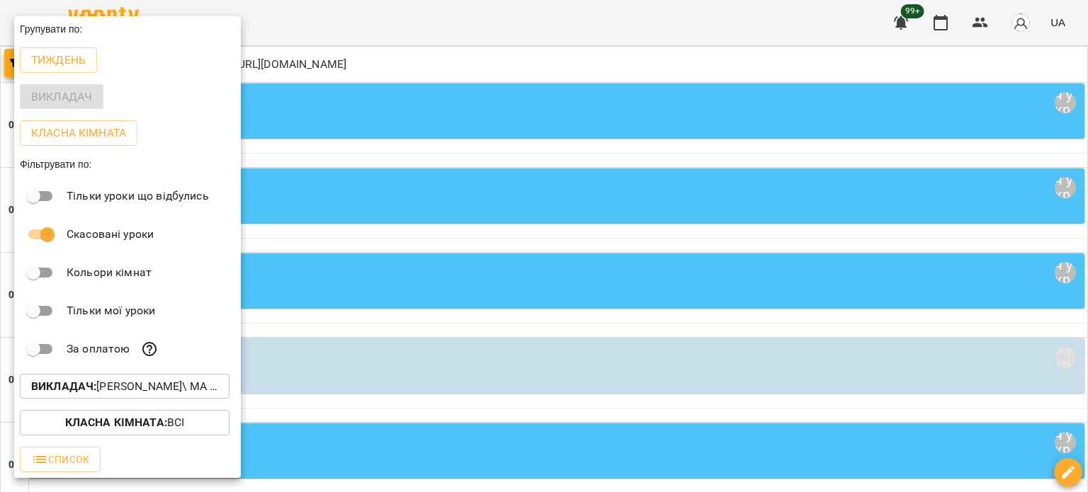
click at [632, 62] on div at bounding box center [544, 246] width 1088 height 492
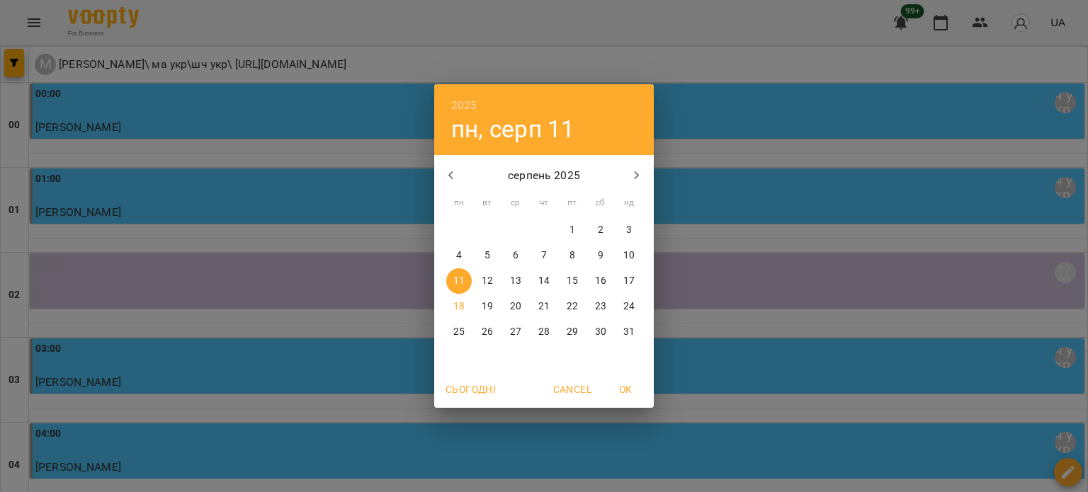
click at [488, 307] on p "19" at bounding box center [486, 307] width 11 height 14
type input "**********"
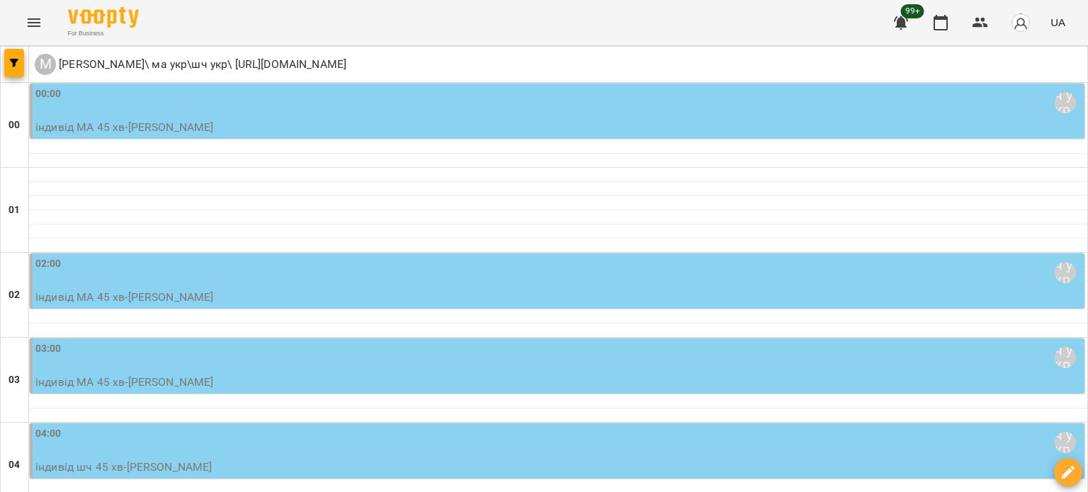
scroll to position [1345, 0]
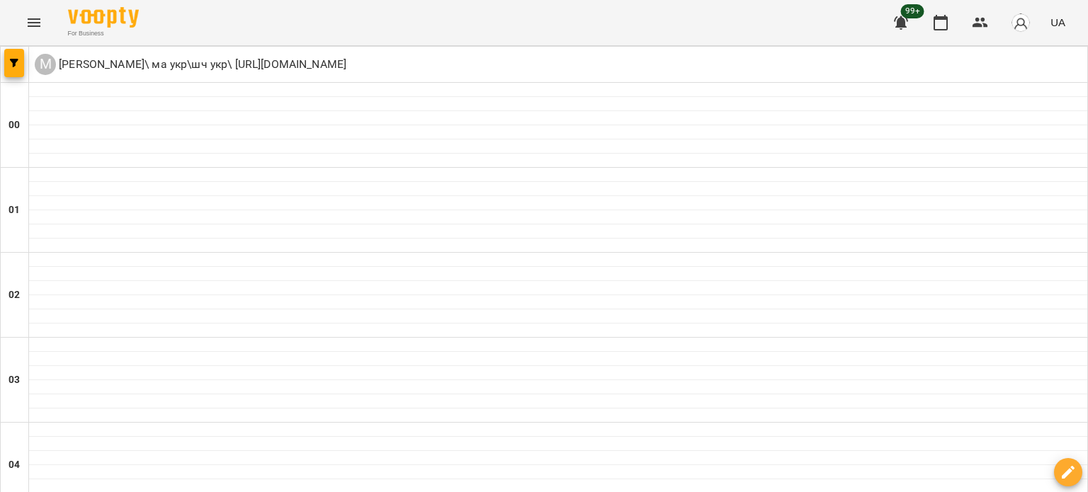
scroll to position [1204, 0]
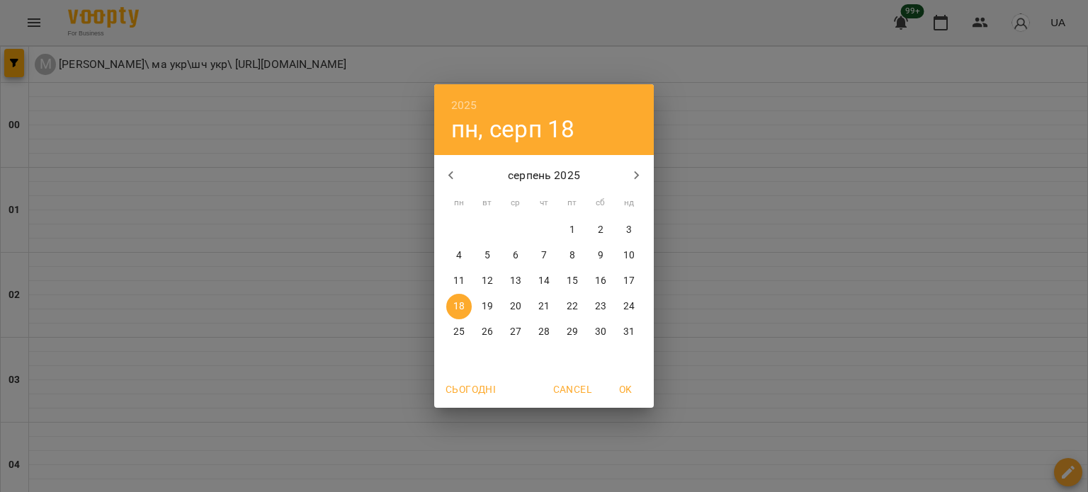
click at [487, 331] on p "26" at bounding box center [486, 332] width 11 height 14
type input "**********"
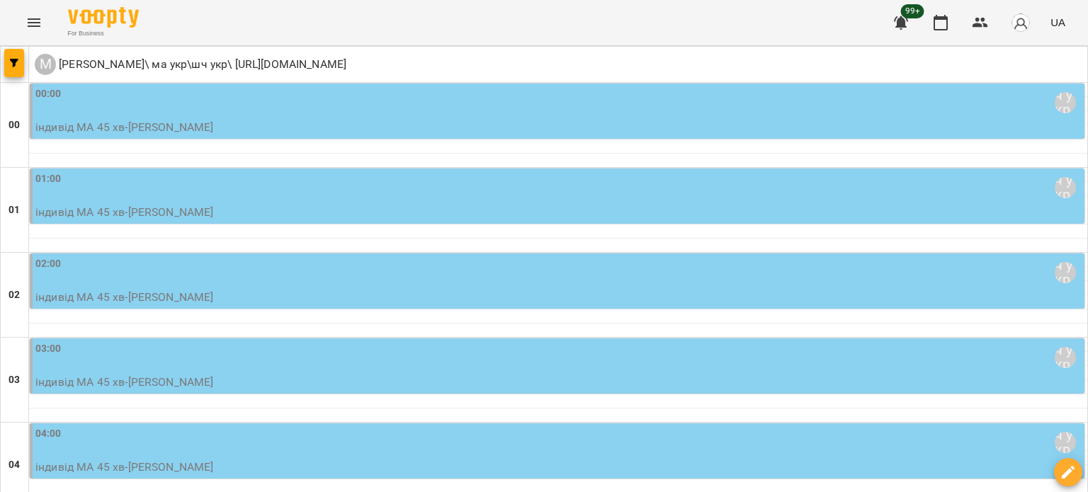
scroll to position [1345, 0]
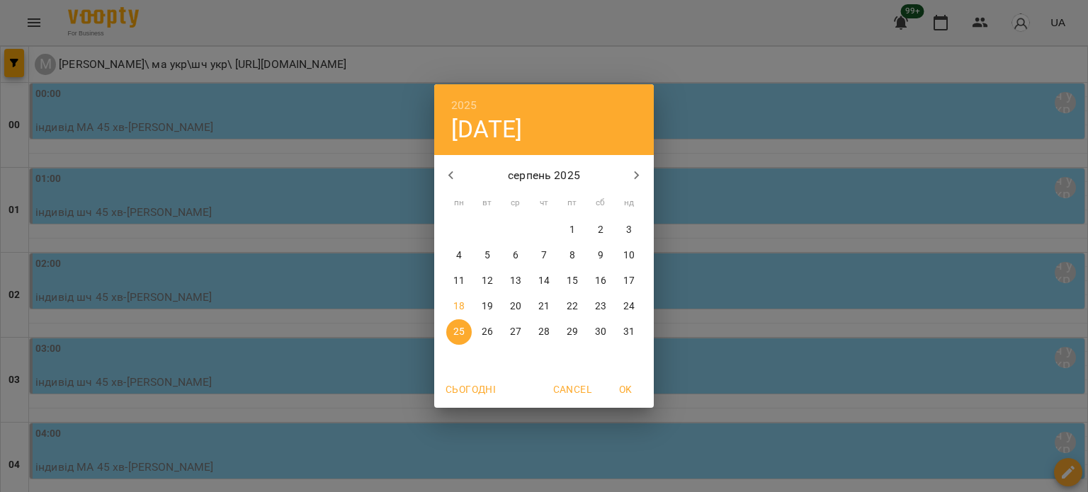
drag, startPoint x: 640, startPoint y: 170, endPoint x: 631, endPoint y: 173, distance: 9.6
click at [640, 170] on icon "button" at bounding box center [636, 175] width 17 height 17
click at [490, 229] on span "2" at bounding box center [486, 230] width 25 height 14
type input "**********"
